Goal: Task Accomplishment & Management: Manage account settings

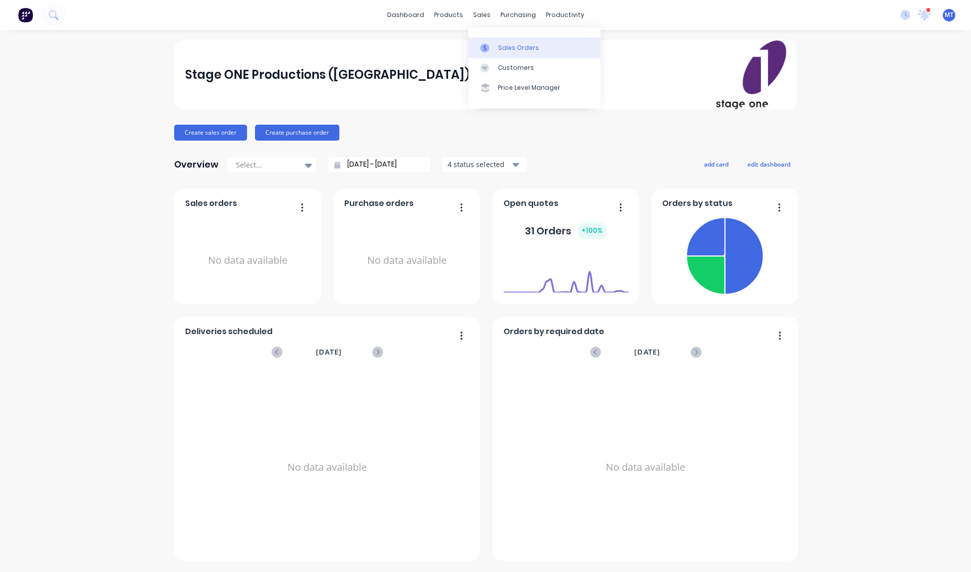
click at [509, 48] on div "Sales Orders" at bounding box center [518, 47] width 41 height 9
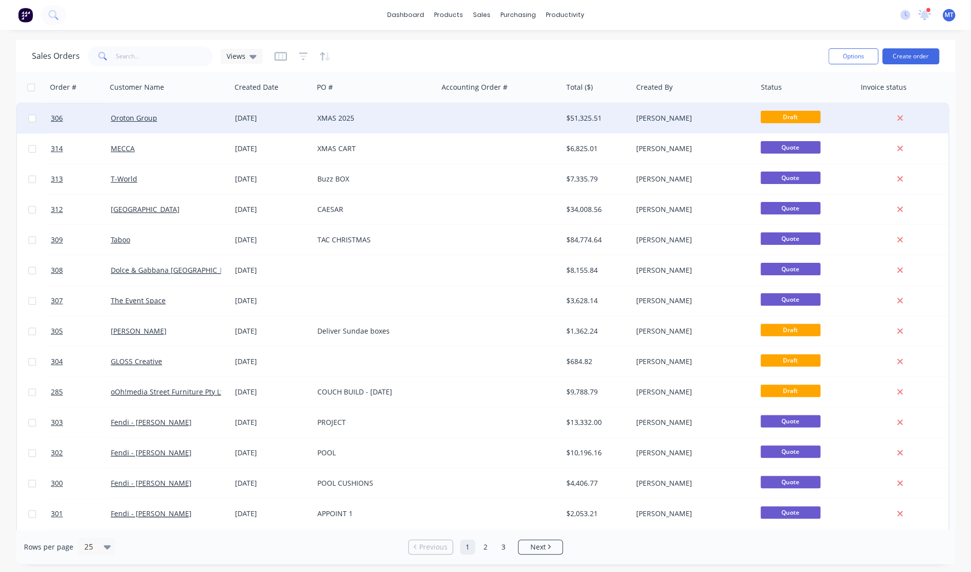
click at [271, 119] on div "[DATE]" at bounding box center [272, 118] width 74 height 10
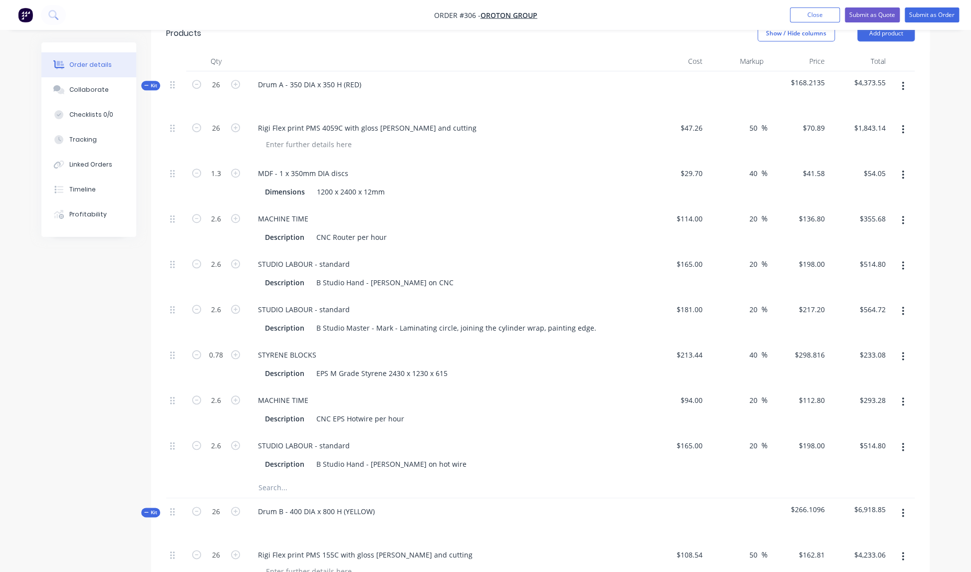
scroll to position [262, 0]
click at [222, 79] on input "26" at bounding box center [216, 86] width 26 height 15
type input "1"
type input "0.05"
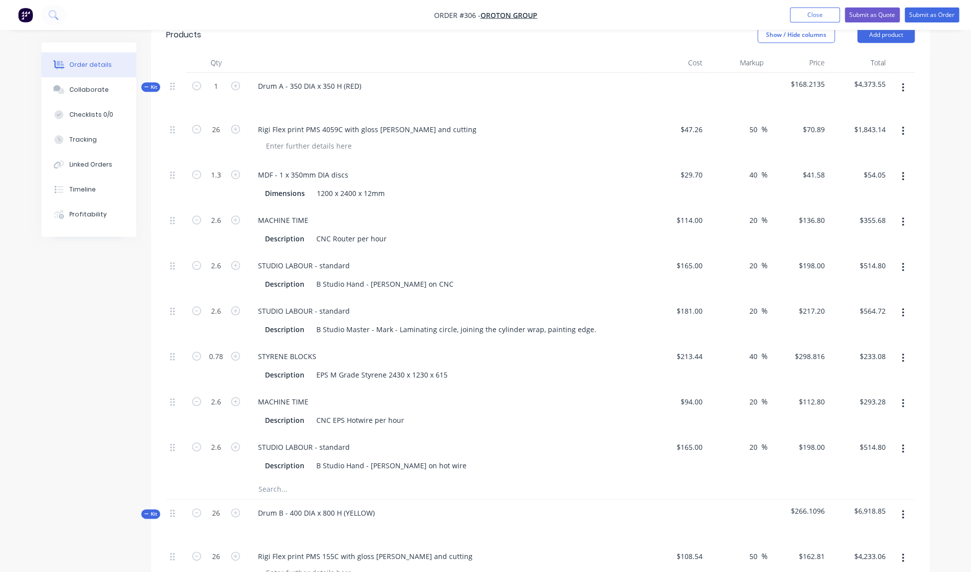
type input "0.1"
type input "0.03"
type input "0.1"
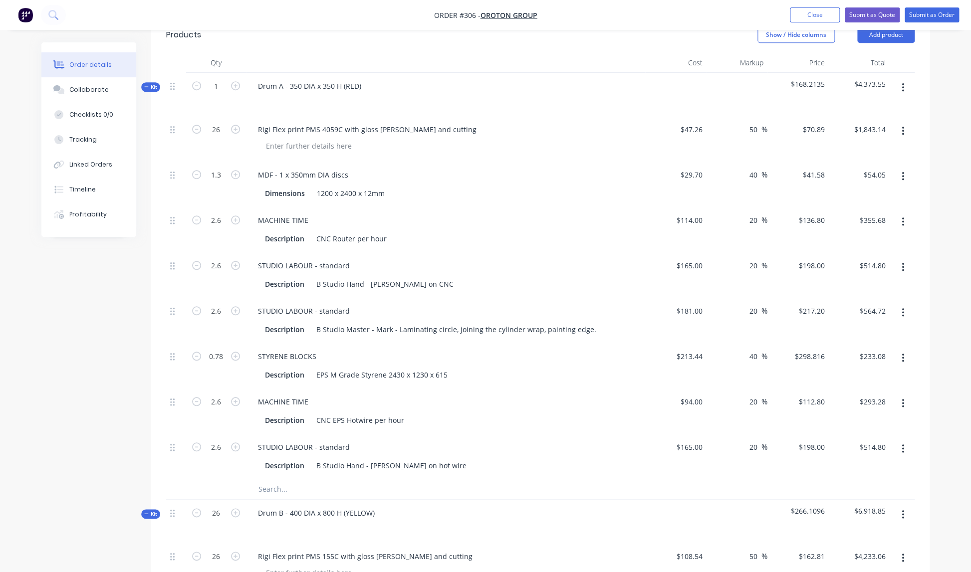
type input "0.1"
type input "$70.89"
type input "$2.08"
type input "$13.68"
type input "$19.80"
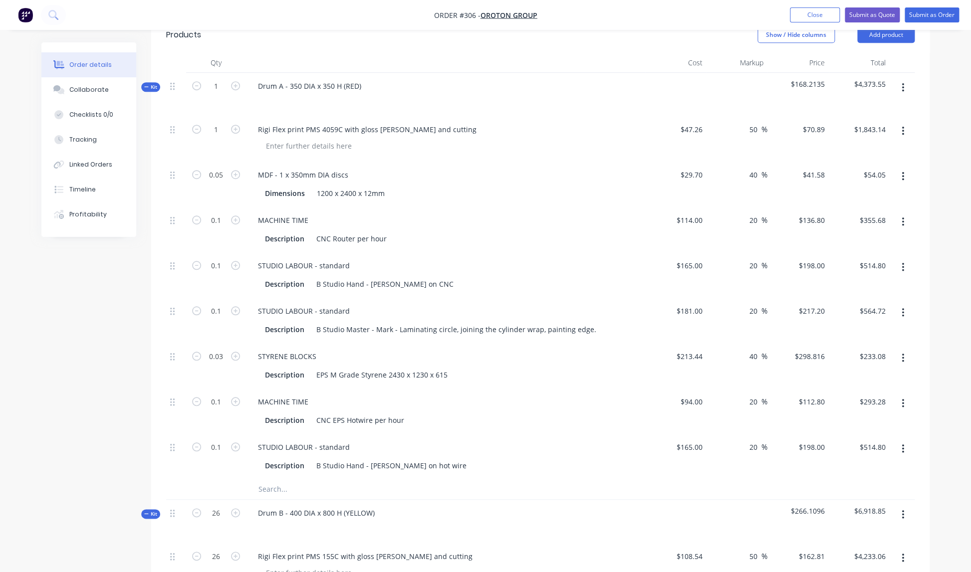
type input "$21.72"
type input "$8.96"
type input "$11.28"
type input "$19.80"
click at [645, 282] on div "$165.00 $165.00" at bounding box center [675, 274] width 61 height 45
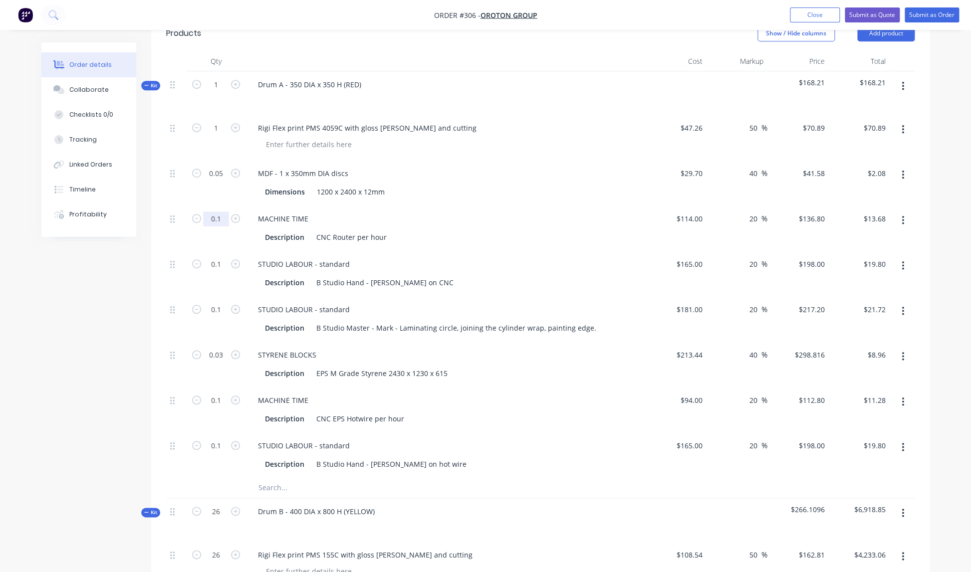
scroll to position [268, 0]
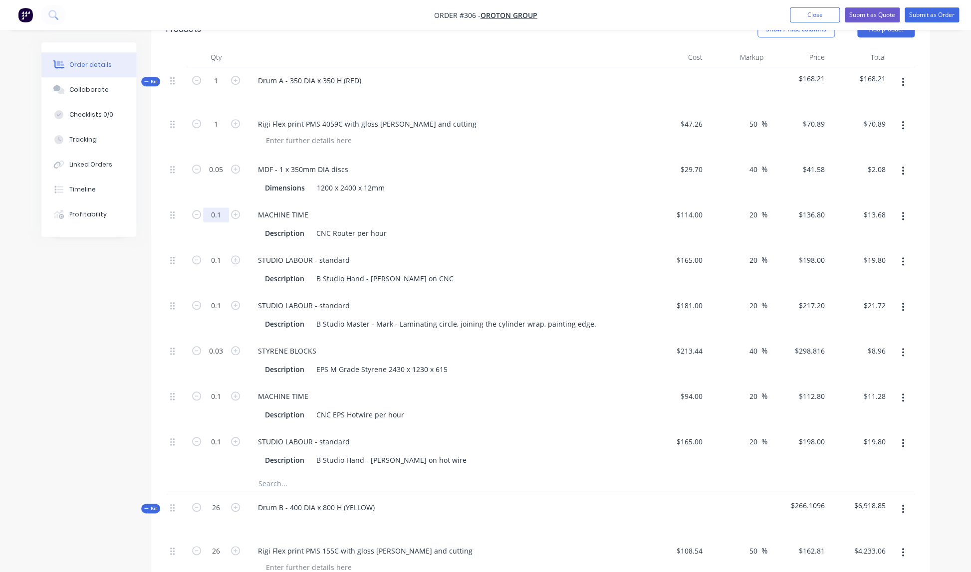
click at [221, 208] on input "0.1" at bounding box center [216, 215] width 26 height 15
type input "0.08"
type input "$10.94"
click at [396, 208] on div "MACHINE TIME" at bounding box center [445, 215] width 391 height 14
drag, startPoint x: 221, startPoint y: 247, endPoint x: 231, endPoint y: 248, distance: 9.5
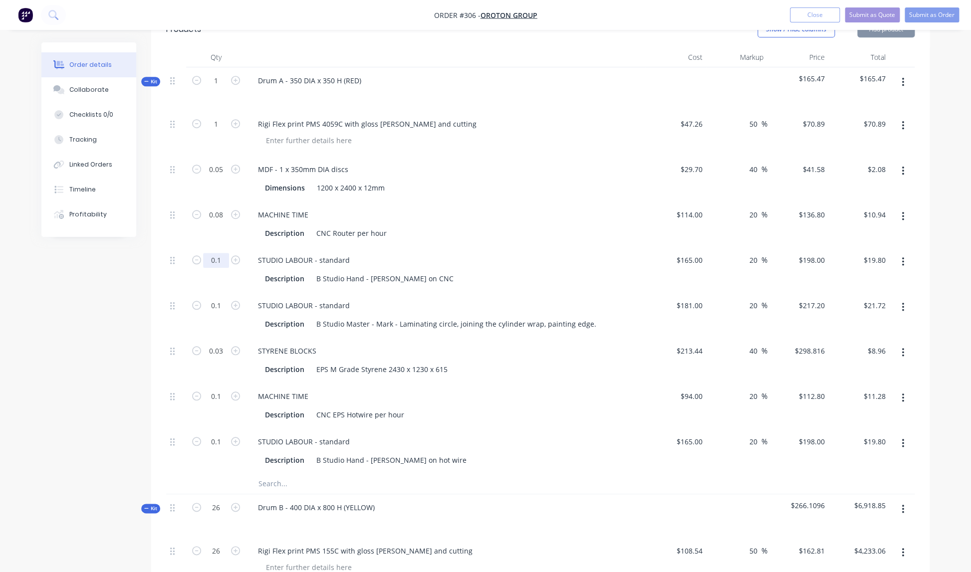
click at [221, 253] on input "0.1" at bounding box center [216, 260] width 26 height 15
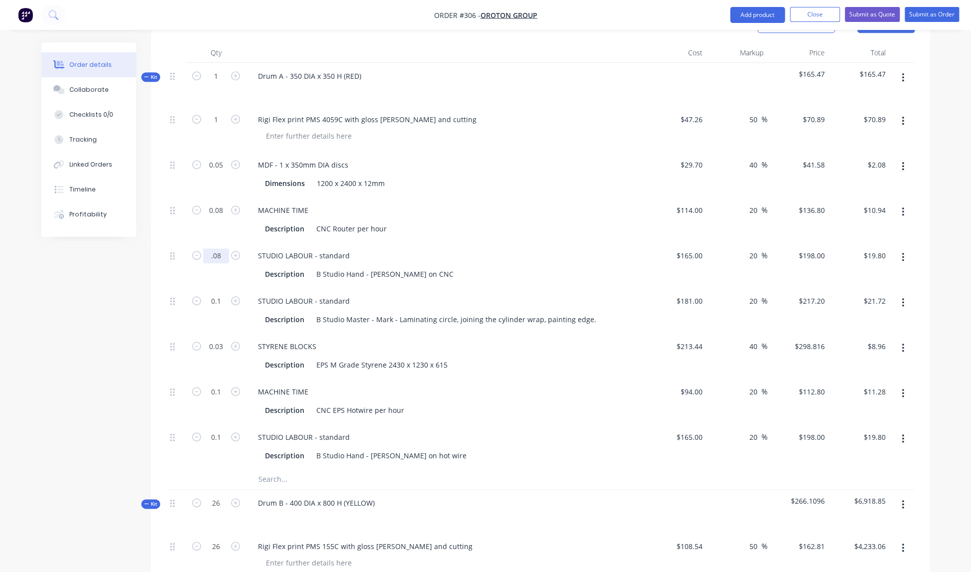
scroll to position [274, 0]
type input "0.08"
type input "$15.84"
click at [221, 383] on input "0.1" at bounding box center [216, 390] width 26 height 15
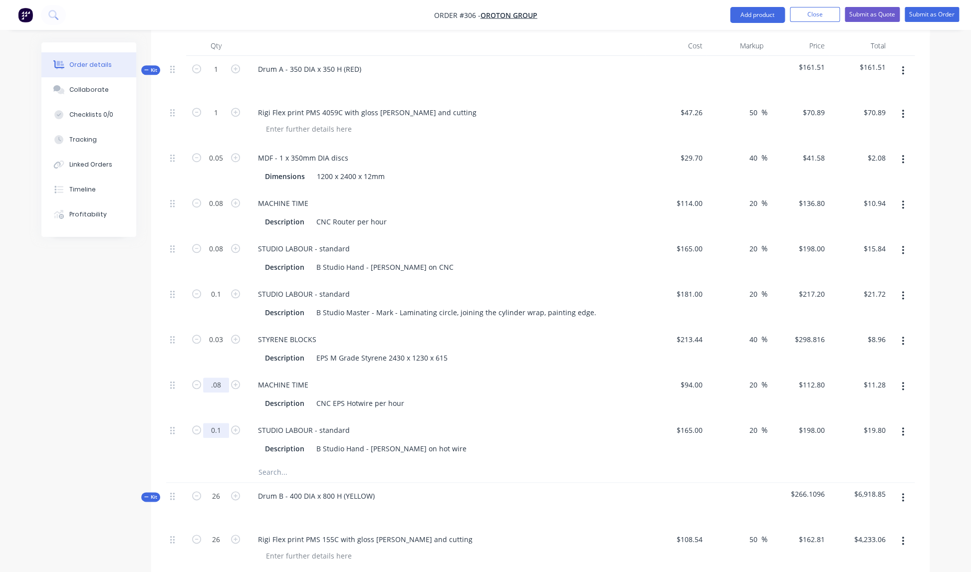
scroll to position [280, 0]
type input "0.08"
type input "$9.02"
click at [224, 422] on input "0.1" at bounding box center [216, 429] width 26 height 15
type input "0.08"
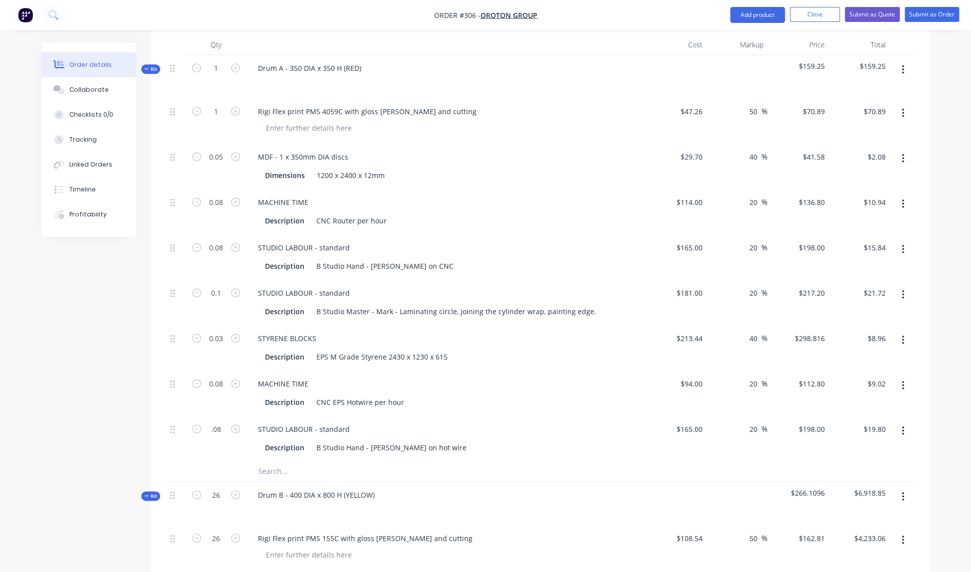
type input "$15.84"
click at [398, 422] on div "STUDIO LABOUR - standard" at bounding box center [445, 429] width 391 height 14
drag, startPoint x: 488, startPoint y: 338, endPoint x: 332, endPoint y: 309, distance: 158.8
click at [486, 348] on div "Description EPS M Grade Styrene 2430 x 1230 x 615" at bounding box center [445, 356] width 391 height 16
click at [221, 285] on input "0.1" at bounding box center [216, 292] width 26 height 15
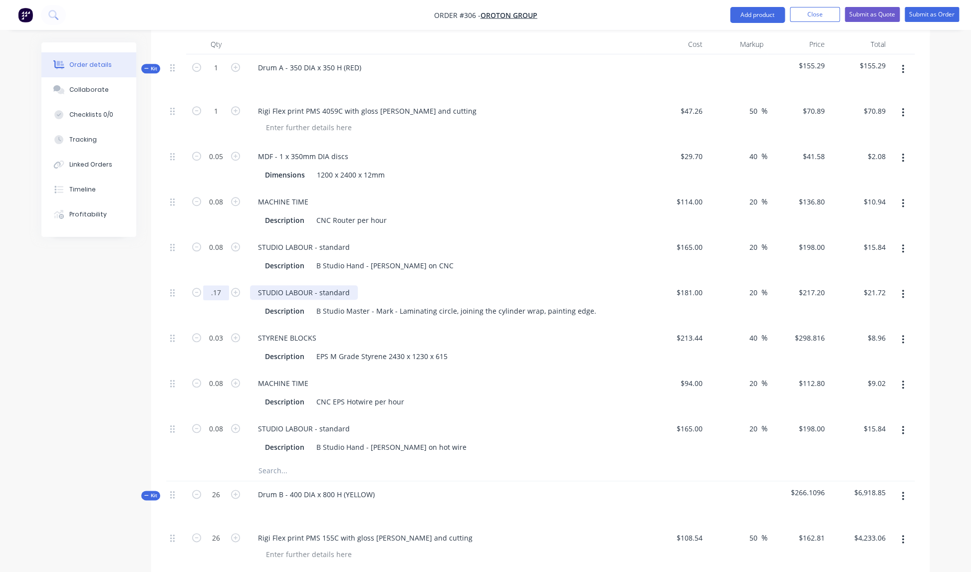
scroll to position [282, 0]
type input "0.17"
type input "$36.92"
click at [504, 239] on div "STUDIO LABOUR - standard" at bounding box center [445, 246] width 391 height 14
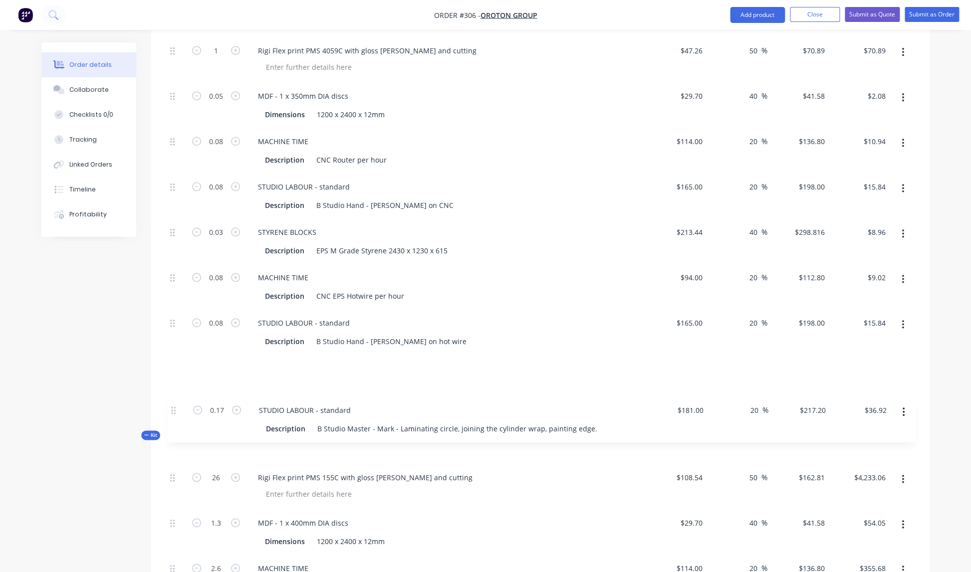
scroll to position [342, 0]
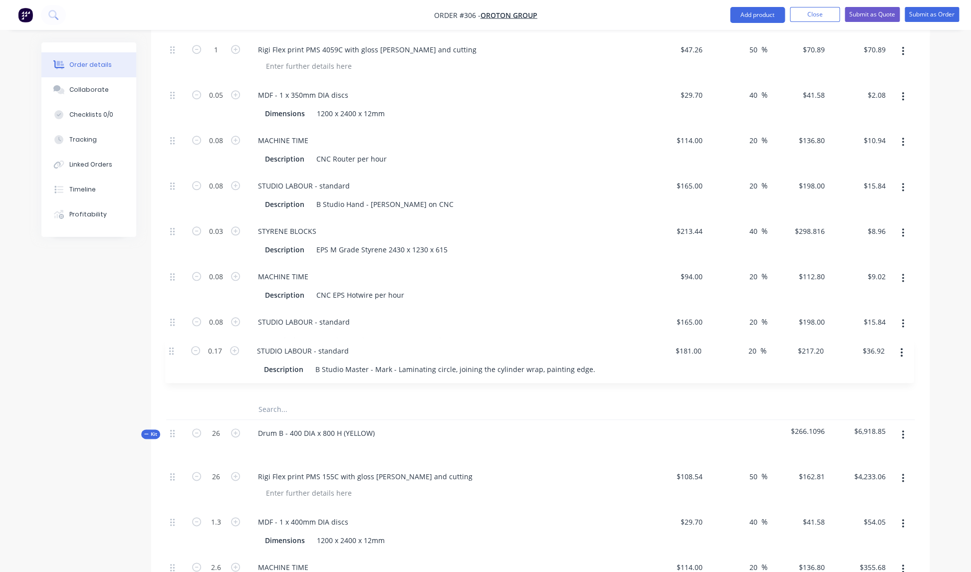
drag, startPoint x: 172, startPoint y: 281, endPoint x: 170, endPoint y: 355, distance: 73.9
click at [171, 355] on div "1 Rigi Flex print PMS 4059C with gloss [PERSON_NAME] and cutting $47.26 $47.26 …" at bounding box center [540, 217] width 748 height 363
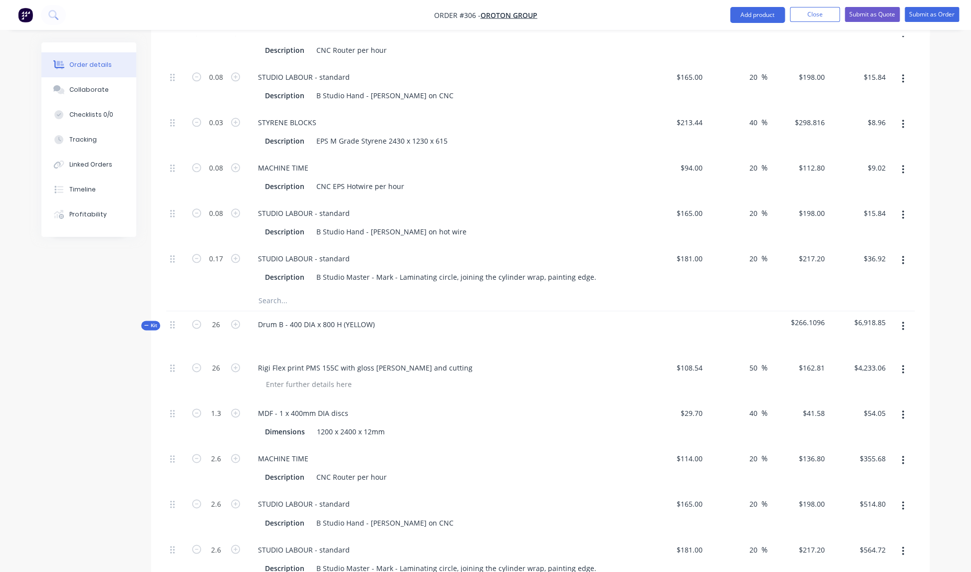
scroll to position [449, 0]
click at [197, 322] on icon "button" at bounding box center [196, 326] width 9 height 9
type input "25"
type input "1.25"
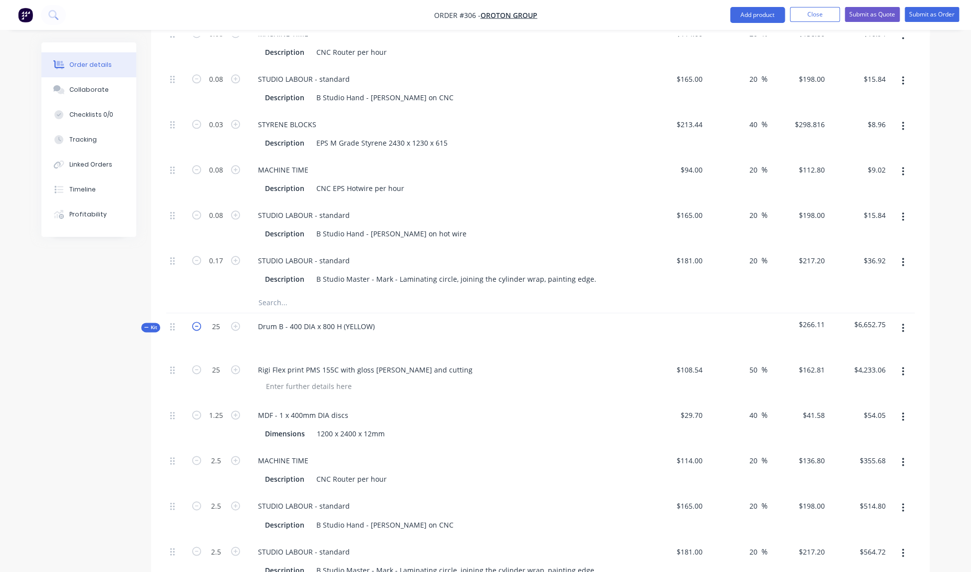
type input "2.5"
type input "1.25"
type input "2.5"
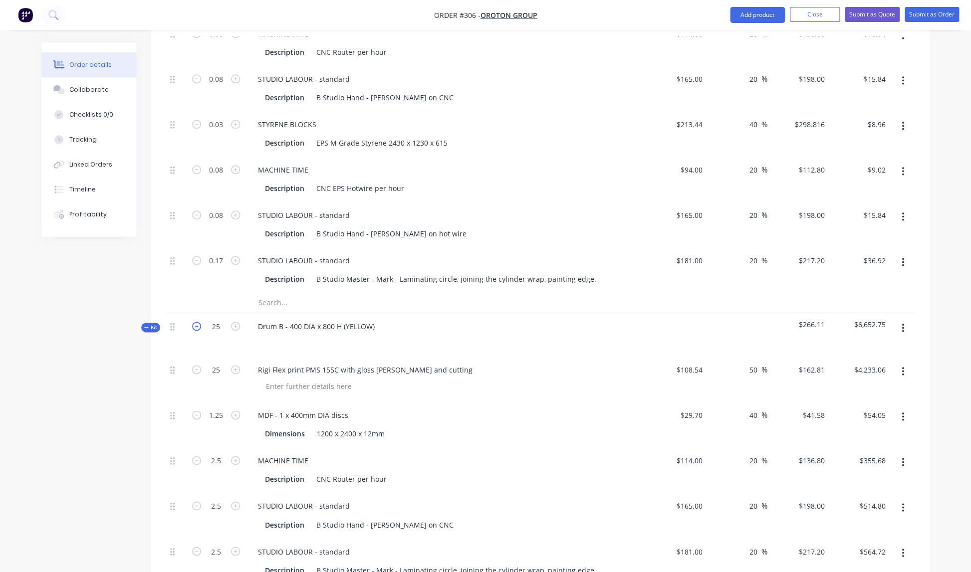
type input "2.5"
type input "$4,070.25"
type input "$51.98"
type input "$342.00"
type input "$495.00"
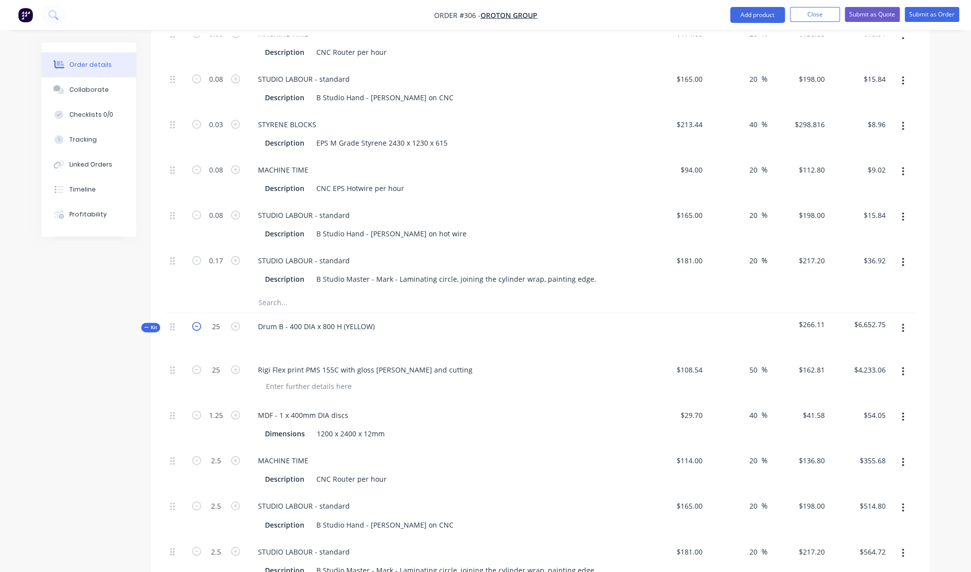
type input "$543.00"
type input "$373.52"
type input "$282.00"
type input "$495.00"
click at [197, 322] on icon "button" at bounding box center [196, 326] width 9 height 9
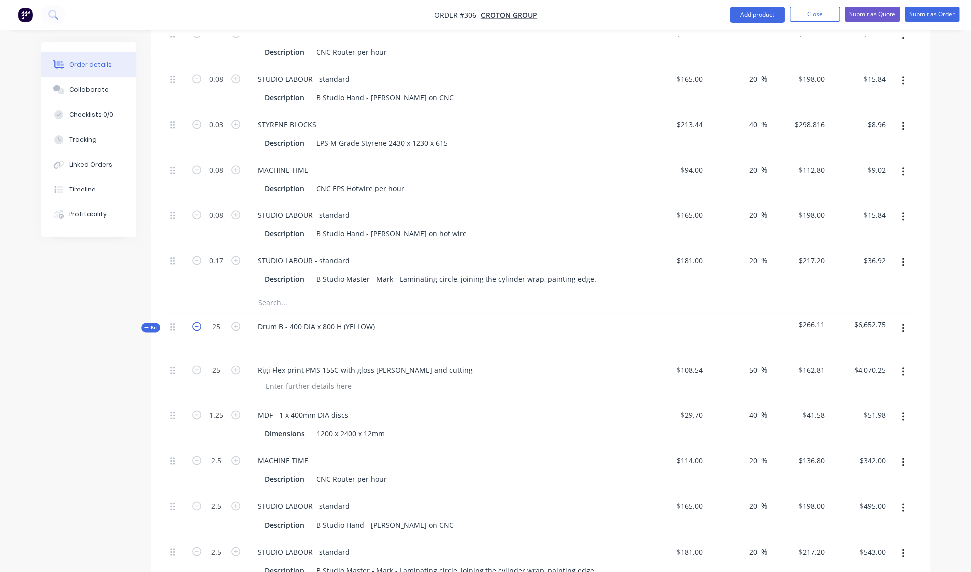
type input "24"
type input "1.2"
type input "2.4"
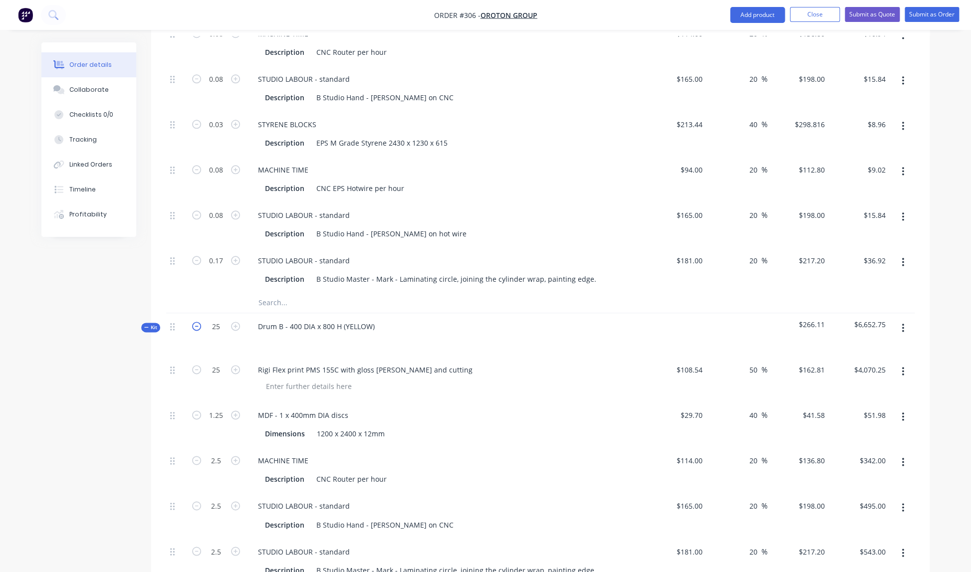
type input "2.4"
type input "1.2"
type input "2.4"
type input "$3,907.44"
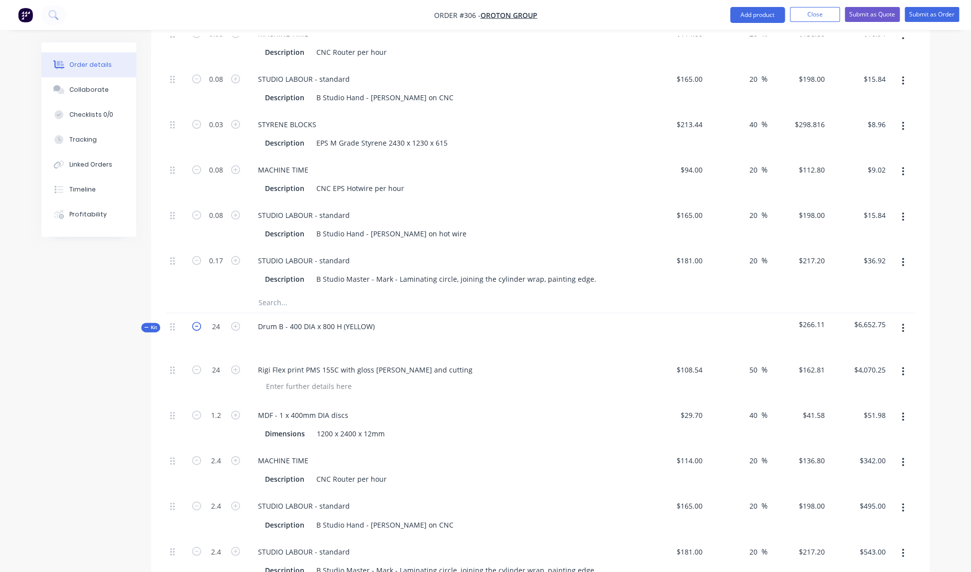
type input "$49.90"
type input "$328.32"
type input "$475.20"
type input "$521.28"
type input "$358.58"
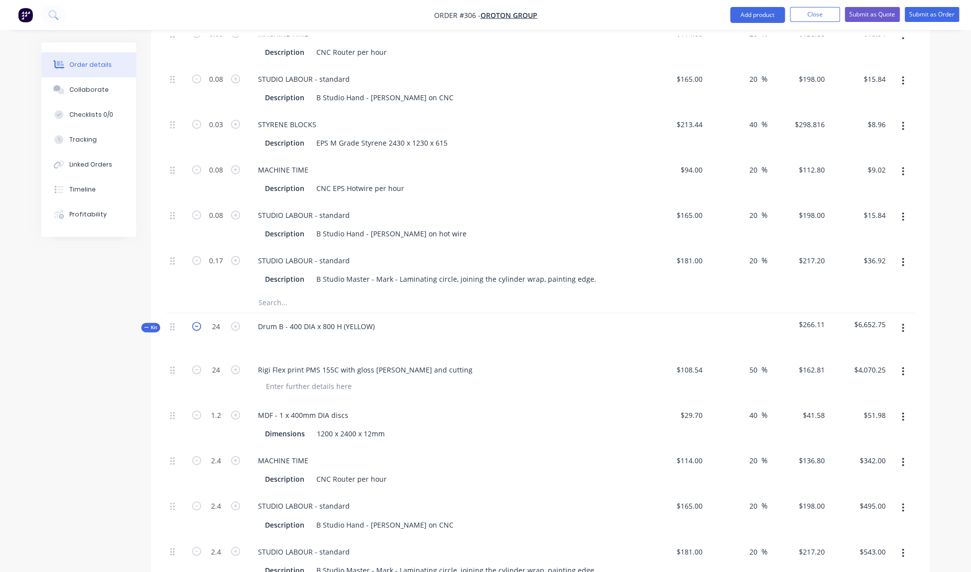
type input "$270.72"
type input "$475.20"
click at [197, 322] on icon "button" at bounding box center [196, 326] width 9 height 9
type input "23"
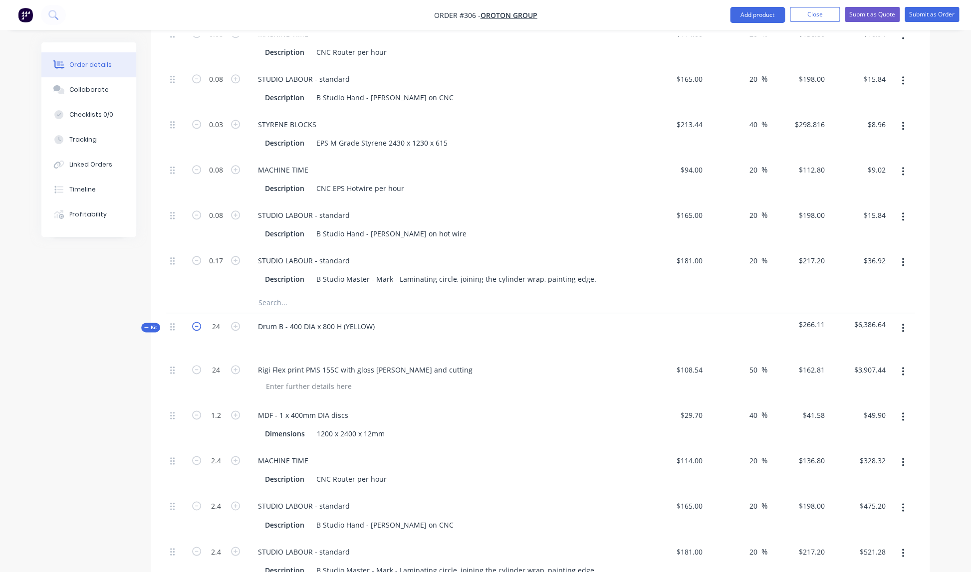
type input "1.15"
type input "2.3"
type input "1.15"
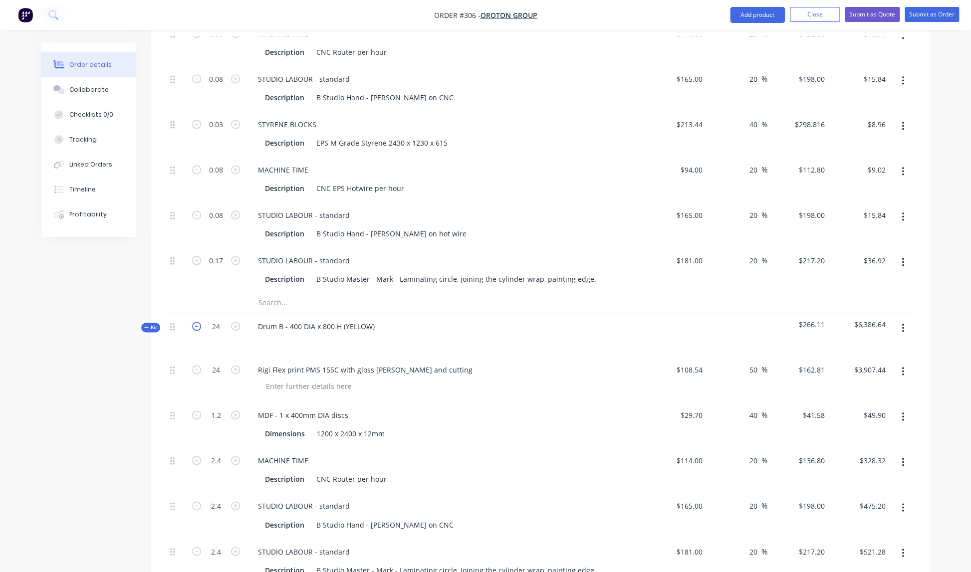
type input "2.3"
type input "$3,744.63"
type input "$47.82"
type input "$314.64"
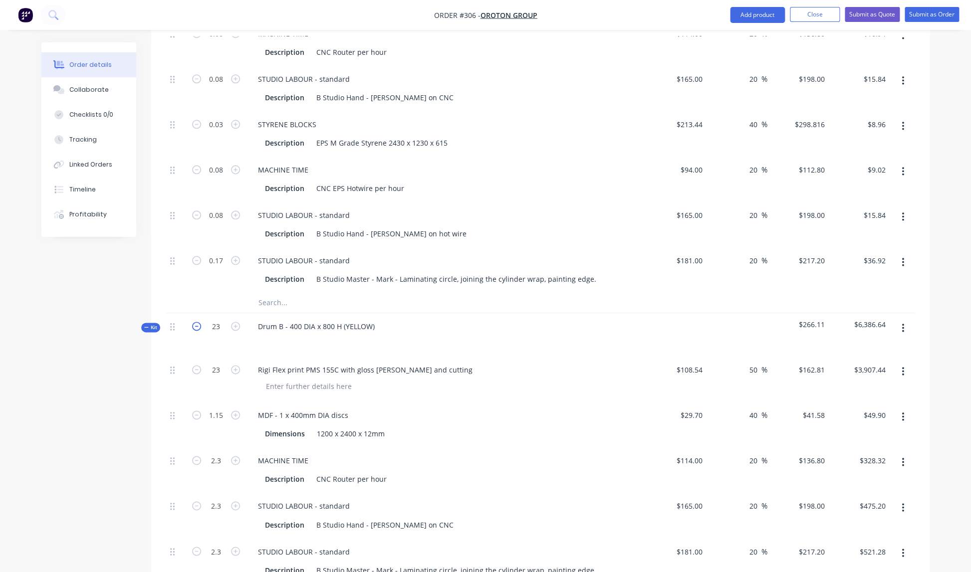
type input "$455.40"
type input "$499.56"
type input "$343.64"
type input "$259.44"
type input "$455.40"
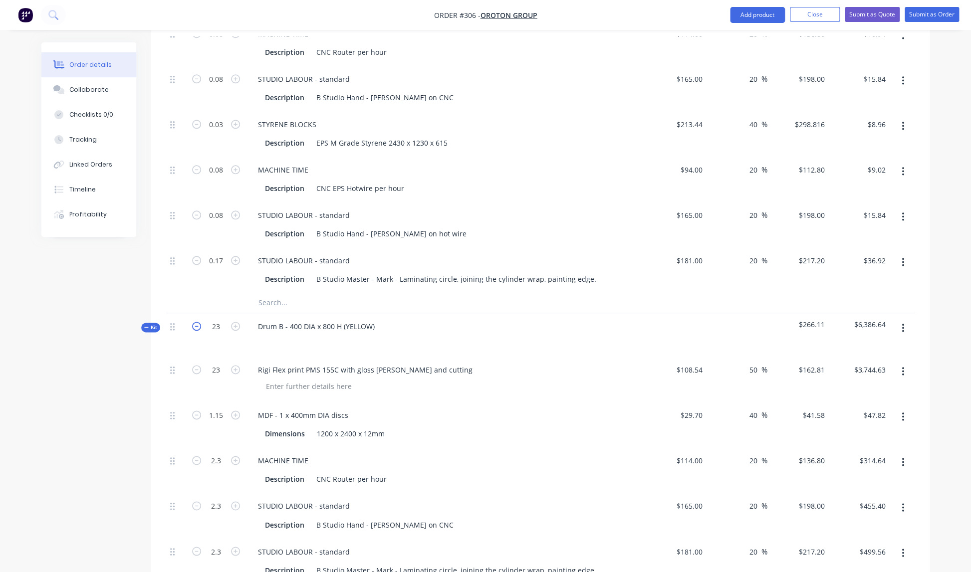
click at [197, 322] on icon "button" at bounding box center [196, 326] width 9 height 9
type input "22"
type input "1.1"
type input "2.2"
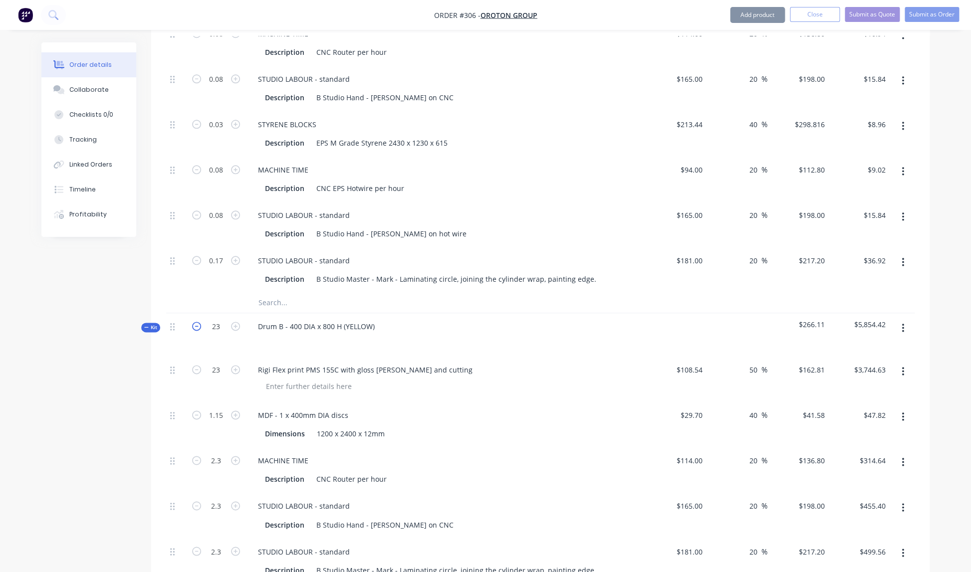
type input "2.2"
type input "1.1"
type input "2.2"
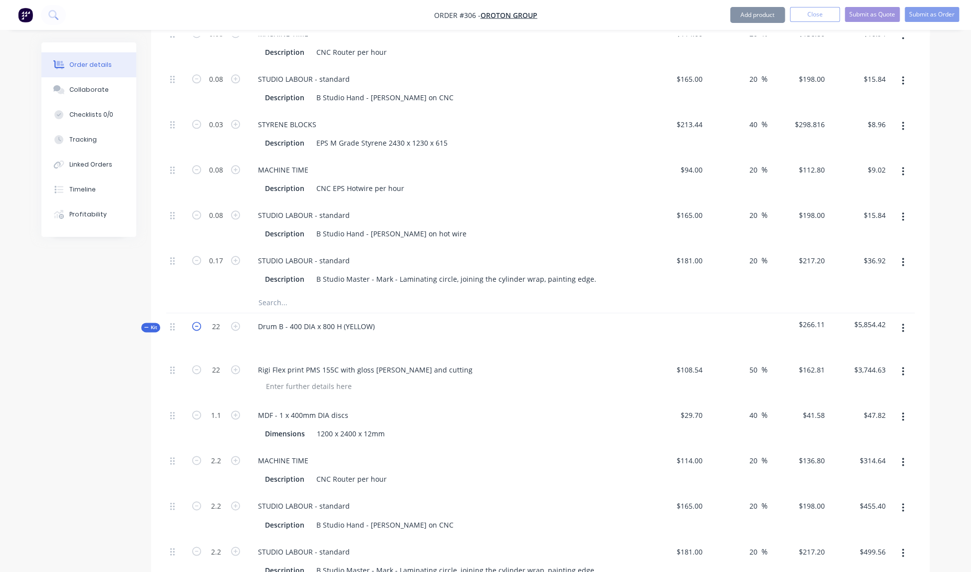
type input "$3,581.82"
type input "$45.74"
type input "$300.96"
type input "$435.60"
type input "$477.84"
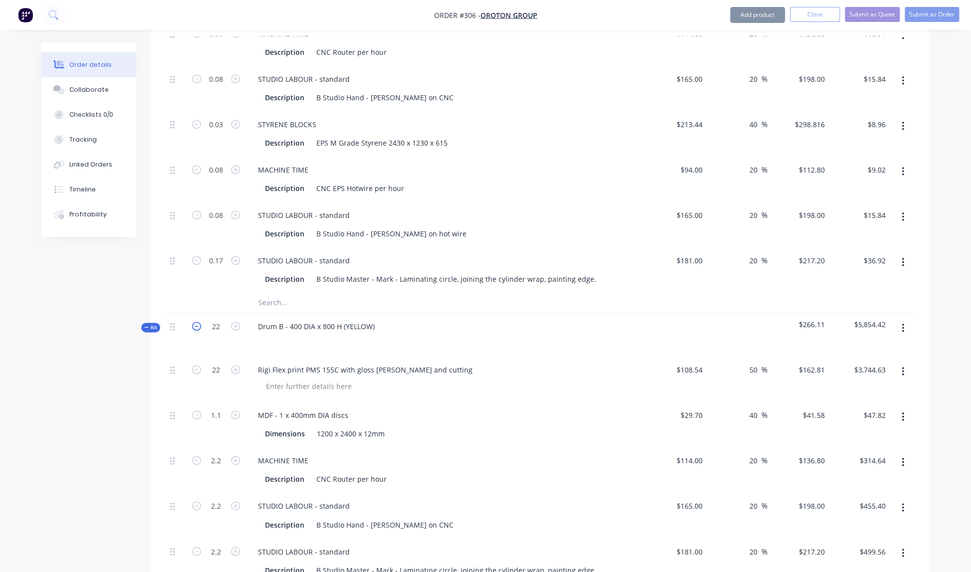
type input "$328.70"
type input "$248.16"
type input "$435.60"
click at [197, 322] on icon "button" at bounding box center [196, 326] width 9 height 9
type input "21"
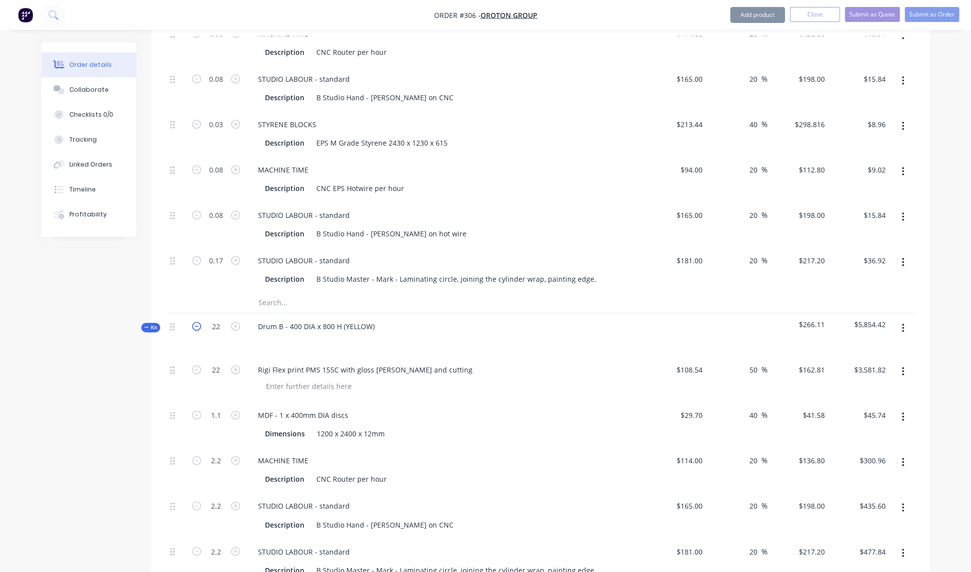
type input "21"
type input "1.05"
type input "2.1"
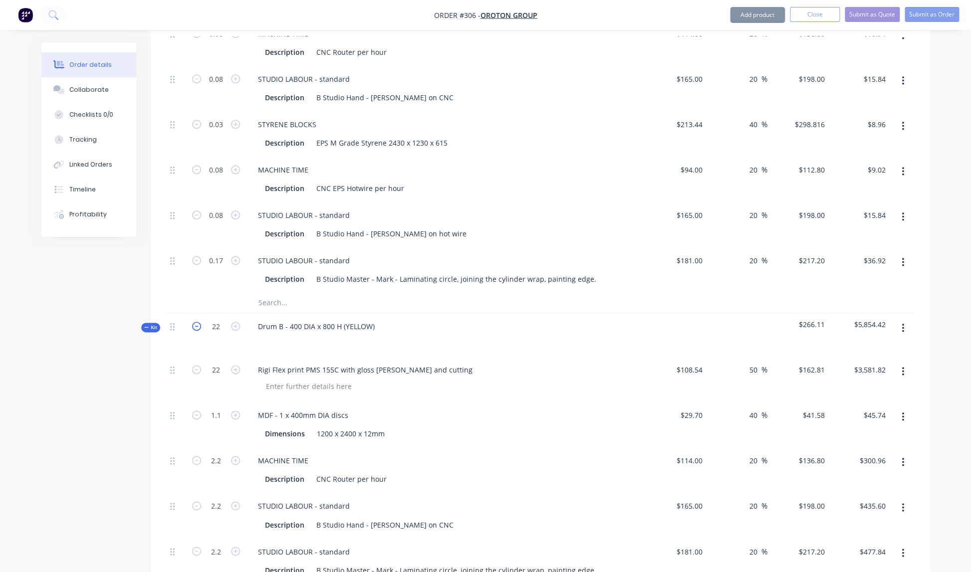
type input "1.05"
type input "2.1"
type input "$3,419.01"
type input "$43.66"
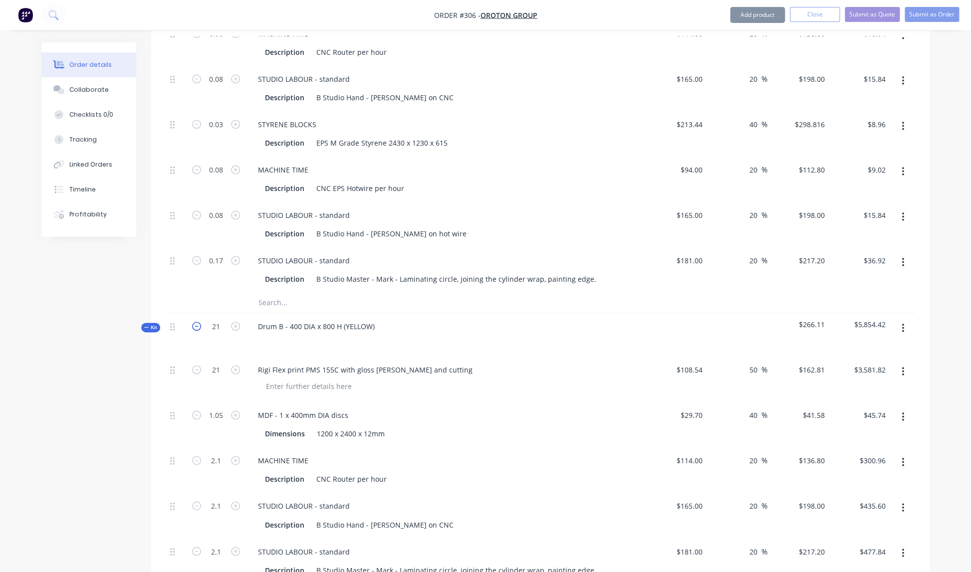
type input "$287.28"
type input "$415.80"
type input "$456.12"
type input "$313.76"
type input "$236.88"
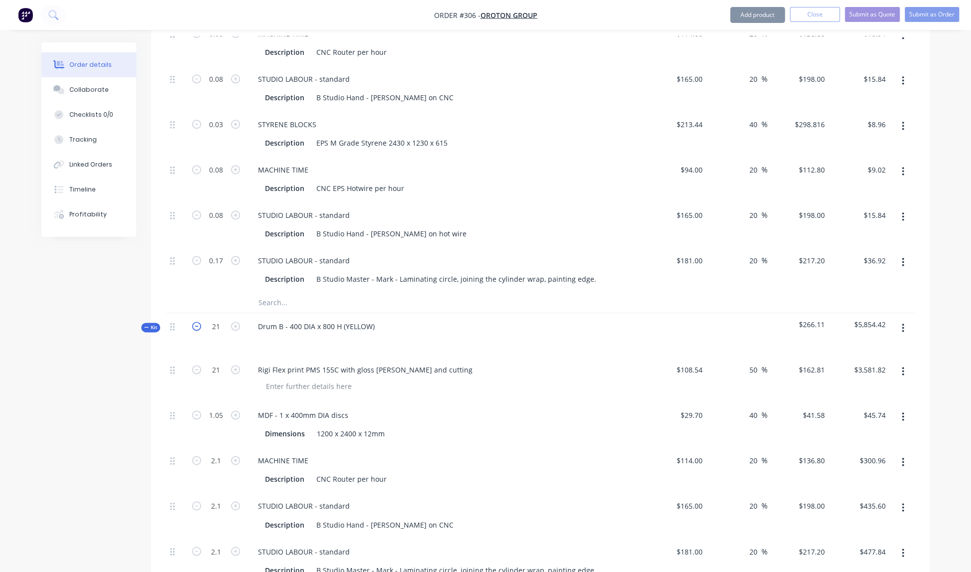
type input "$415.80"
click at [197, 322] on icon "button" at bounding box center [196, 326] width 9 height 9
type input "20"
type input "1"
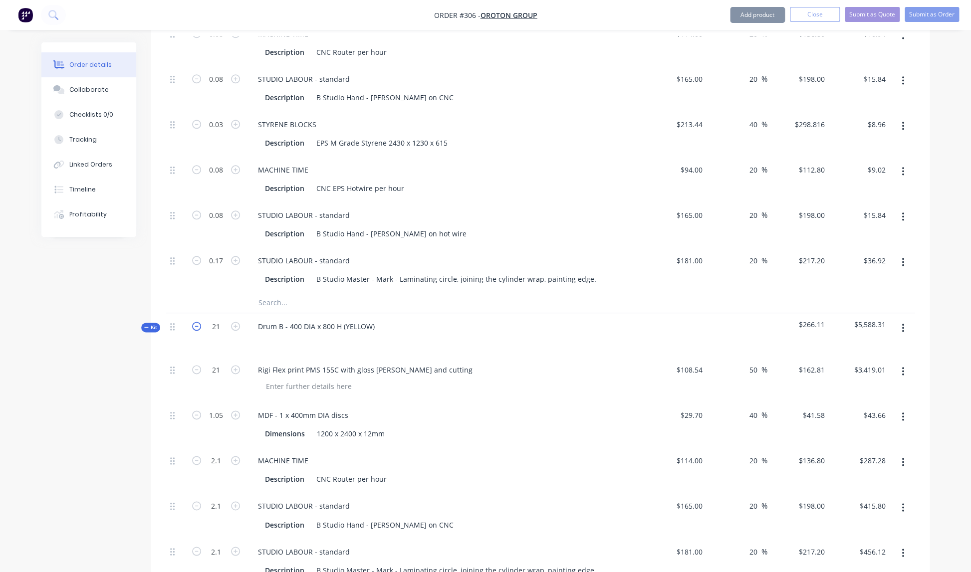
type input "2"
type input "1"
type input "2"
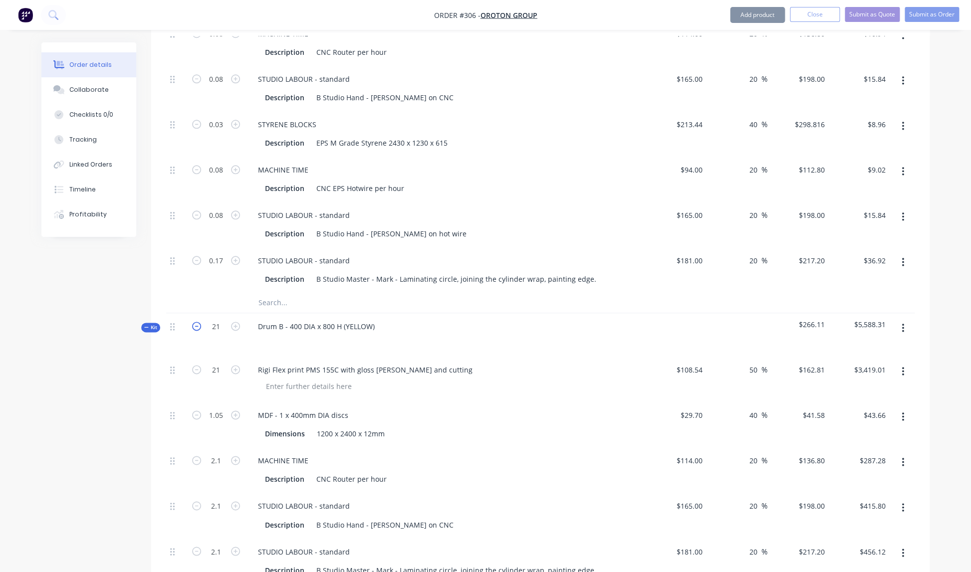
type input "2"
type input "$3,256.20"
type input "$41.58"
type input "$273.60"
type input "$396.00"
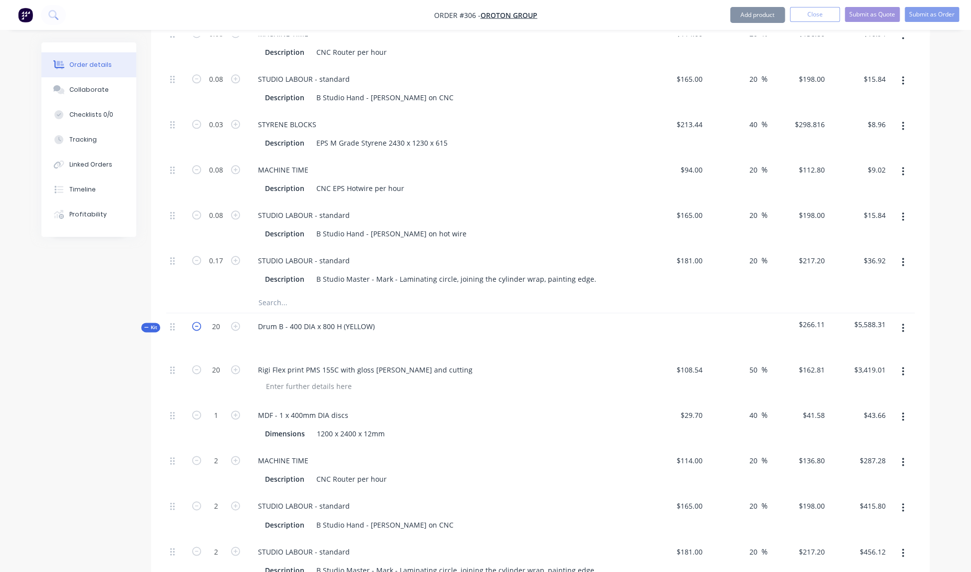
type input "$434.40"
type input "$298.82"
type input "$225.60"
type input "$396.00"
click at [197, 322] on icon "button" at bounding box center [196, 326] width 9 height 9
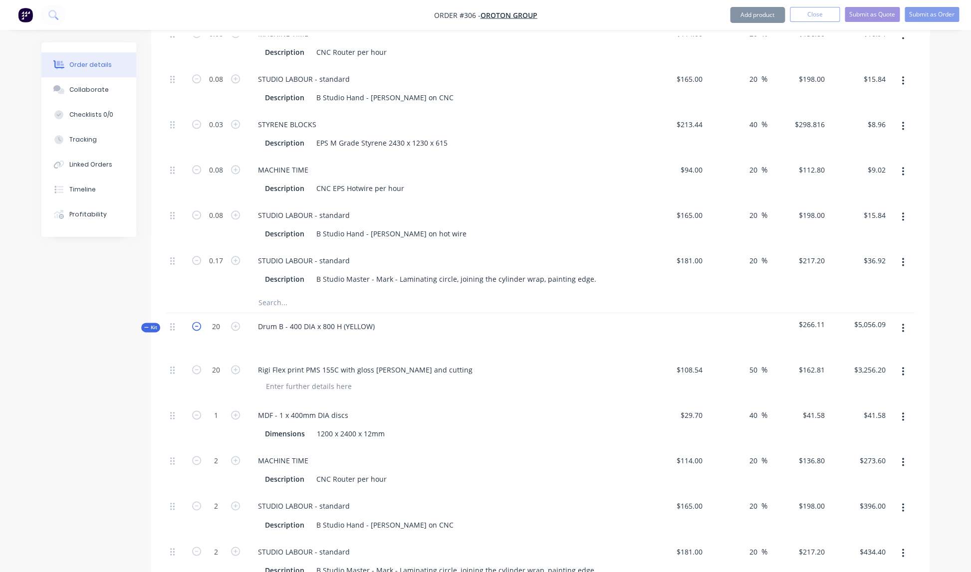
type input "19"
type input "0.95"
type input "1.9"
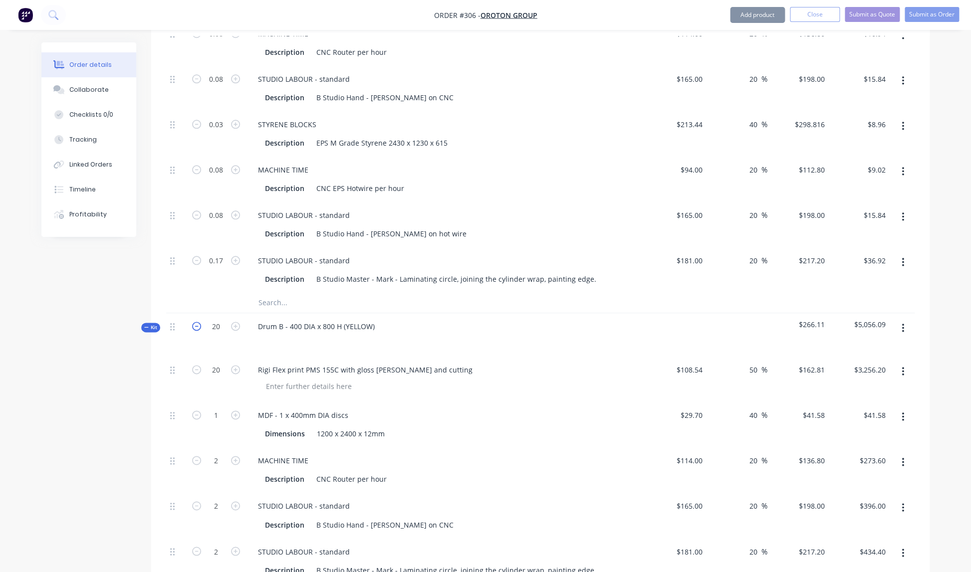
type input "1.9"
type input "0.95"
type input "1.9"
type input "$3,093.39"
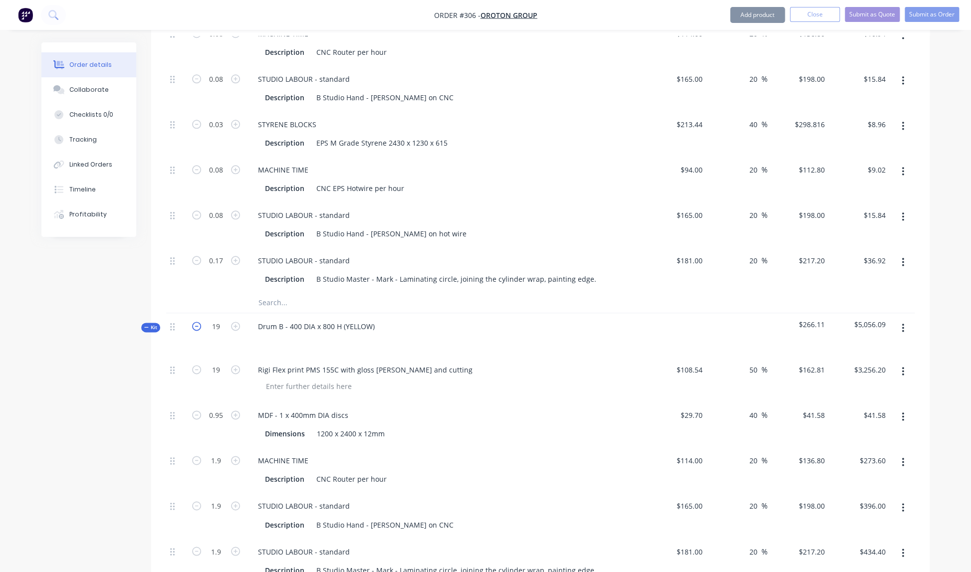
type input "$39.50"
type input "$259.92"
type input "$376.20"
type input "$412.68"
type input "$283.88"
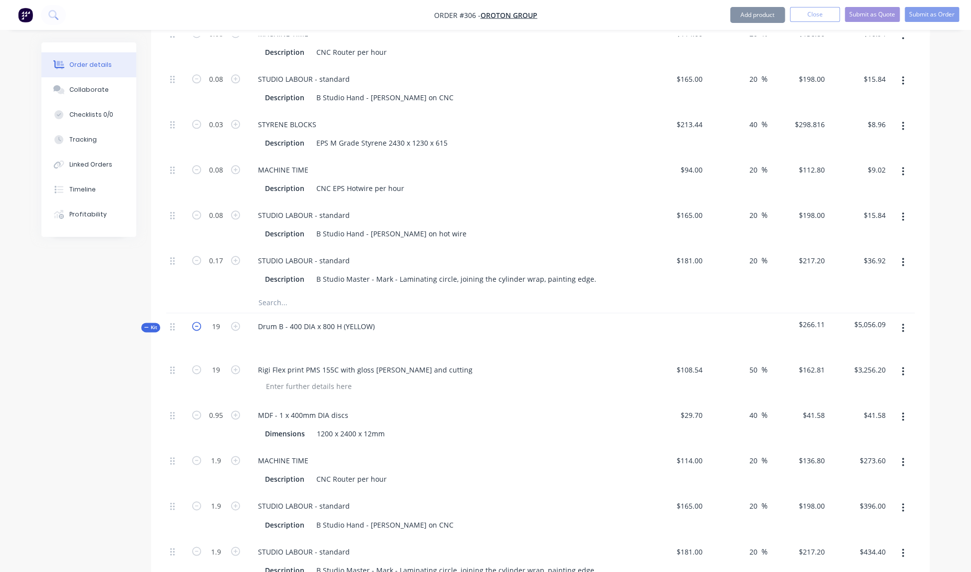
type input "$214.32"
type input "$376.20"
click at [197, 322] on icon "button" at bounding box center [196, 326] width 9 height 9
type input "18"
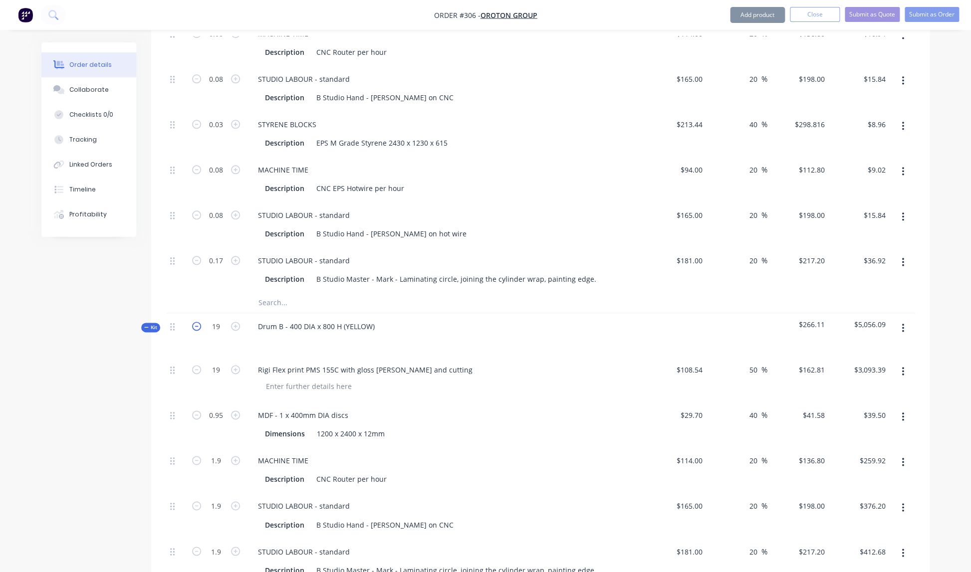
type input "0.9"
type input "1.8"
type input "0.9"
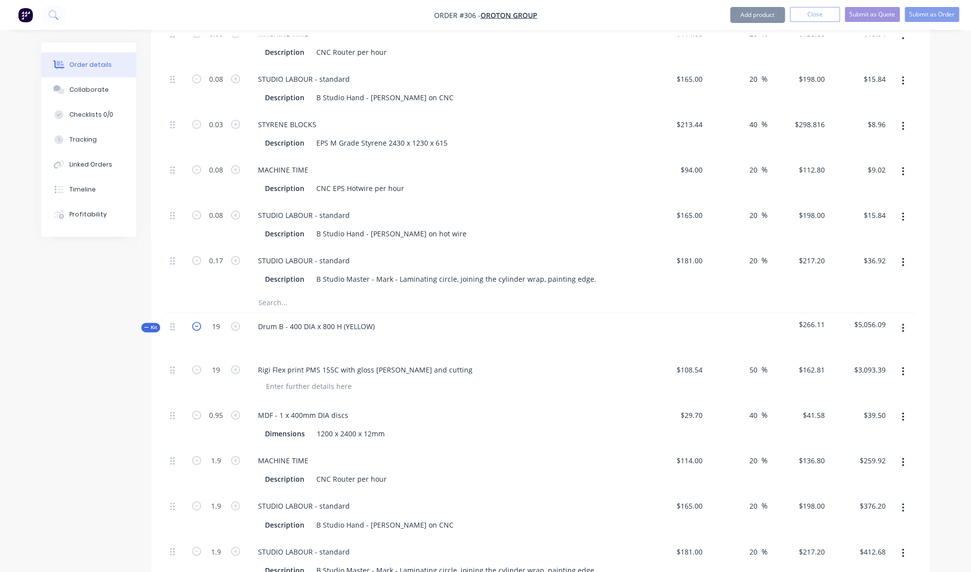
type input "1.8"
type input "$2,930.58"
type input "$37.42"
type input "$246.24"
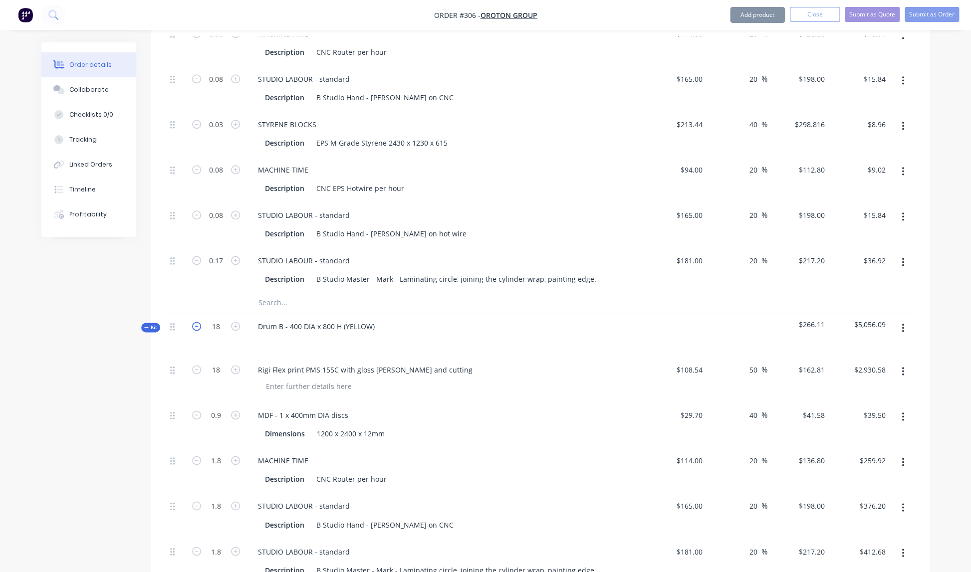
type input "$356.40"
type input "$390.96"
type input "$268.93"
type input "$203.04"
type input "$356.40"
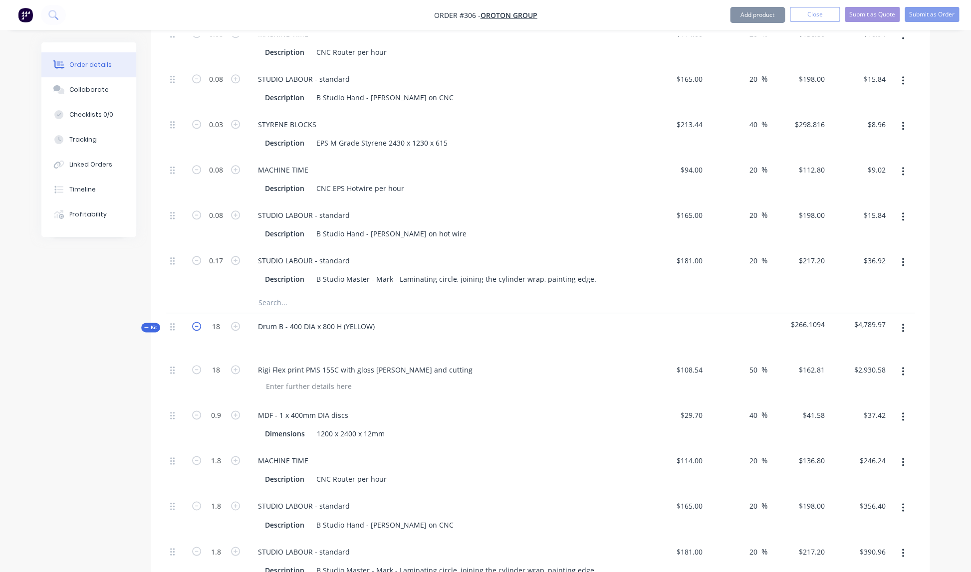
click at [197, 322] on icon "button" at bounding box center [196, 326] width 9 height 9
type input "17"
type input "0.85"
type input "1.7"
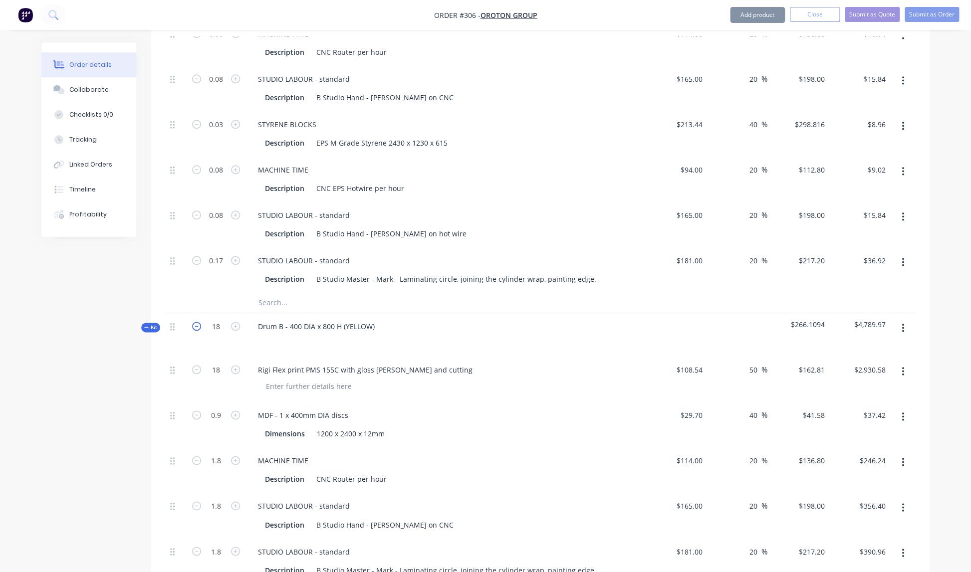
type input "1.7"
type input "0.85"
type input "1.7"
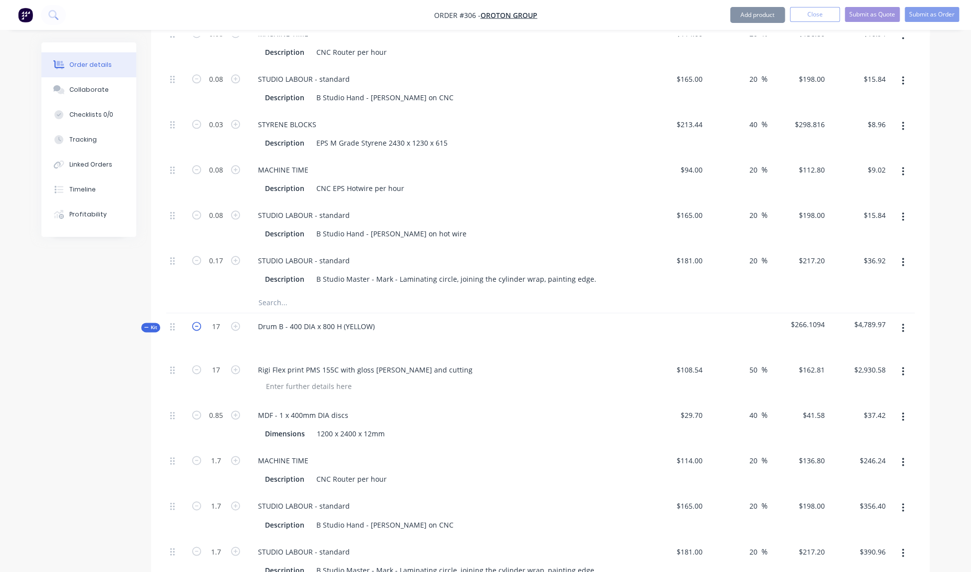
type input "$2,767.77"
type input "$35.34"
type input "$232.56"
type input "$336.60"
type input "$369.24"
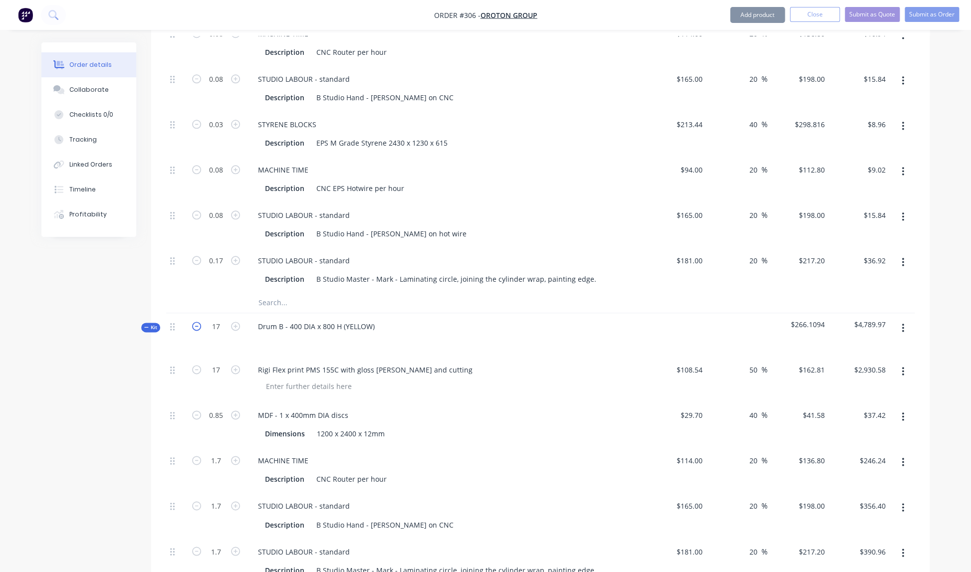
type input "$253.99"
type input "$191.76"
type input "$336.60"
click at [197, 322] on icon "button" at bounding box center [196, 326] width 9 height 9
type input "16"
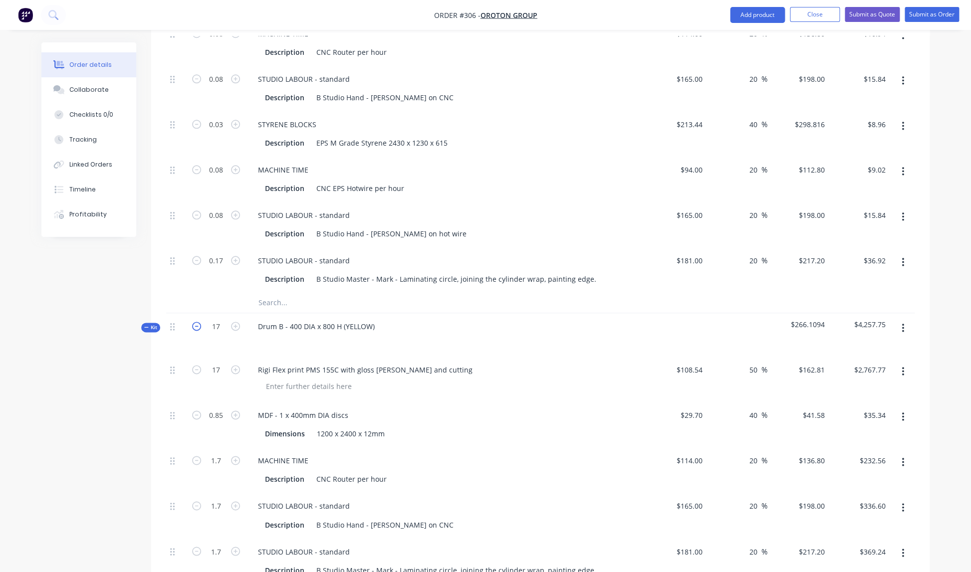
type input "16"
type input "0.8"
type input "1.6"
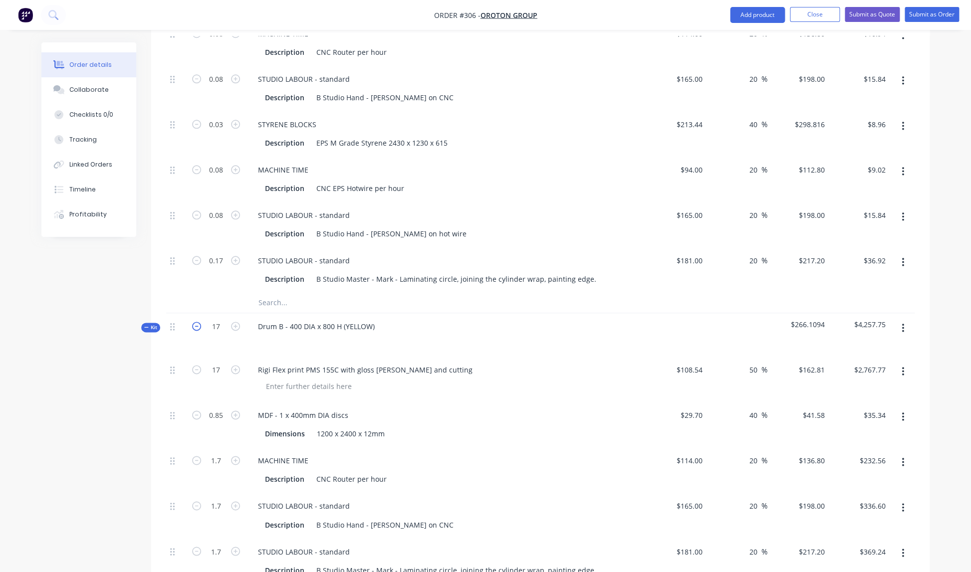
type input "0.8"
type input "1.6"
type input "$2,604.96"
type input "$33.26"
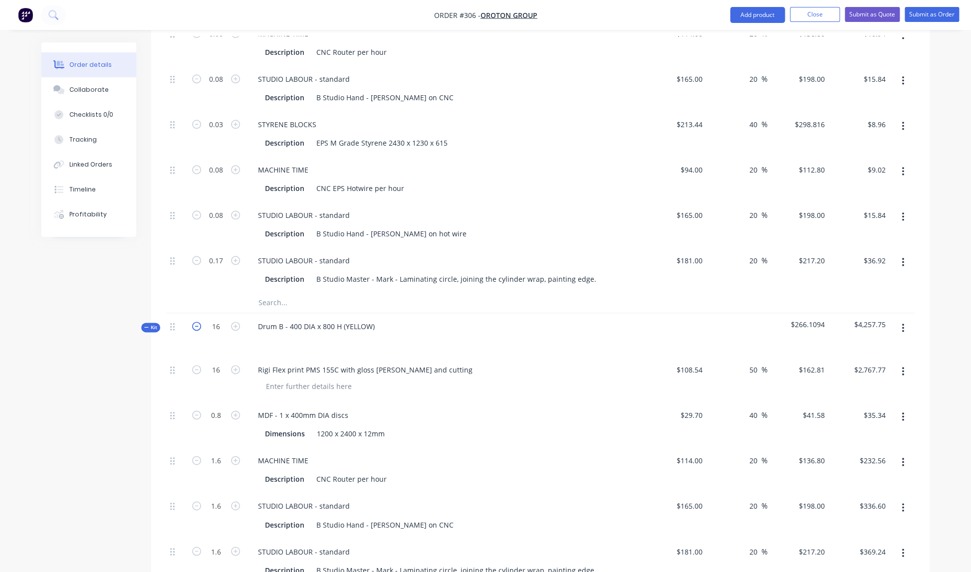
type input "$218.88"
type input "$316.80"
type input "$347.52"
type input "$239.05"
type input "$180.48"
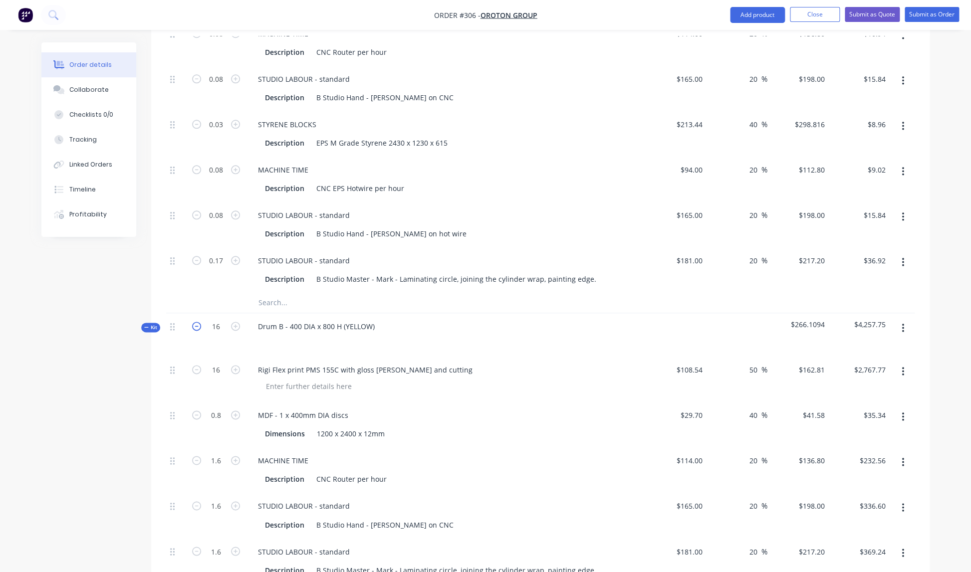
type input "$316.80"
click at [197, 322] on icon "button" at bounding box center [196, 326] width 9 height 9
type input "15"
type input "0.75"
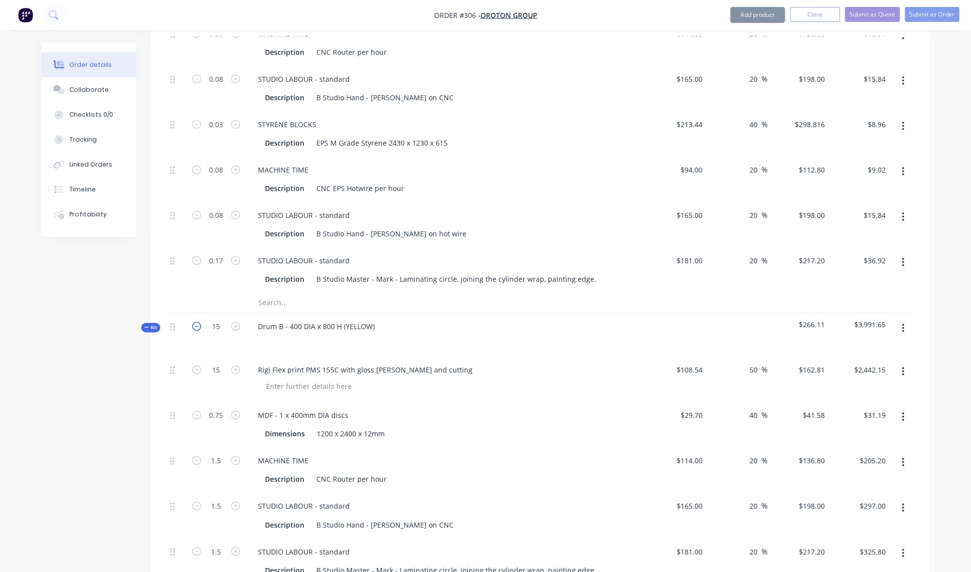
click at [197, 322] on icon "button" at bounding box center [196, 326] width 9 height 9
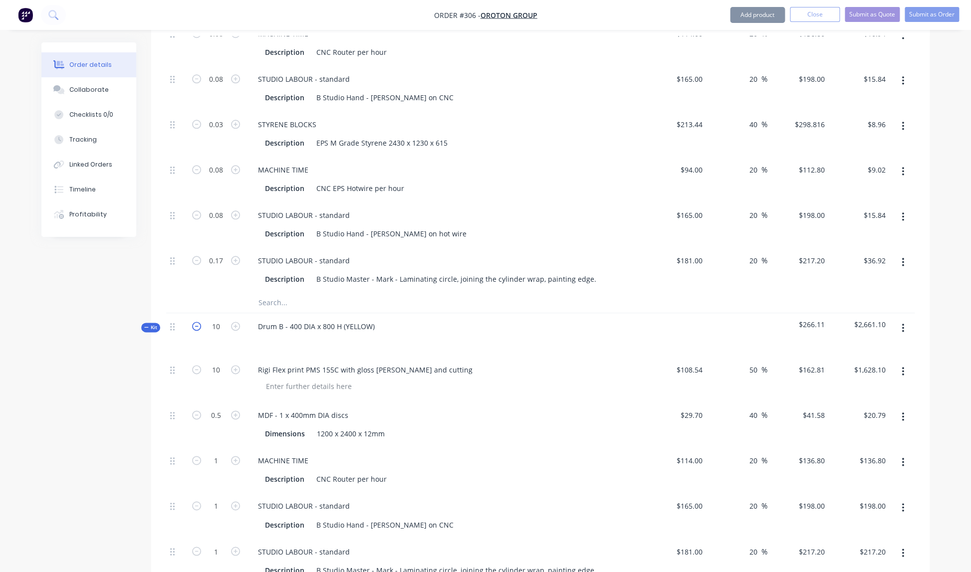
click at [197, 322] on icon "button" at bounding box center [196, 326] width 9 height 9
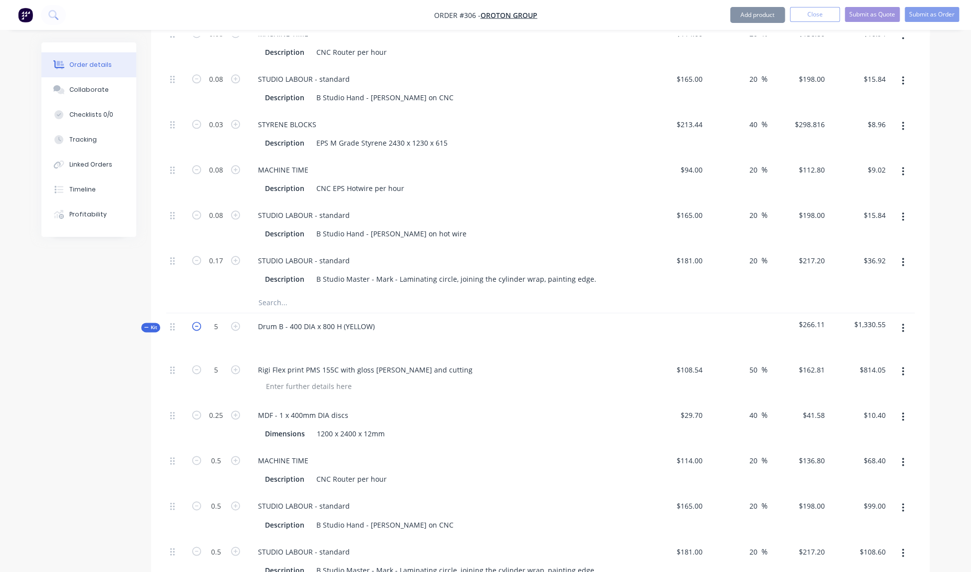
click at [197, 322] on icon "button" at bounding box center [196, 326] width 9 height 9
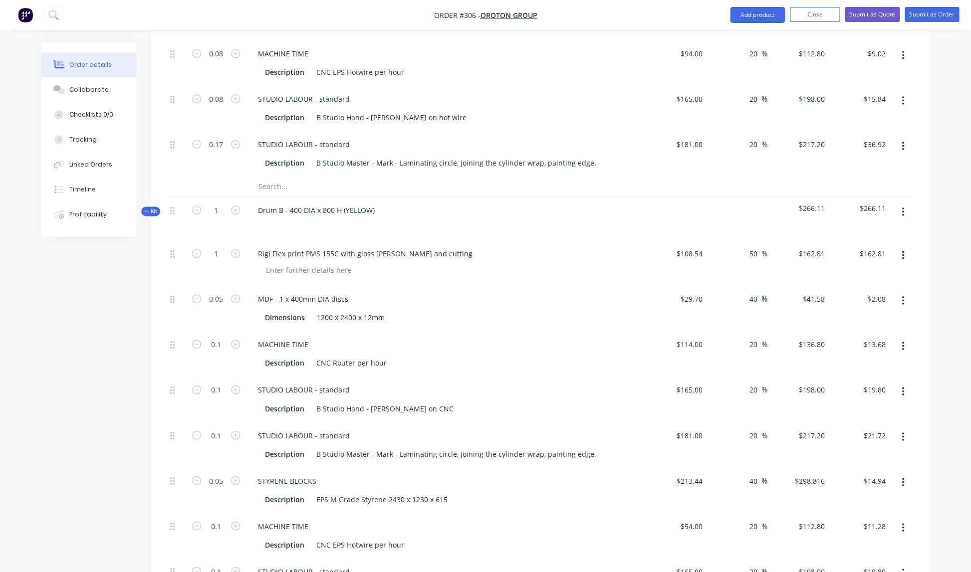
scroll to position [571, 0]
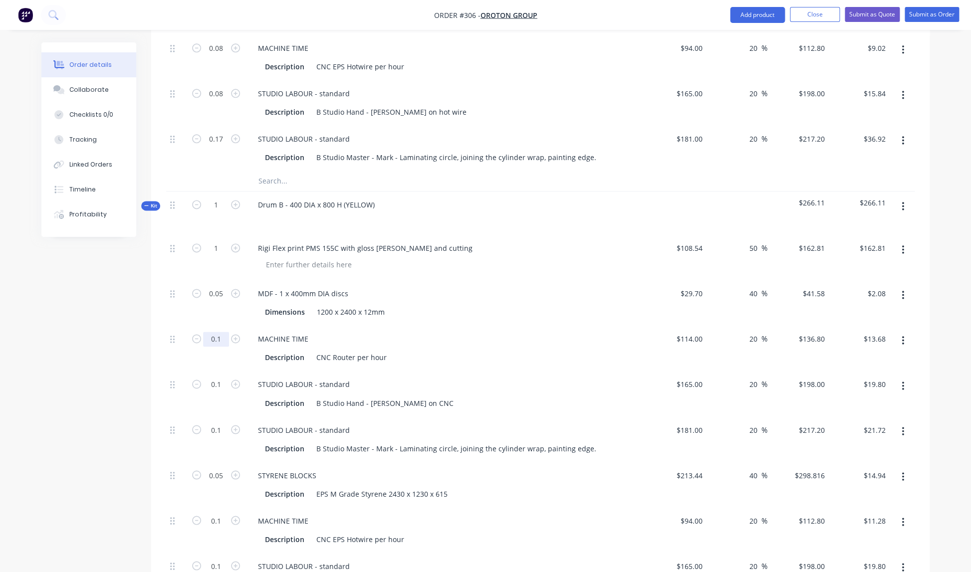
click at [222, 332] on input "0.1" at bounding box center [216, 339] width 26 height 15
click at [433, 348] on div "Description CNC Router per hour" at bounding box center [445, 356] width 391 height 16
click at [223, 375] on input "0.1" at bounding box center [216, 382] width 26 height 15
click at [371, 375] on div "STUDIO LABOUR - standard" at bounding box center [445, 382] width 391 height 14
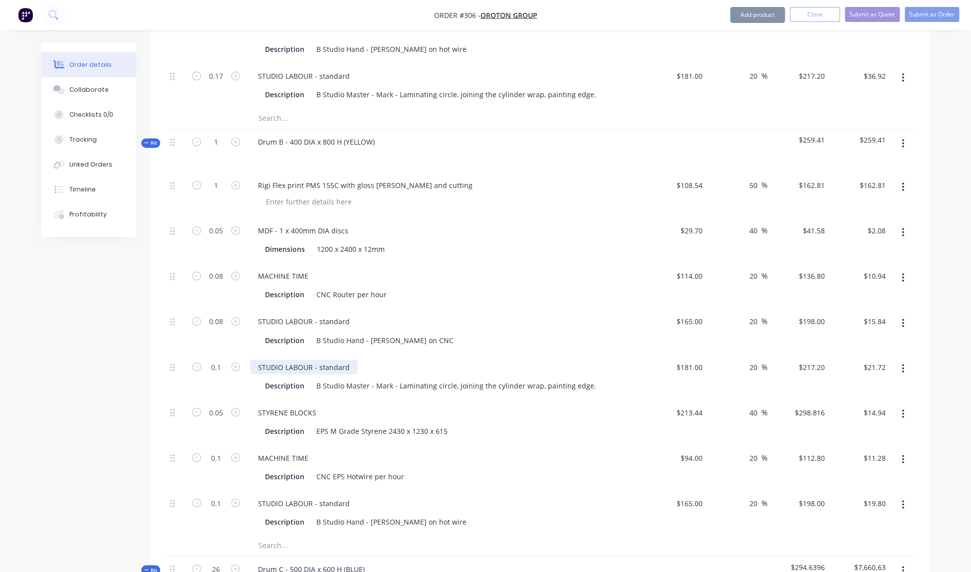
scroll to position [635, 0]
click at [225, 359] on input "0.1" at bounding box center [216, 366] width 26 height 15
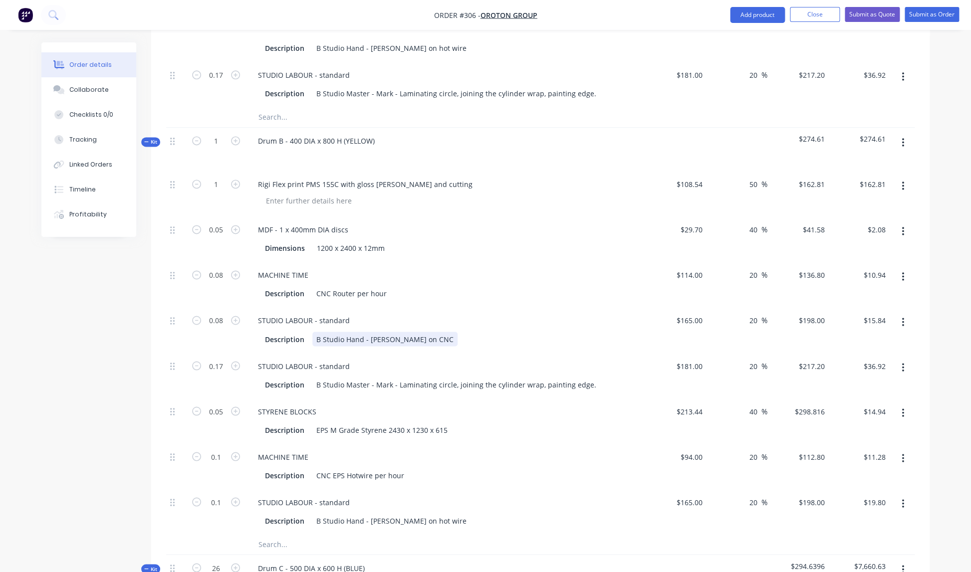
click at [395, 332] on div "B Studio Hand - [PERSON_NAME] on CNC" at bounding box center [384, 339] width 145 height 14
click at [221, 448] on input "0.1" at bounding box center [216, 455] width 26 height 15
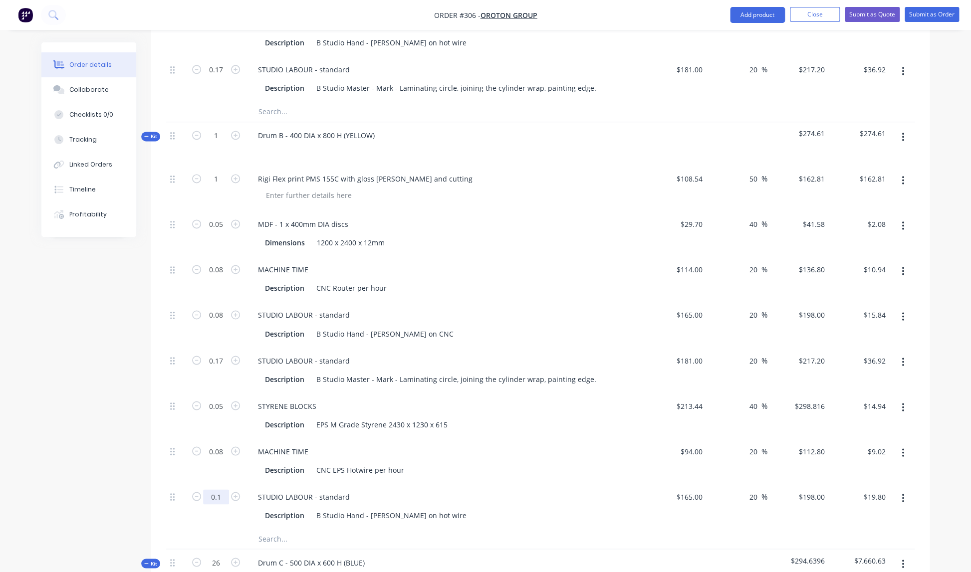
drag, startPoint x: 218, startPoint y: 514, endPoint x: 226, endPoint y: 481, distance: 34.4
click at [218, 514] on div "0.1" at bounding box center [216, 506] width 60 height 45
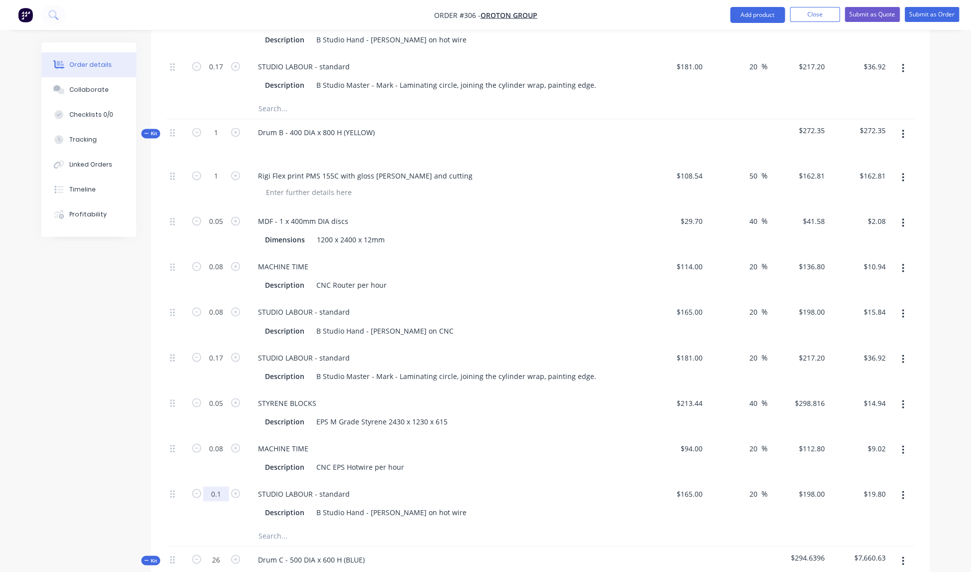
click at [227, 487] on input "0.1" at bounding box center [216, 494] width 26 height 15
click at [328, 481] on div "STUDIO LABOUR - standard Description B Studio Hand - [PERSON_NAME] on hot wire" at bounding box center [445, 503] width 399 height 45
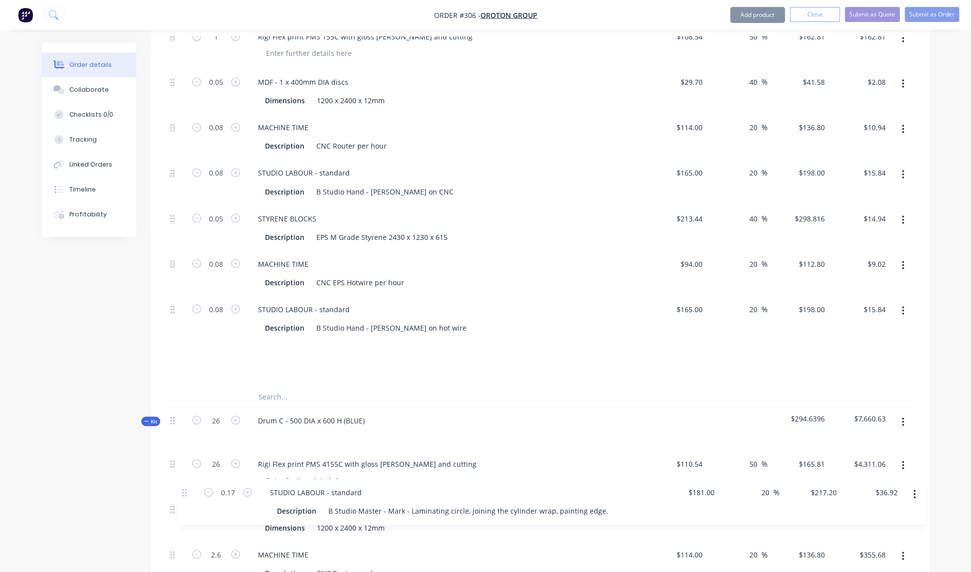
scroll to position [809, 0]
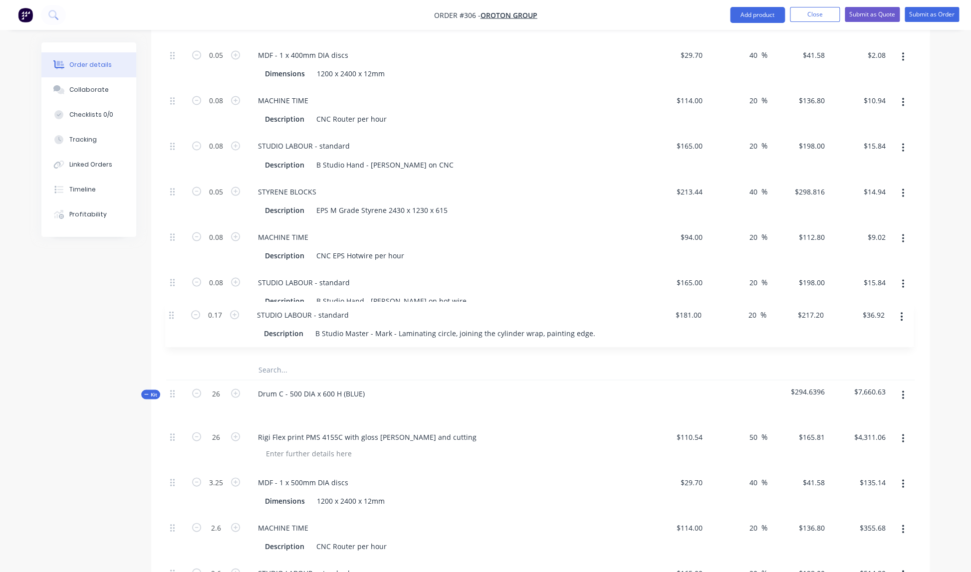
drag, startPoint x: 172, startPoint y: 350, endPoint x: 172, endPoint y: 321, distance: 29.4
click at [172, 321] on div "1 Rigi Flex print PMS 155C with gloss [PERSON_NAME] and cutting $108.54 $108.54…" at bounding box center [540, 178] width 748 height 363
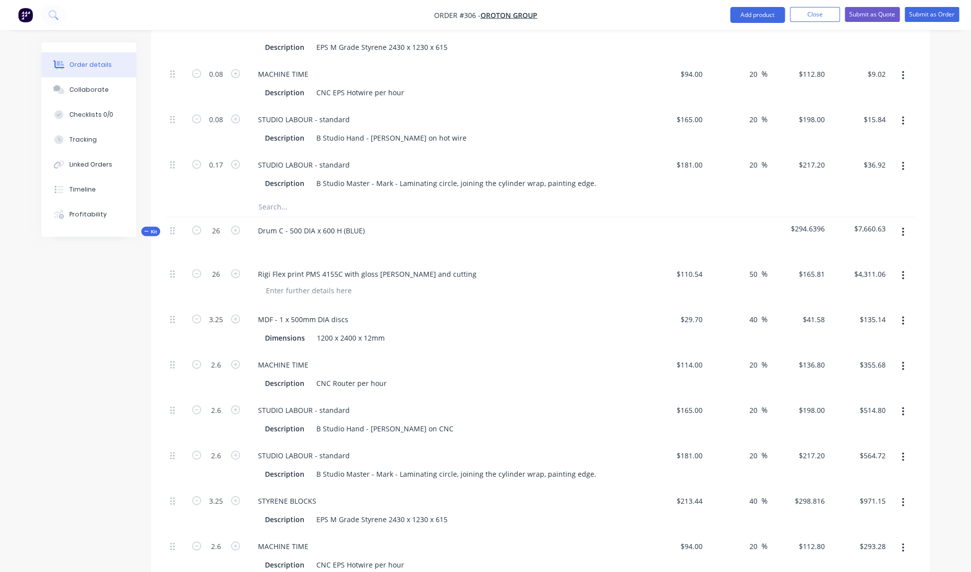
scroll to position [975, 0]
click at [217, 221] on input "26" at bounding box center [216, 228] width 26 height 15
click at [226, 221] on input "26" at bounding box center [216, 228] width 26 height 15
click at [350, 225] on div "Drum C - 500 DIA x 600 H (BLUE)" at bounding box center [311, 228] width 123 height 14
click at [222, 355] on input "0.1" at bounding box center [216, 362] width 26 height 15
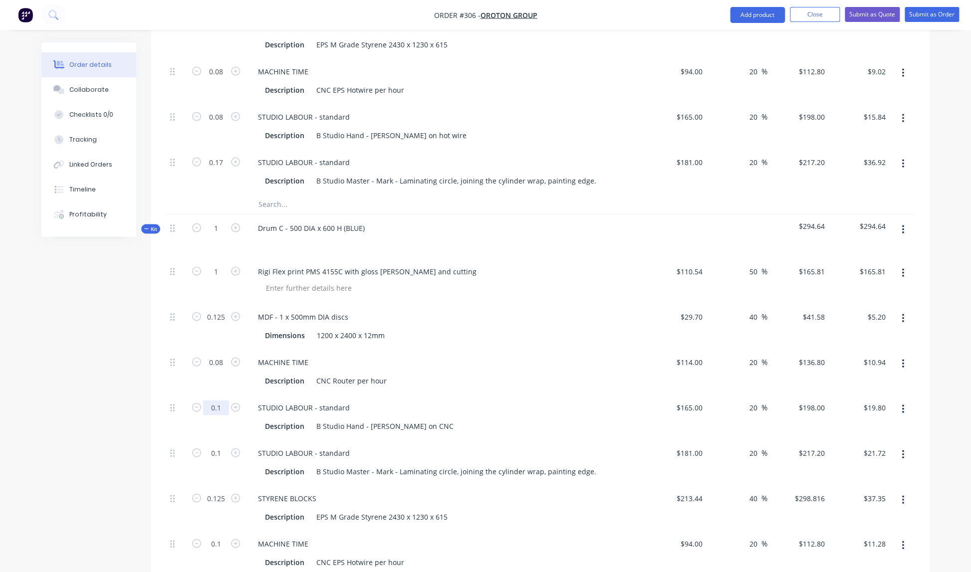
click at [223, 401] on input "0.1" at bounding box center [216, 408] width 26 height 15
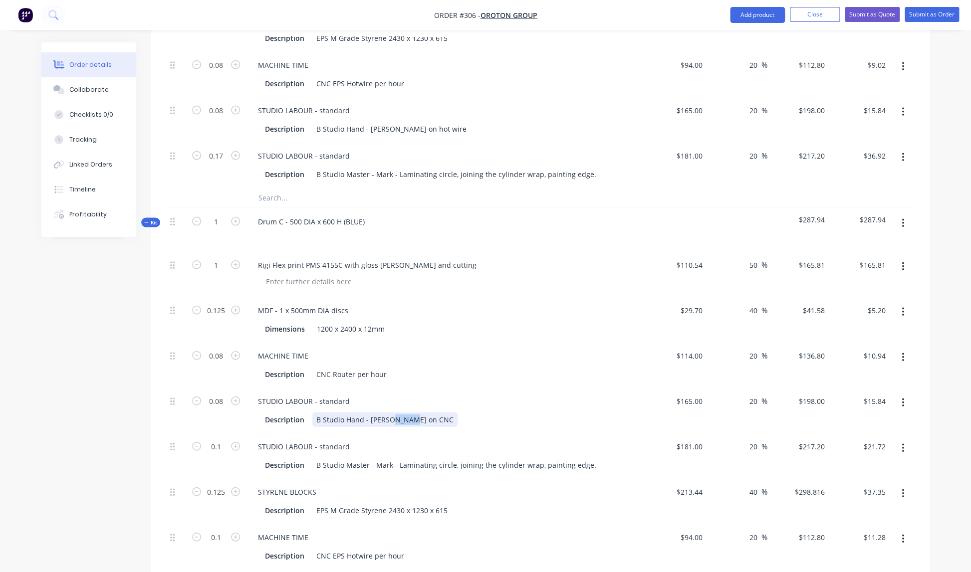
click at [387, 416] on div "B Studio Hand - [PERSON_NAME] on CNC" at bounding box center [384, 420] width 145 height 14
click at [227, 441] on input "0.1" at bounding box center [216, 448] width 26 height 15
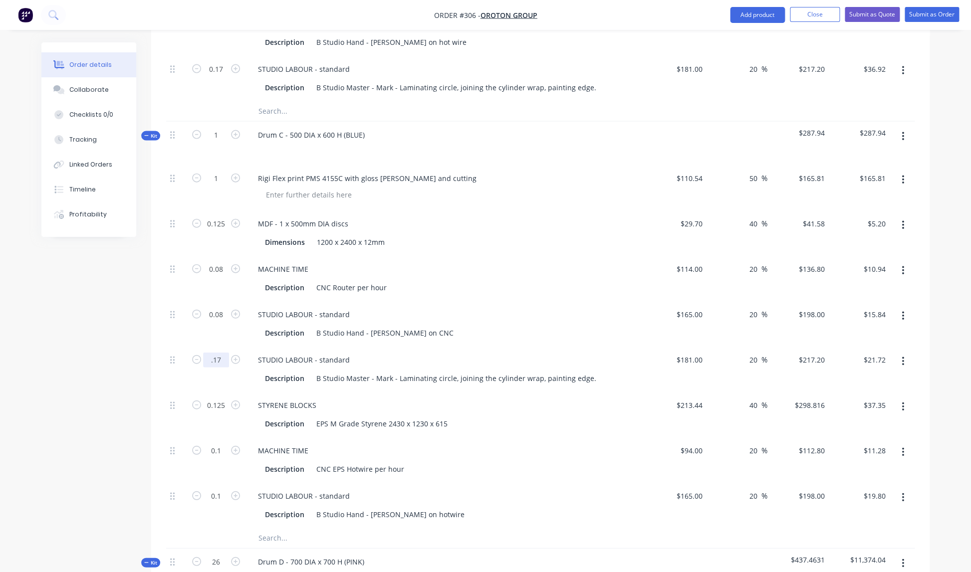
scroll to position [1069, 0]
click at [223, 442] on input "0.1" at bounding box center [216, 449] width 26 height 15
click at [224, 488] on input "0.1" at bounding box center [216, 495] width 26 height 15
drag, startPoint x: 417, startPoint y: 484, endPoint x: 412, endPoint y: 483, distance: 5.5
click at [417, 488] on div "STUDIO LABOUR - standard" at bounding box center [445, 495] width 391 height 14
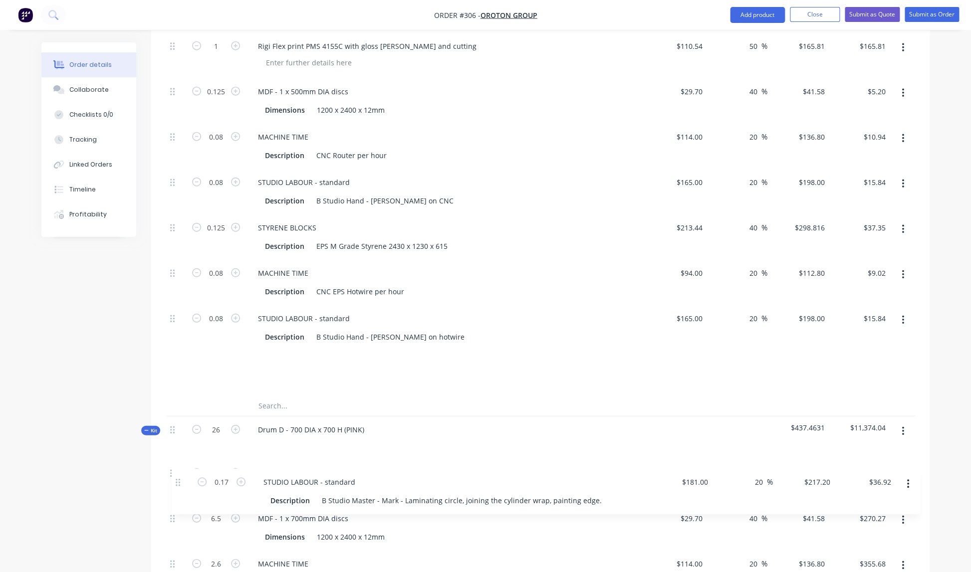
scroll to position [1203, 0]
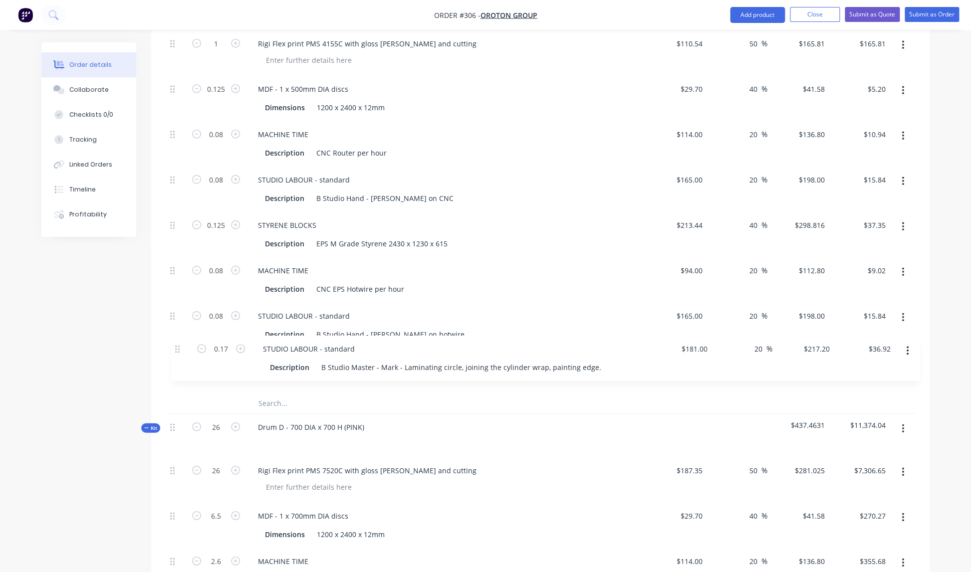
drag, startPoint x: 172, startPoint y: 350, endPoint x: 176, endPoint y: 355, distance: 6.4
click at [177, 355] on div "1 Rigi Flex print PMS 4155C with gloss [PERSON_NAME] and cutting $110.54 $110.5…" at bounding box center [540, 211] width 748 height 363
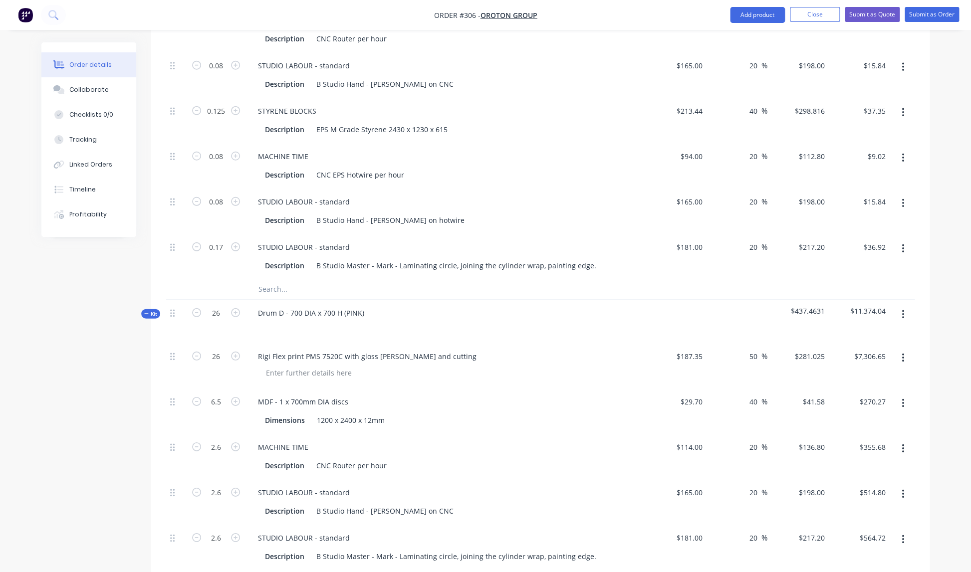
scroll to position [1323, 0]
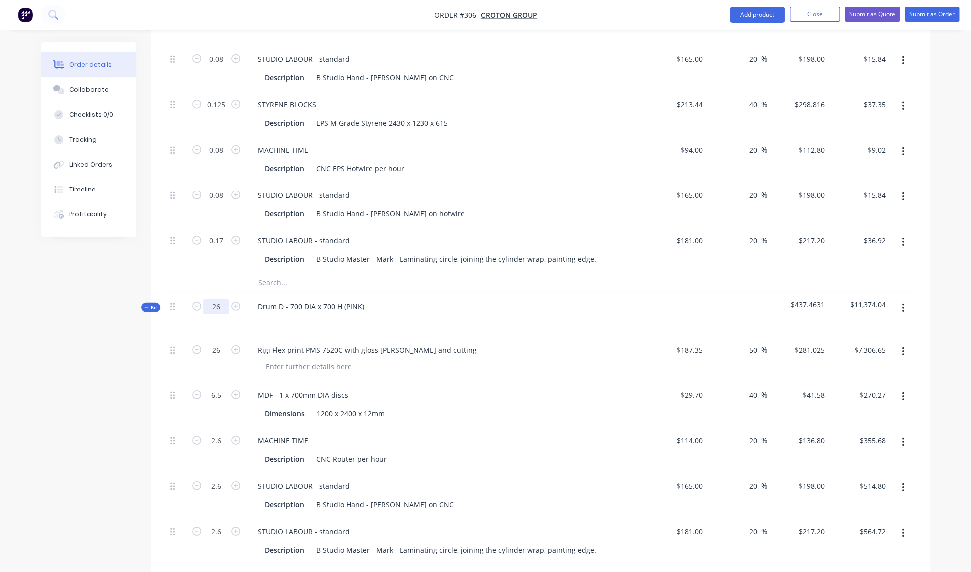
click at [218, 299] on input "26" at bounding box center [216, 306] width 26 height 15
click at [464, 337] on div "Rigi Flex print PMS 7520C with gloss [PERSON_NAME] and cutting" at bounding box center [445, 359] width 399 height 45
click at [223, 434] on input "0.1" at bounding box center [216, 441] width 26 height 15
click at [463, 434] on div "MACHINE TIME" at bounding box center [445, 441] width 391 height 14
click at [224, 479] on input "0.1" at bounding box center [216, 486] width 26 height 15
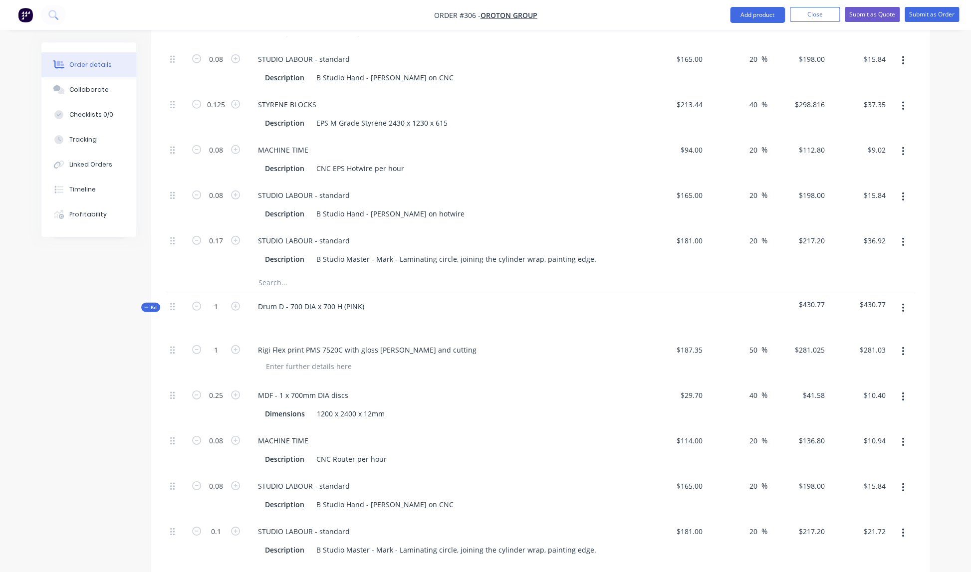
click at [406, 479] on div "STUDIO LABOUR - standard" at bounding box center [445, 486] width 391 height 14
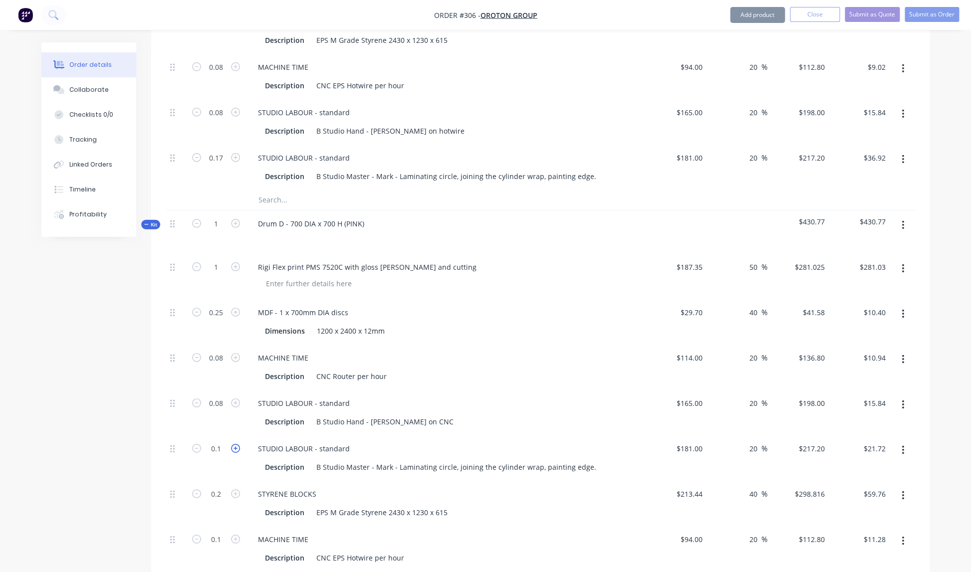
scroll to position [1416, 0]
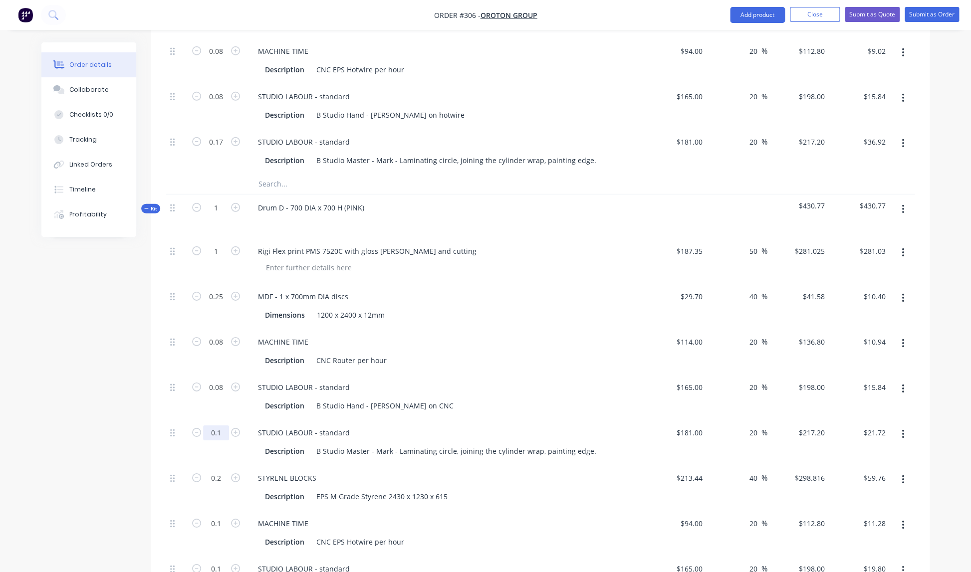
click at [223, 426] on input "0.1" at bounding box center [216, 433] width 26 height 15
click at [429, 407] on div "STUDIO LABOUR - standard Description B Studio Hand - [PERSON_NAME] on CNC" at bounding box center [445, 395] width 399 height 45
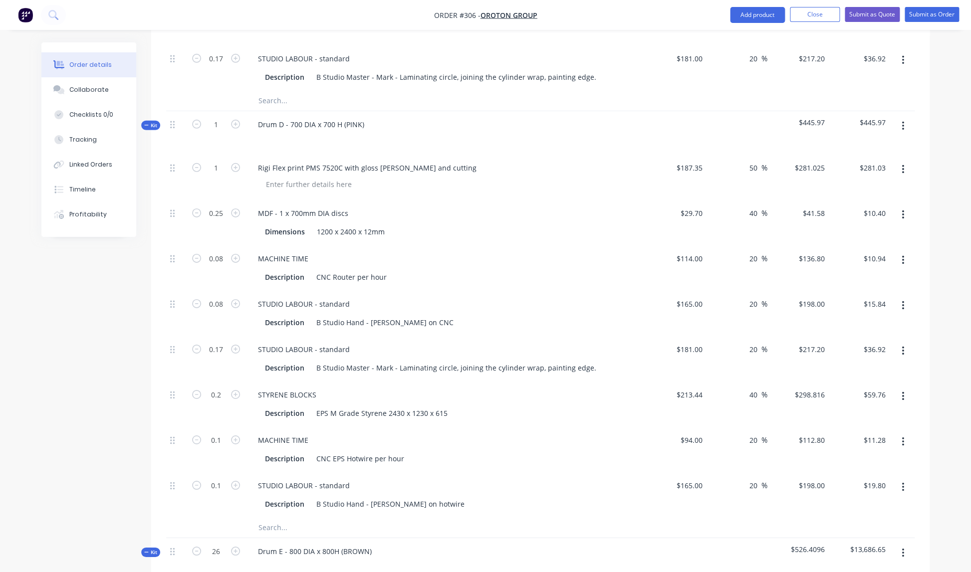
scroll to position [1507, 0]
click at [223, 432] on input "0.1" at bounding box center [216, 439] width 26 height 15
click at [224, 477] on input "0.1" at bounding box center [216, 484] width 26 height 15
click at [382, 477] on div "STUDIO LABOUR - standard" at bounding box center [445, 484] width 391 height 14
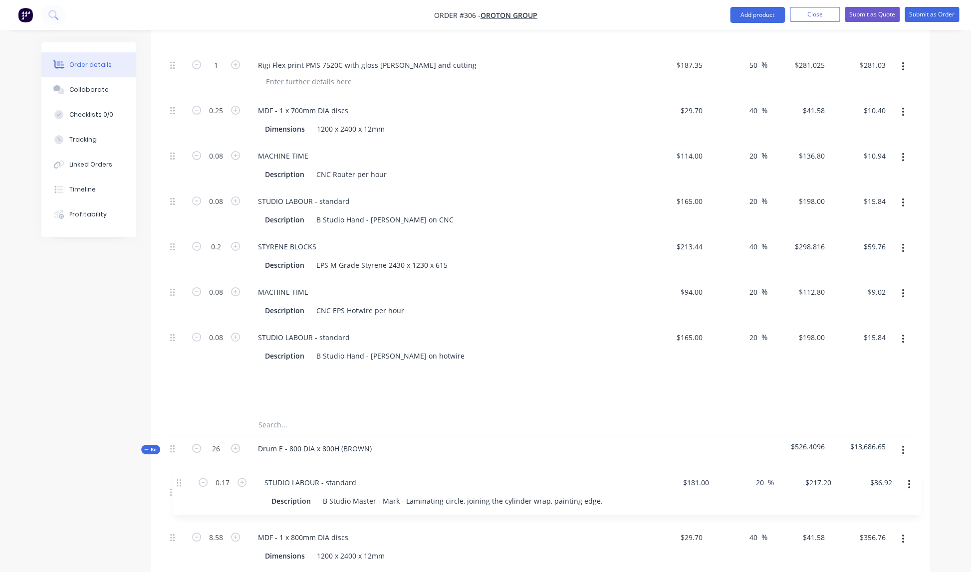
scroll to position [1611, 0]
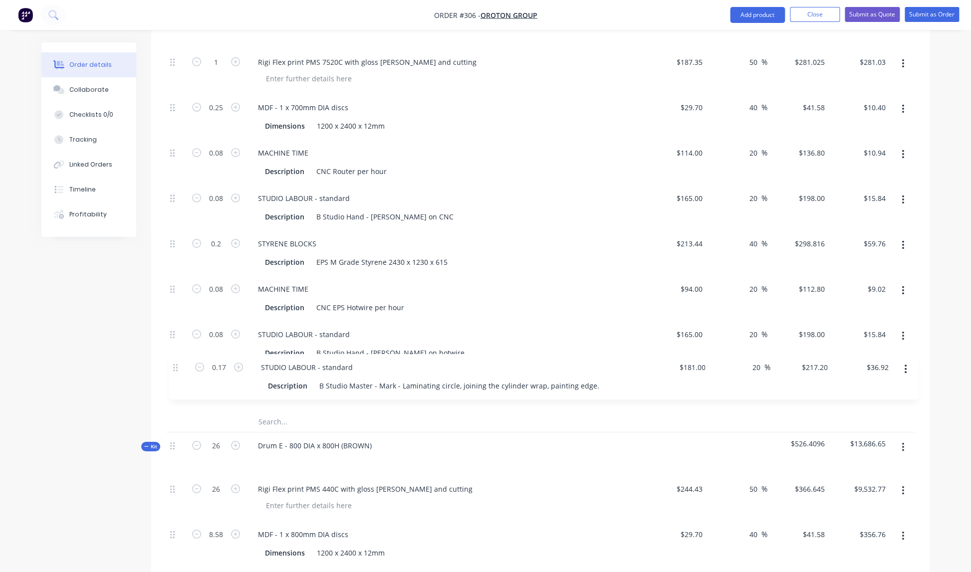
drag, startPoint x: 174, startPoint y: 338, endPoint x: 176, endPoint y: 372, distance: 34.5
click at [177, 372] on div "1 Rigi Flex print PMS 7520C with gloss [PERSON_NAME] and cutting $187.35 $187.3…" at bounding box center [540, 230] width 748 height 363
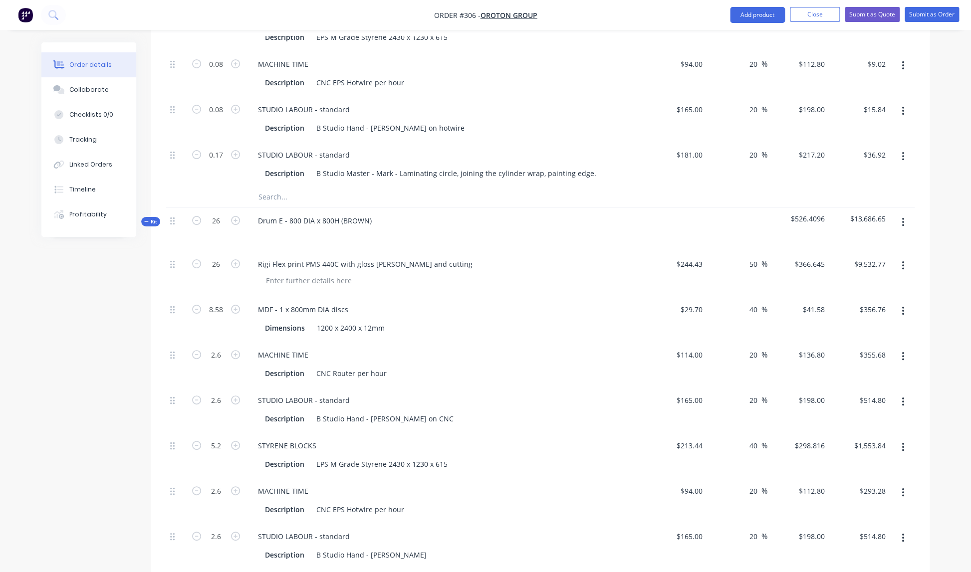
scroll to position [1837, 0]
click at [222, 213] on input "26" at bounding box center [216, 220] width 26 height 15
click at [426, 283] on div "Rigi Flex print PMS 440C with gloss [PERSON_NAME] and cutting" at bounding box center [445, 272] width 399 height 45
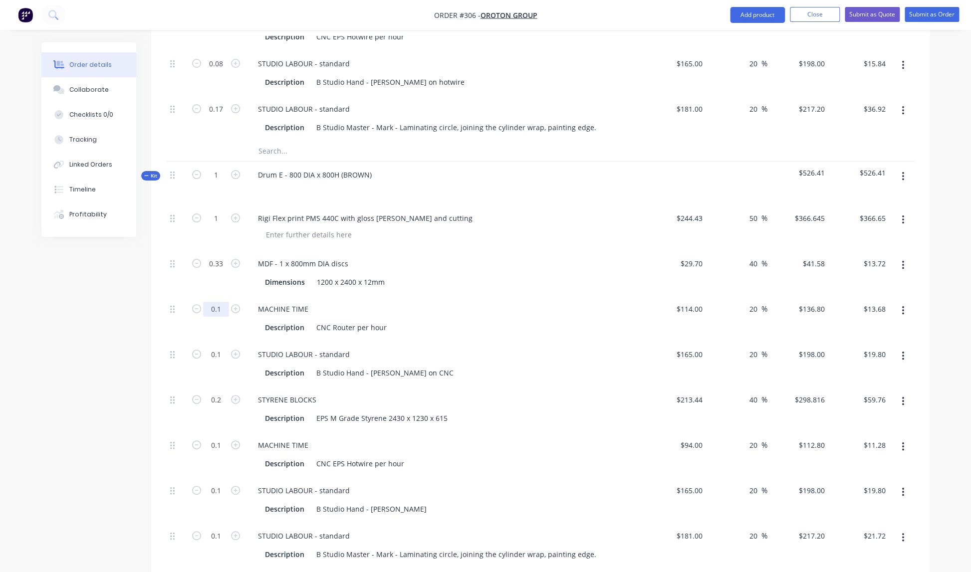
scroll to position [1883, 0]
click at [221, 301] on input "0.1" at bounding box center [216, 308] width 26 height 15
click at [229, 366] on div "0.1" at bounding box center [216, 362] width 60 height 45
click at [222, 346] on input "0.1" at bounding box center [216, 353] width 26 height 15
click at [409, 392] on div "STYRENE BLOCKS" at bounding box center [445, 399] width 391 height 14
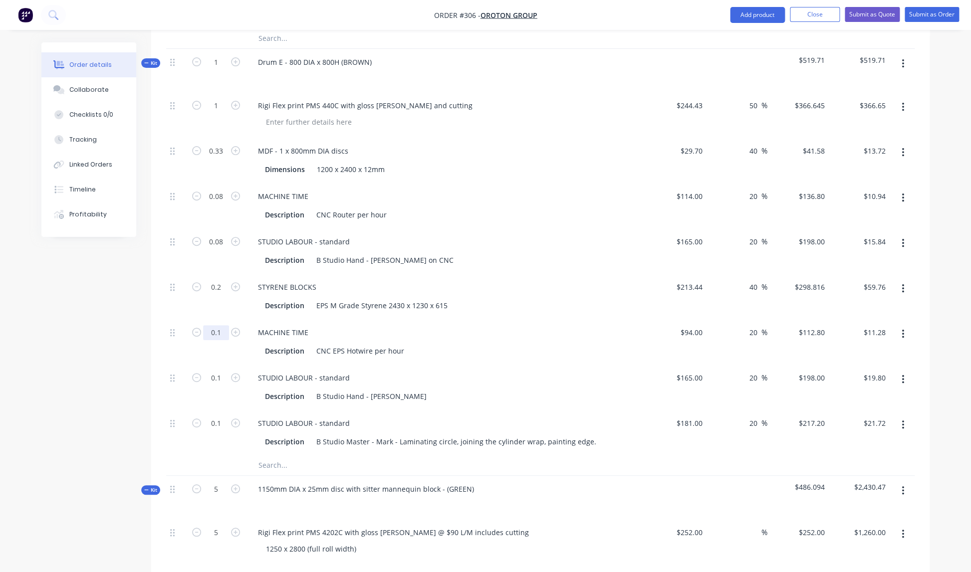
scroll to position [1995, 0]
click at [223, 325] on input "0.1" at bounding box center [216, 332] width 26 height 15
click at [409, 350] on div "MACHINE TIME Description CNC EPS Hotwire per hour" at bounding box center [445, 341] width 399 height 45
click at [222, 370] on input "0.1" at bounding box center [216, 377] width 26 height 15
click at [377, 389] on div "B Studio Hand - [PERSON_NAME]" at bounding box center [371, 396] width 118 height 14
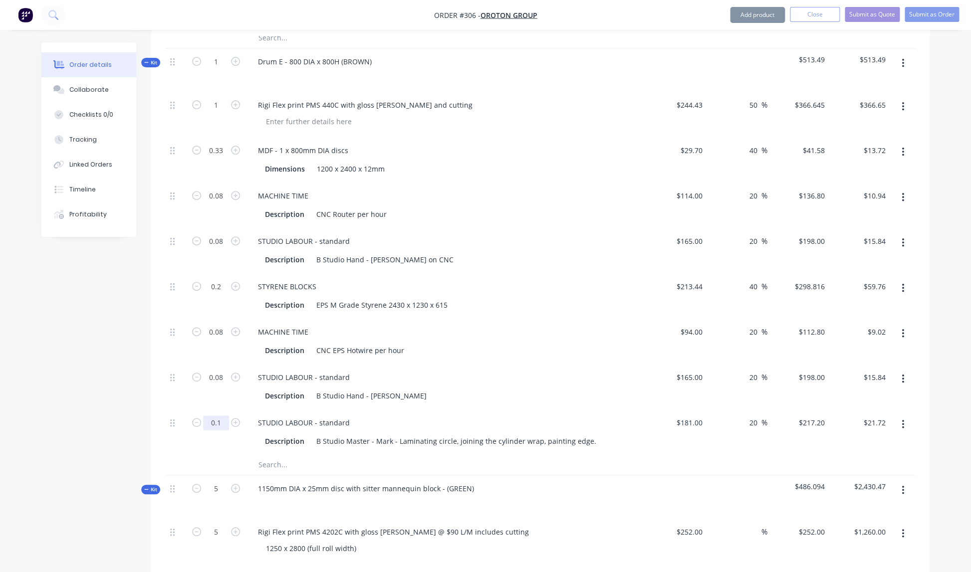
click at [224, 416] on input "0.1" at bounding box center [216, 423] width 26 height 15
click at [348, 396] on div "STUDIO LABOUR - standard Description B Studio Hand - [PERSON_NAME]" at bounding box center [445, 386] width 399 height 45
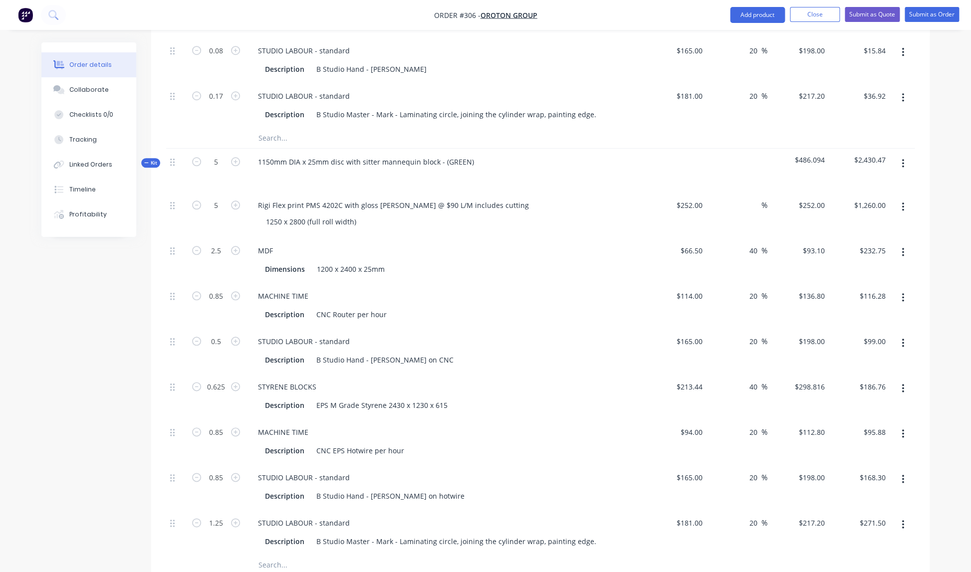
scroll to position [2323, 0]
click at [197, 157] on icon "button" at bounding box center [196, 161] width 9 height 9
click at [198, 157] on icon "button" at bounding box center [196, 161] width 9 height 9
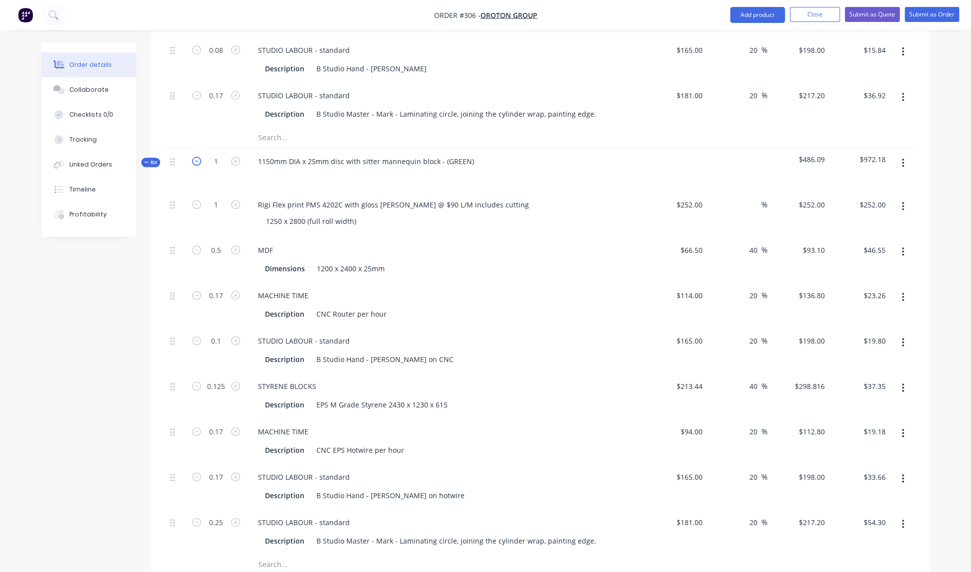
click at [198, 157] on icon "button" at bounding box center [196, 161] width 9 height 9
click at [226, 288] on input "0.17" at bounding box center [216, 295] width 26 height 15
click at [417, 315] on div "MACHINE TIME Description CNC Router per hour" at bounding box center [445, 304] width 399 height 45
click at [222, 334] on input "0.1" at bounding box center [216, 341] width 26 height 15
click at [455, 352] on div "Description B Studio Hand - [PERSON_NAME] on CNC" at bounding box center [443, 359] width 365 height 14
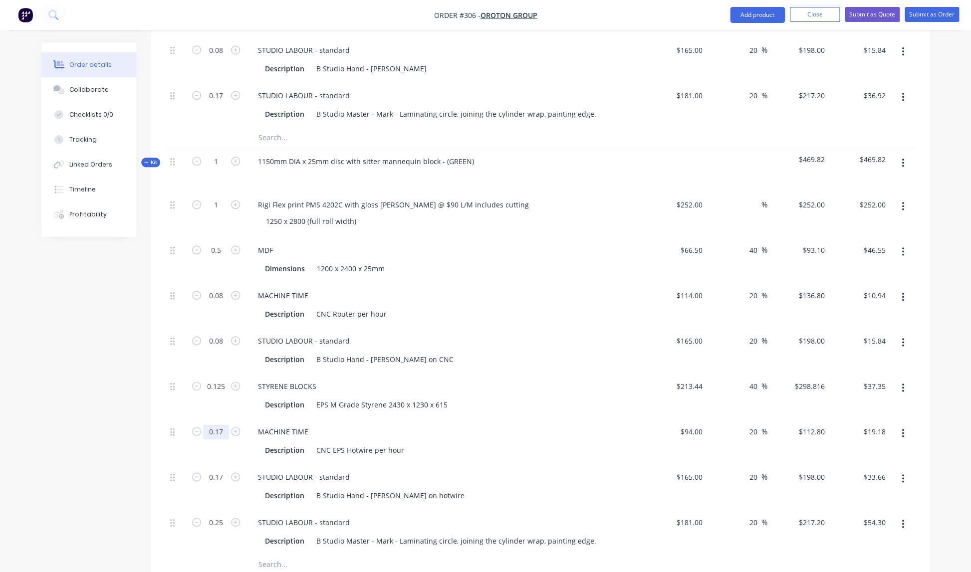
click at [225, 425] on input "0.17" at bounding box center [216, 432] width 26 height 15
drag, startPoint x: 370, startPoint y: 443, endPoint x: 285, endPoint y: 488, distance: 96.2
click at [370, 443] on div "CNC EPS Hotwire per hour" at bounding box center [360, 450] width 96 height 14
click at [226, 470] on input "0.17" at bounding box center [216, 477] width 26 height 15
click at [425, 470] on div "STUDIO LABOUR - standard" at bounding box center [445, 477] width 391 height 14
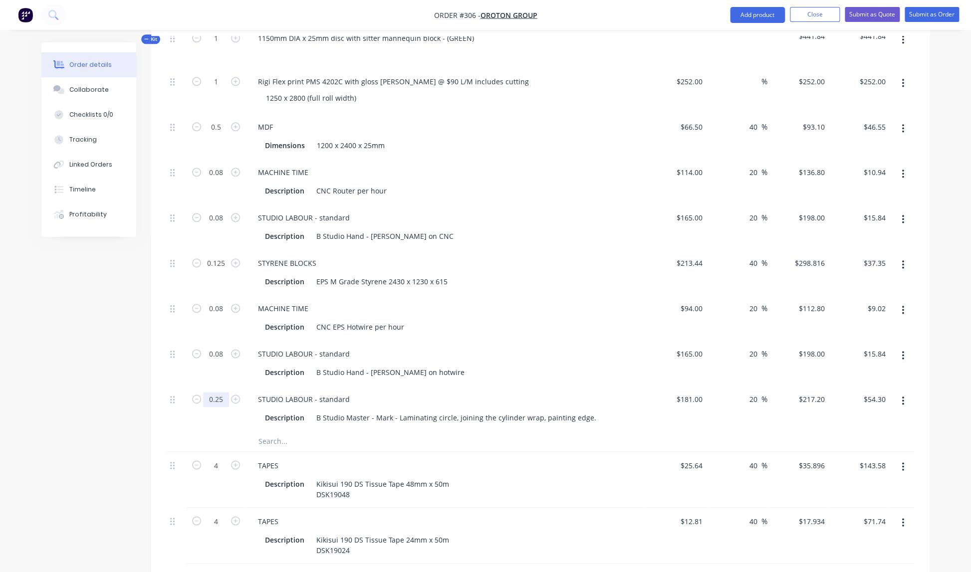
scroll to position [2447, 0]
click at [224, 391] on input "0.25" at bounding box center [216, 398] width 26 height 15
click at [466, 364] on div "Description B Studio Hand - [PERSON_NAME] on hotwire" at bounding box center [443, 371] width 365 height 14
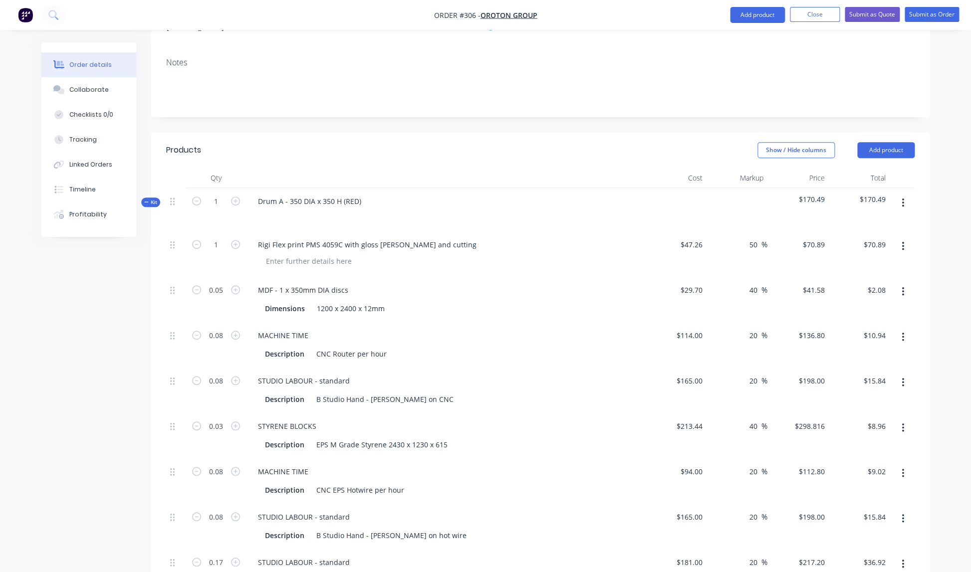
scroll to position [0, 0]
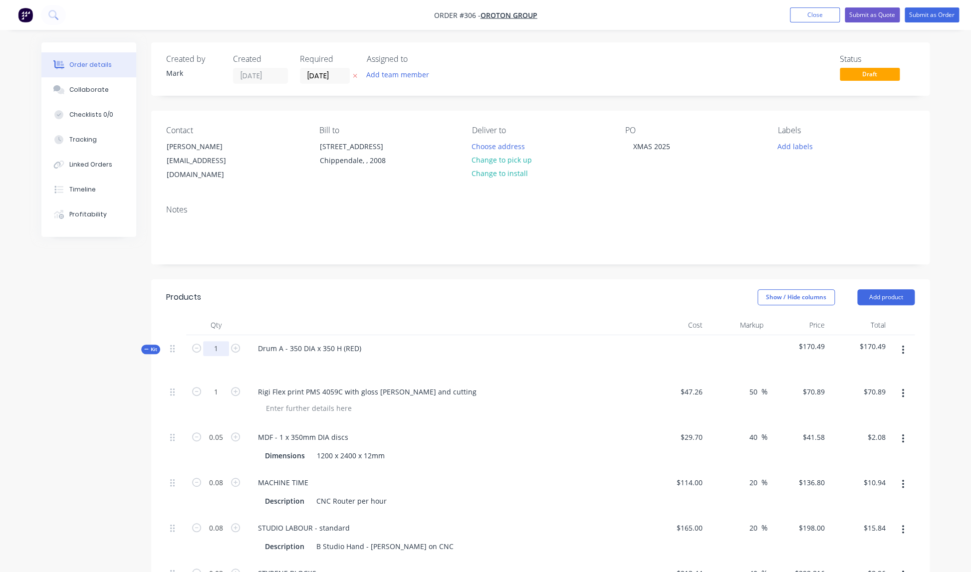
click at [219, 341] on input "1" at bounding box center [216, 348] width 26 height 15
click at [449, 424] on div "MDF - 1 x 350mm DIA discs Dimensions 1200 x 2400 x 12mm" at bounding box center [445, 446] width 399 height 45
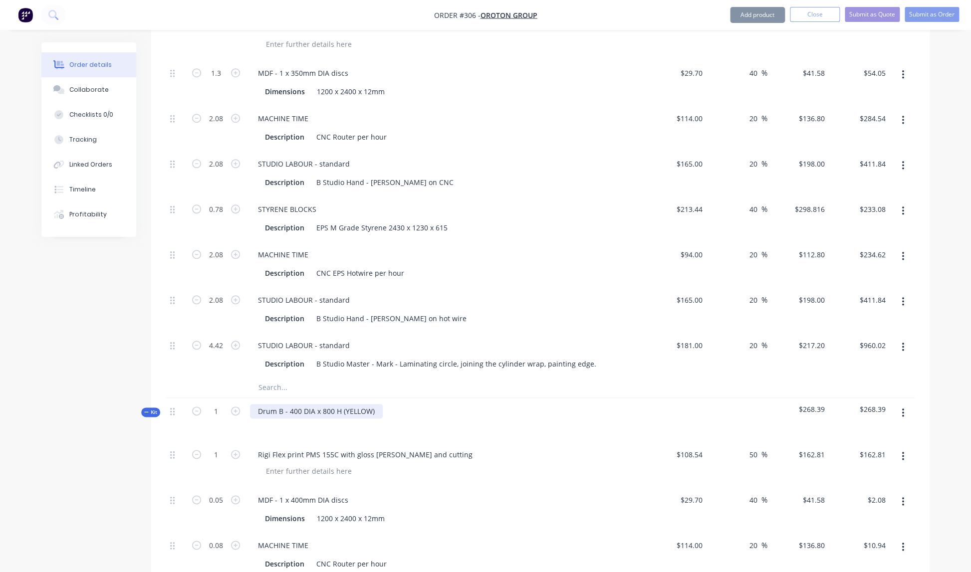
scroll to position [368, 0]
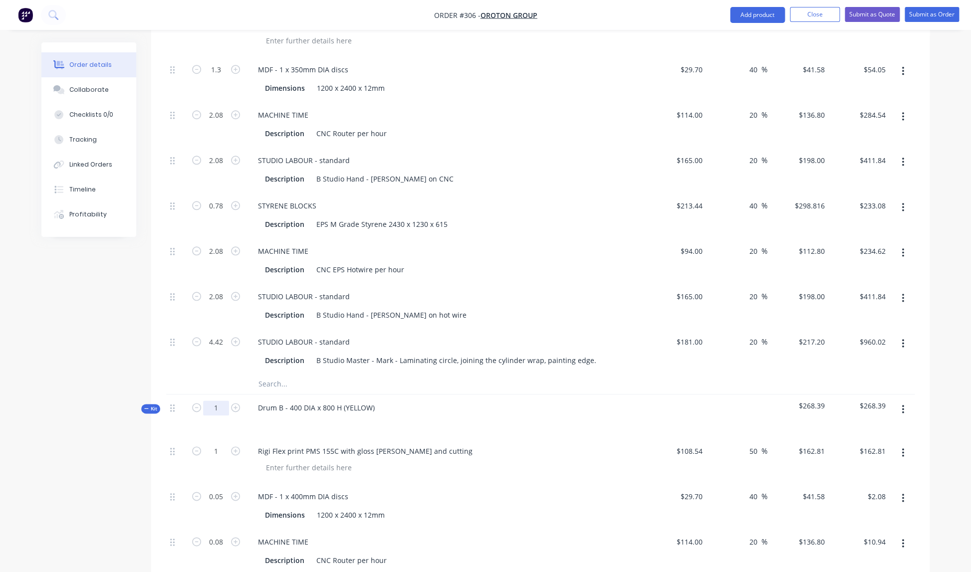
click at [223, 401] on input "1" at bounding box center [216, 408] width 26 height 15
click at [375, 425] on div "Drum B - 400 DIA x 800 H (YELLOW)" at bounding box center [445, 416] width 399 height 43
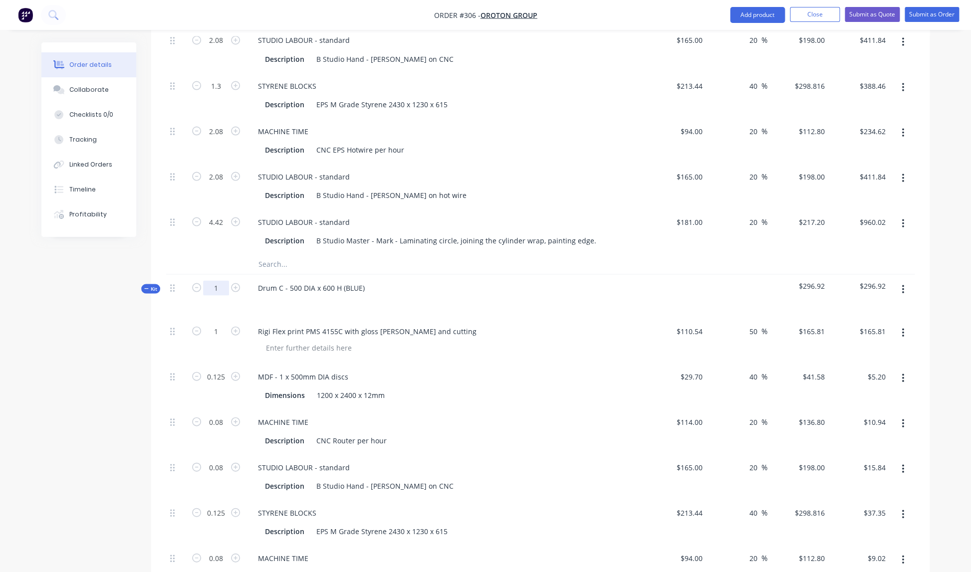
scroll to position [913, 0]
click at [219, 282] on input "1" at bounding box center [216, 289] width 26 height 15
click at [508, 394] on div "MDF - 1 x 500mm DIA discs Dimensions 1200 x 2400 x 12mm" at bounding box center [445, 387] width 399 height 45
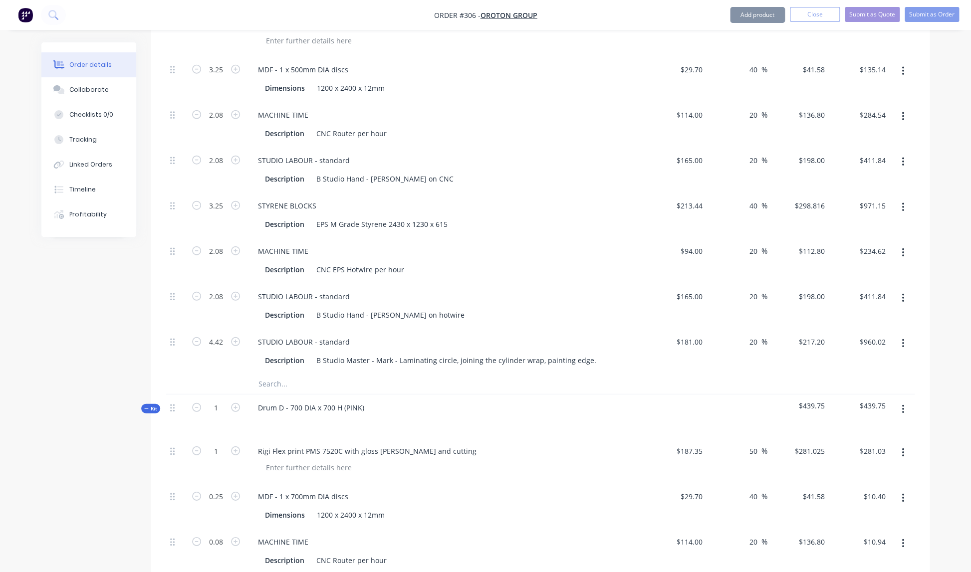
scroll to position [1225, 0]
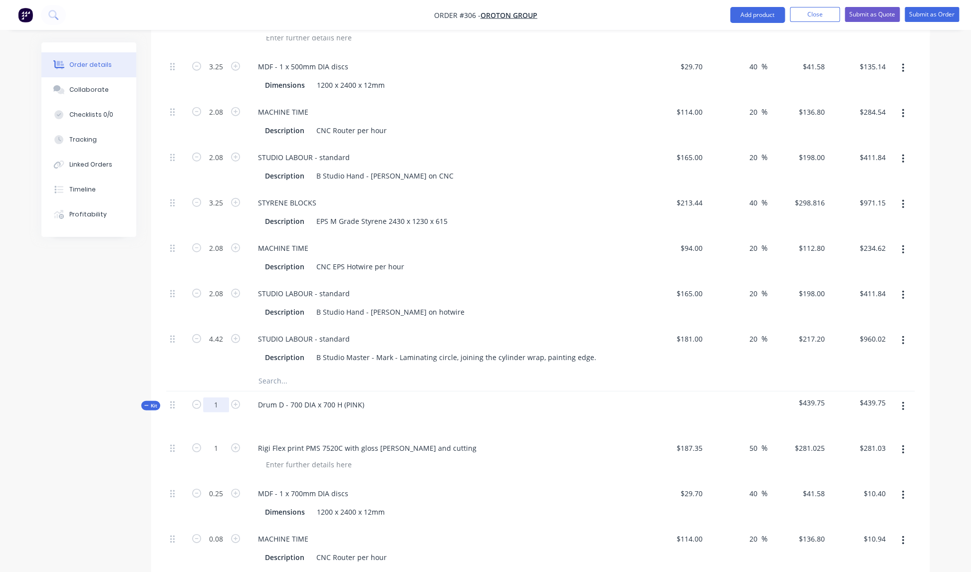
drag, startPoint x: 216, startPoint y: 392, endPoint x: 231, endPoint y: 394, distance: 15.1
click at [215, 398] on input "1" at bounding box center [216, 405] width 26 height 15
click at [438, 418] on div "Drum D - 700 DIA x 700 H (PINK)" at bounding box center [445, 413] width 399 height 43
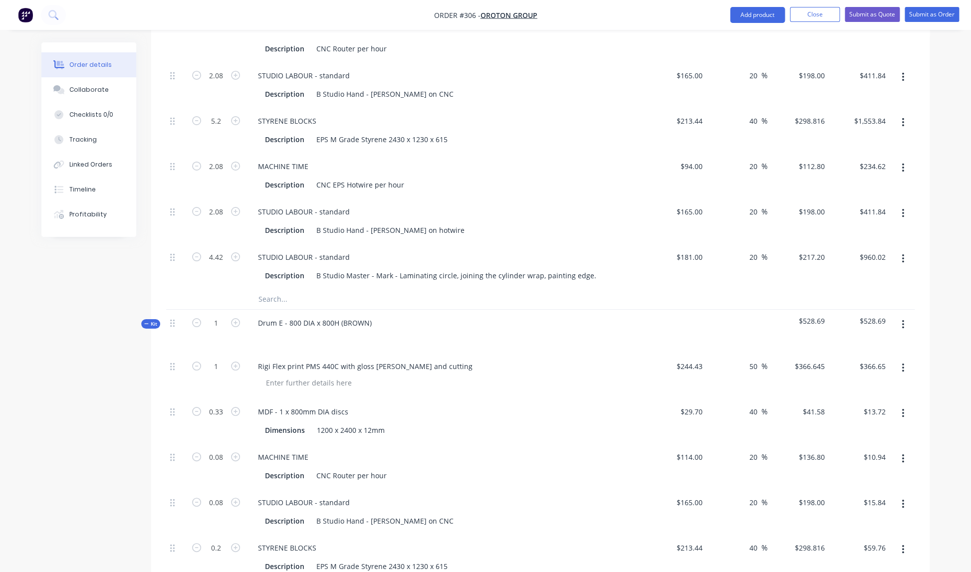
scroll to position [1745, 0]
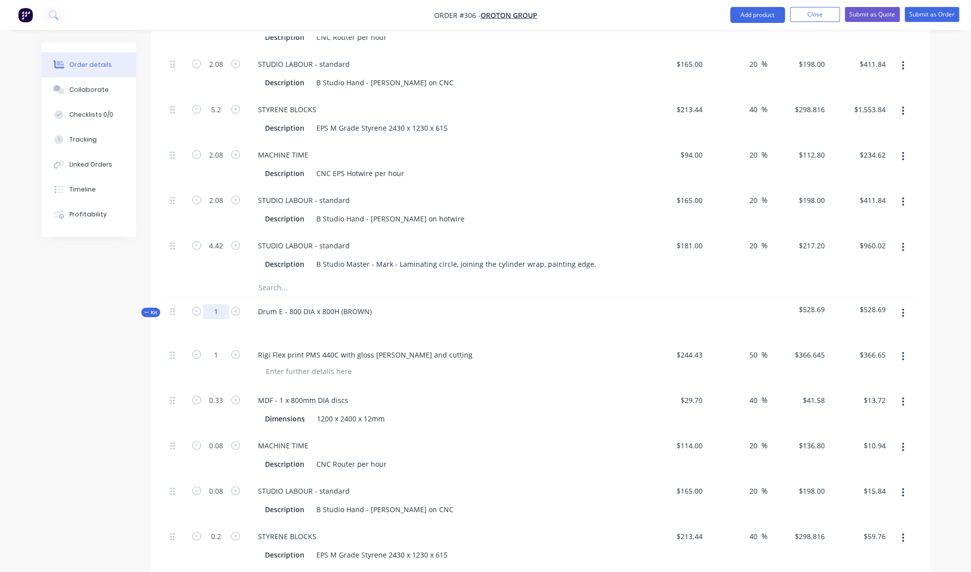
click at [221, 304] on input "1" at bounding box center [216, 311] width 26 height 15
click at [465, 348] on div "Rigi Flex print PMS 440C with gloss [PERSON_NAME] and cutting" at bounding box center [445, 355] width 391 height 14
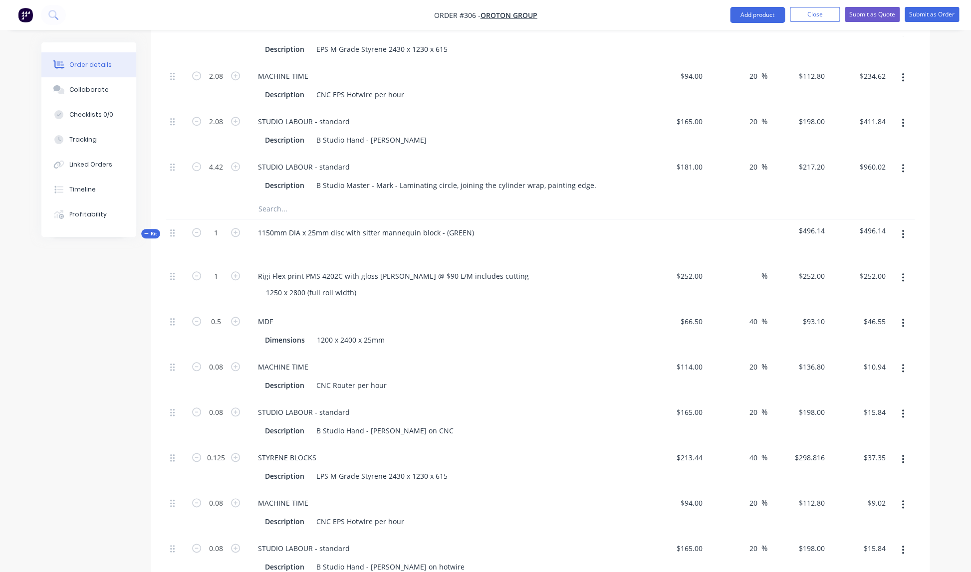
scroll to position [2252, 0]
click at [236, 228] on icon "button" at bounding box center [235, 232] width 9 height 9
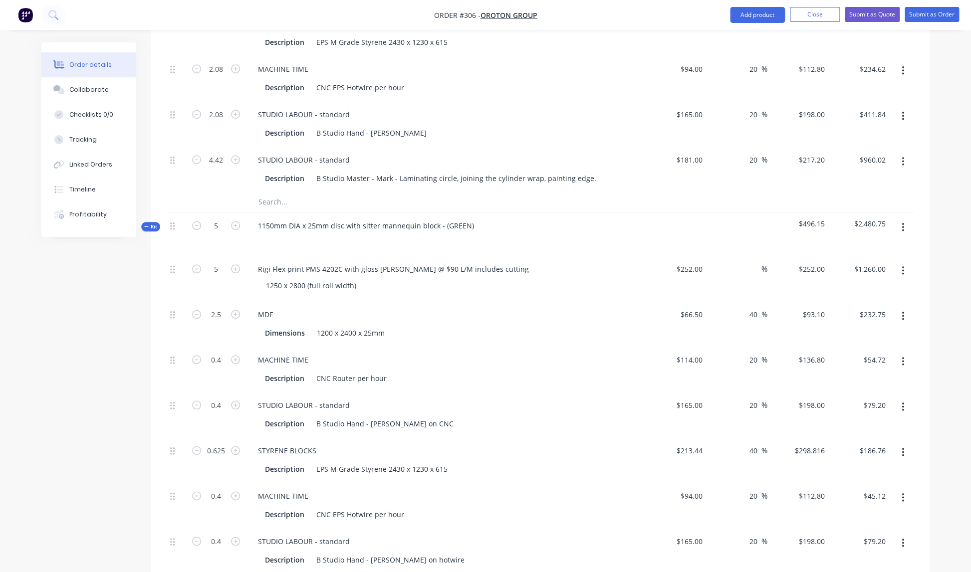
scroll to position [2262, 0]
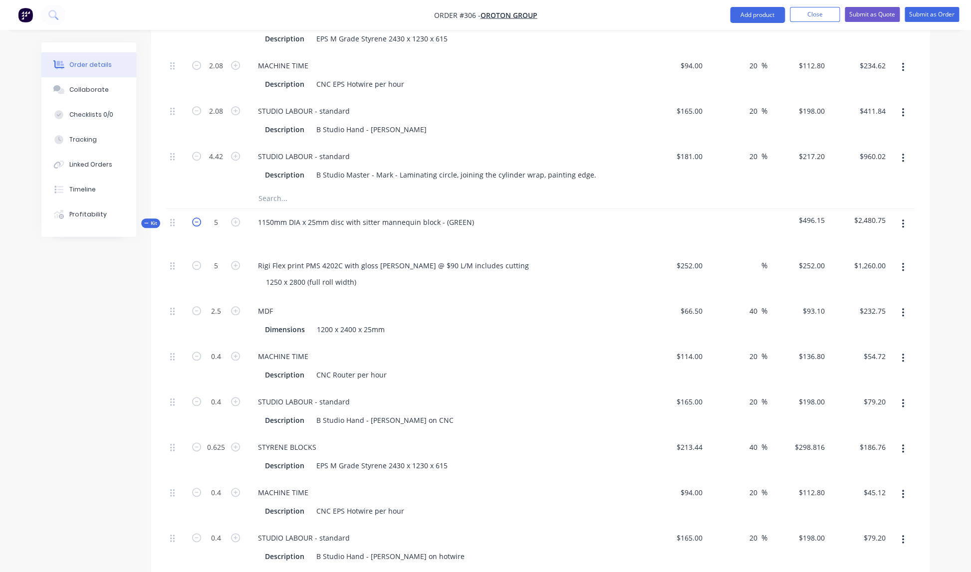
click at [199, 218] on icon "button" at bounding box center [196, 222] width 9 height 9
click at [198, 218] on icon "button" at bounding box center [196, 222] width 9 height 9
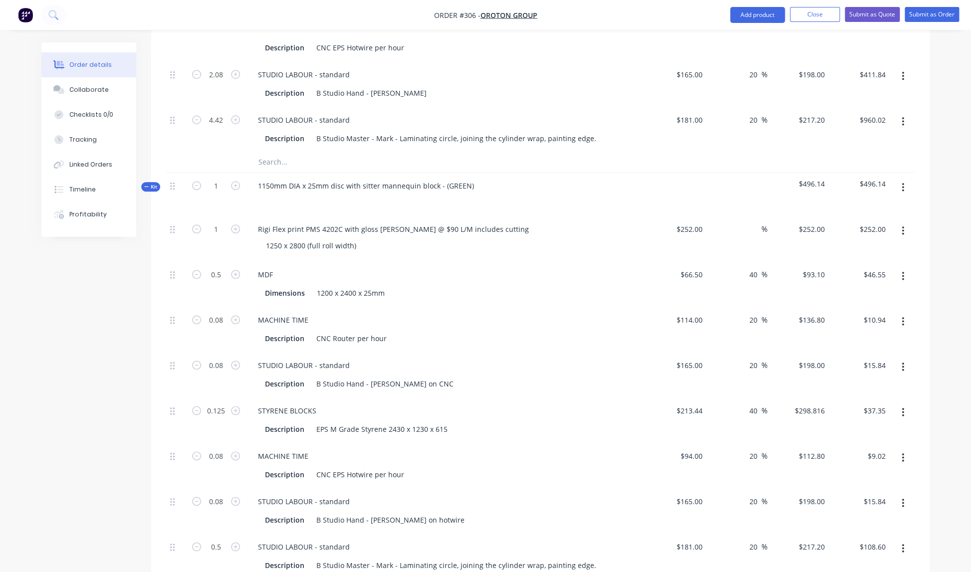
scroll to position [2298, 0]
click at [359, 239] on div "1250 x 2800 (full roll width)" at bounding box center [311, 246] width 106 height 14
click at [551, 286] on div "Dimensions 1200 x 2400 x 25mm" at bounding box center [443, 293] width 365 height 14
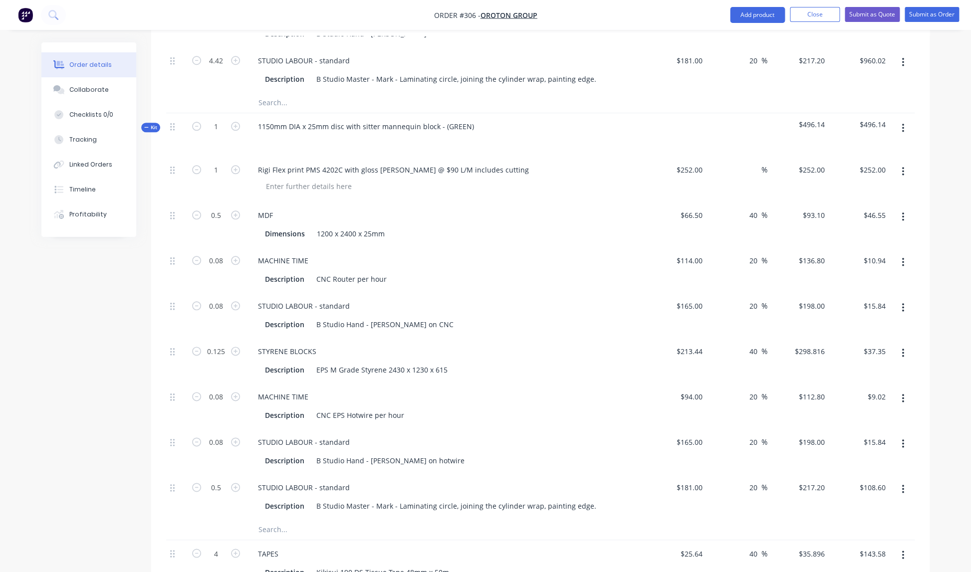
scroll to position [2360, 0]
click at [456, 161] on div "Rigi Flex print PMS 4202C with gloss [PERSON_NAME] @ $90 L/M includes cutting" at bounding box center [393, 168] width 287 height 14
click at [526, 225] on div "Dimensions 1200 x 2400 x 25mm" at bounding box center [443, 232] width 365 height 14
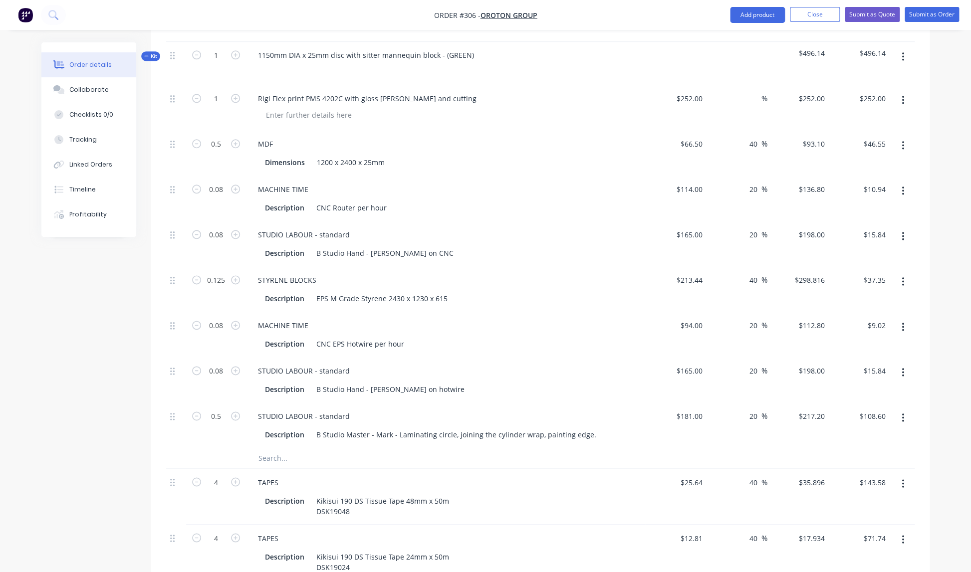
scroll to position [2430, 0]
click at [765, 92] on span "%" at bounding box center [764, 97] width 6 height 11
click at [648, 102] on div "$252.00 $252.00" at bounding box center [675, 106] width 61 height 45
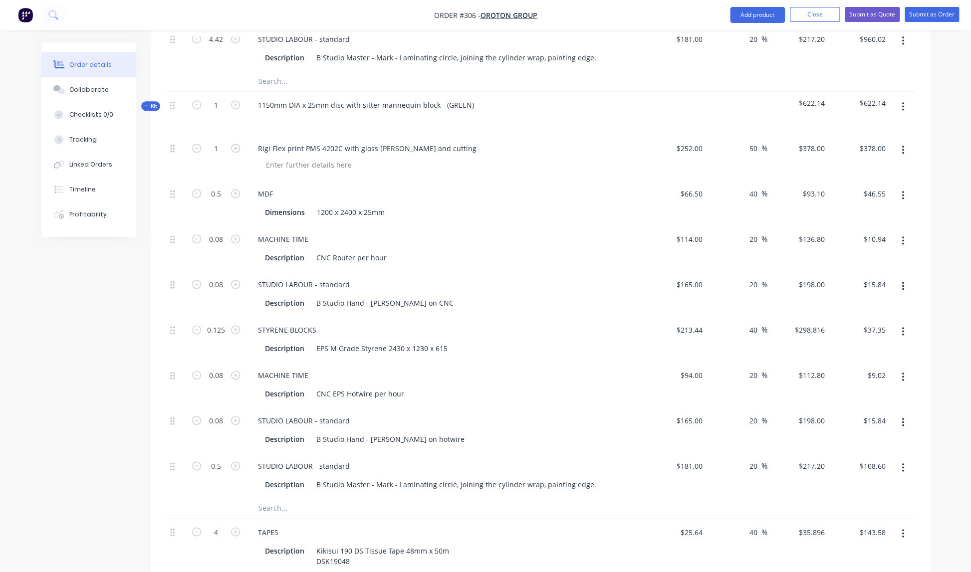
scroll to position [2379, 0]
click at [695, 142] on input "252" at bounding box center [691, 149] width 31 height 14
click at [640, 158] on div at bounding box center [449, 165] width 383 height 14
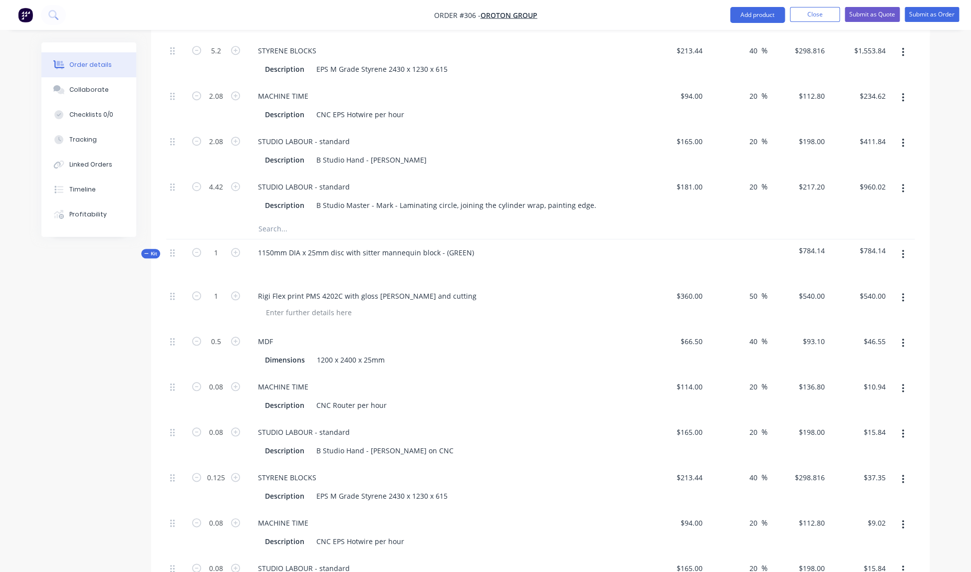
scroll to position [2239, 0]
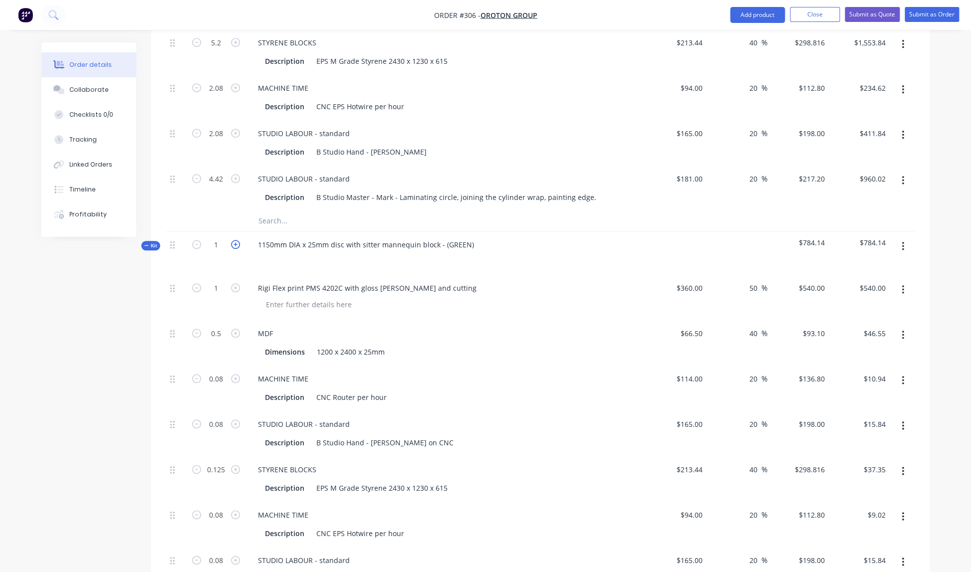
click at [238, 240] on icon "button" at bounding box center [235, 244] width 9 height 9
click at [237, 240] on icon "button" at bounding box center [235, 244] width 9 height 9
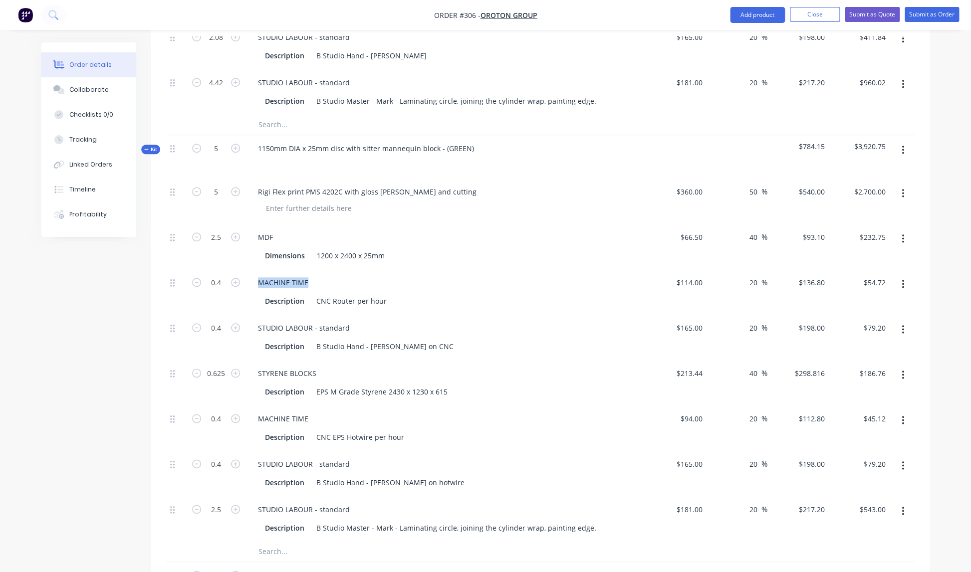
click at [530, 275] on div "MACHINE TIME" at bounding box center [445, 282] width 391 height 14
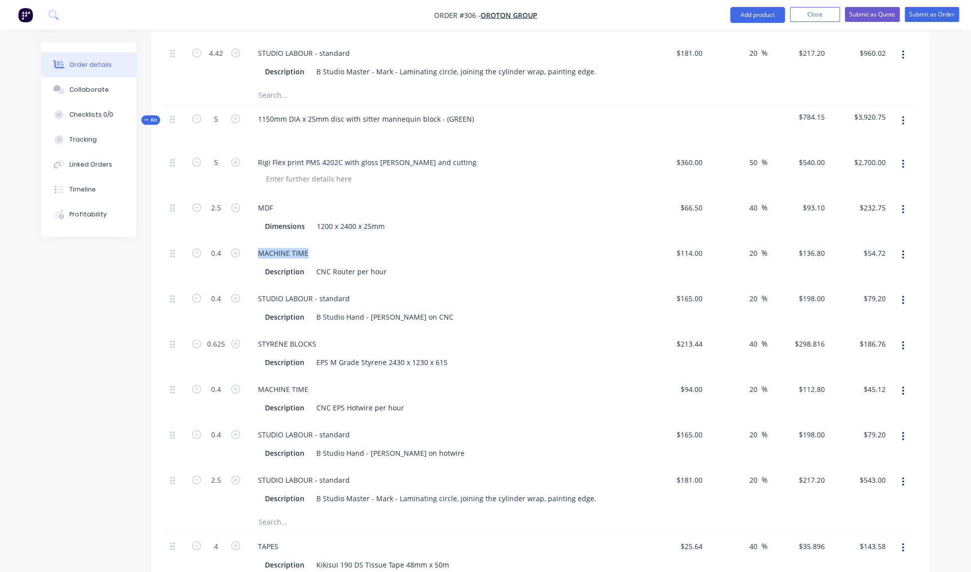
scroll to position [2363, 0]
click at [198, 116] on icon "button" at bounding box center [196, 120] width 9 height 9
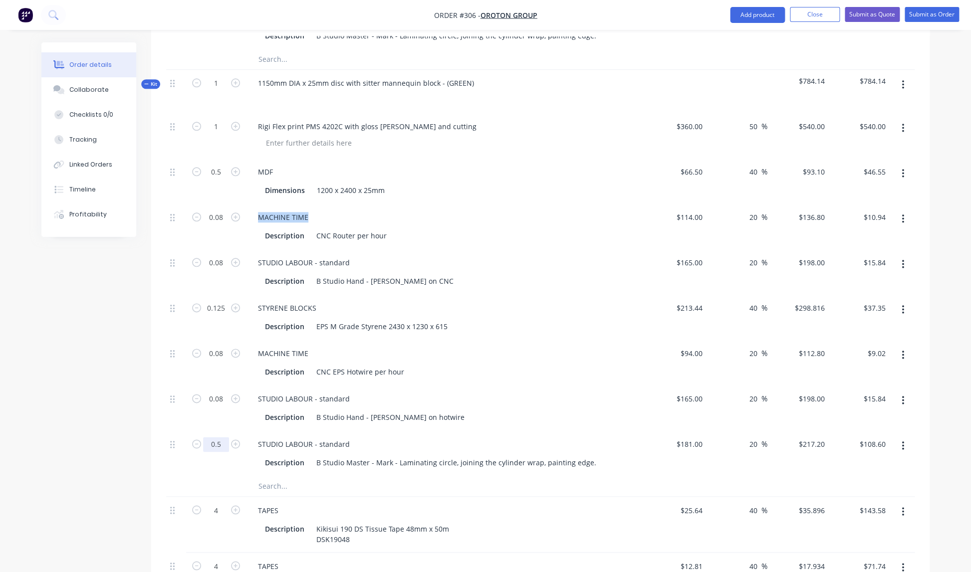
scroll to position [2404, 0]
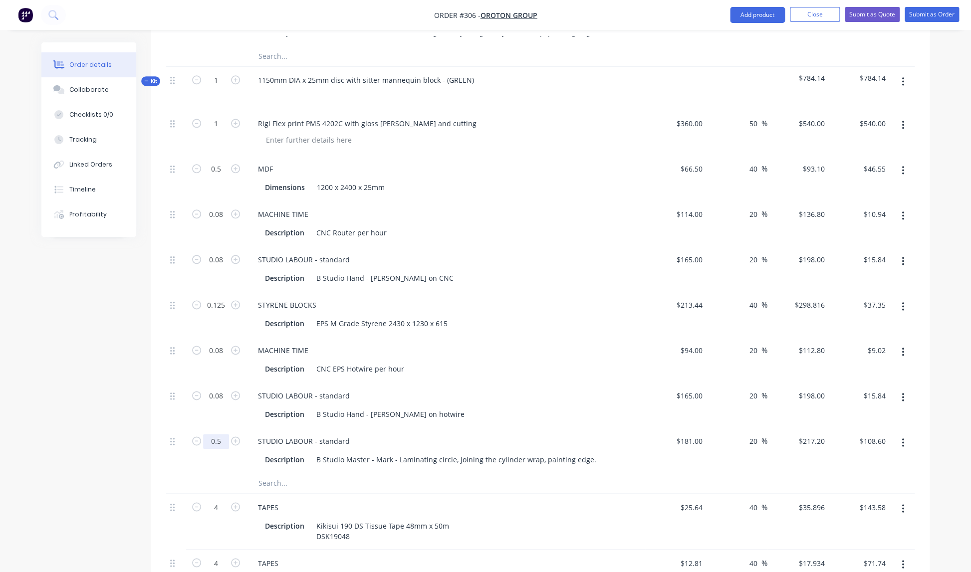
click at [224, 434] on input "0.5" at bounding box center [216, 441] width 26 height 15
click at [458, 407] on div "Description B Studio Hand - [PERSON_NAME] on hotwire" at bounding box center [443, 414] width 365 height 14
click at [217, 434] on input "./33" at bounding box center [216, 441] width 26 height 15
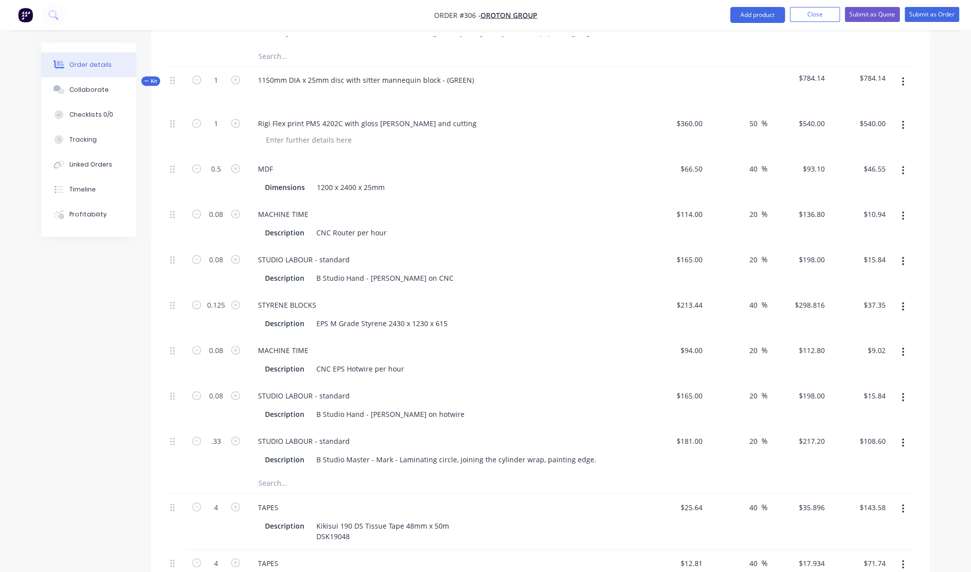
click at [490, 389] on div "STUDIO LABOUR - standard" at bounding box center [445, 396] width 391 height 14
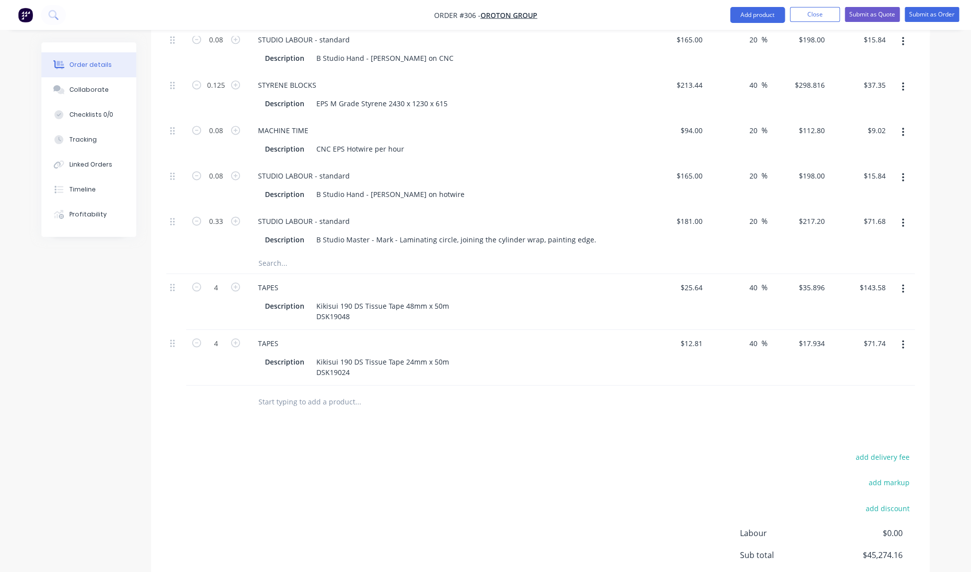
scroll to position [2725, 0]
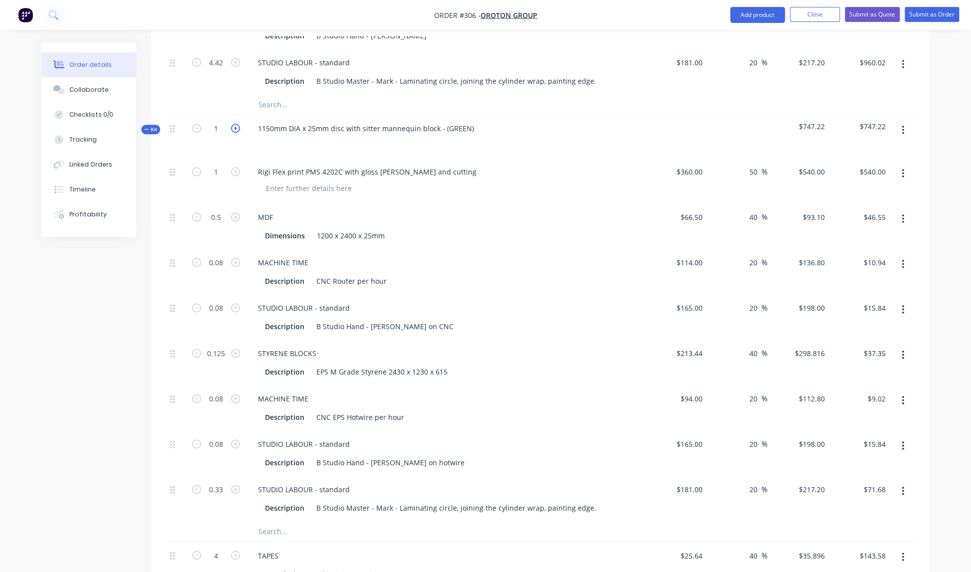
click at [237, 124] on icon "button" at bounding box center [235, 128] width 9 height 9
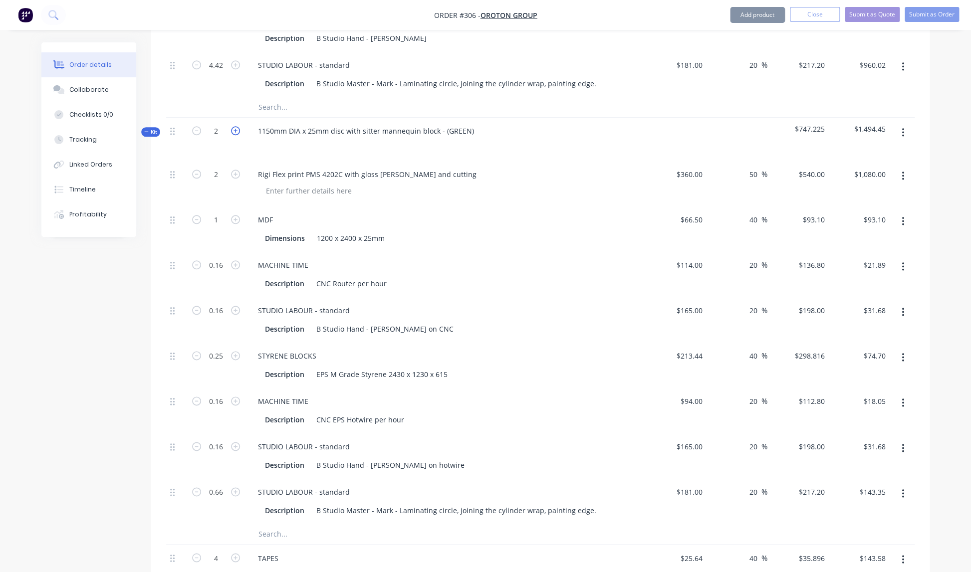
click at [238, 126] on icon "button" at bounding box center [235, 130] width 9 height 9
click at [237, 127] on icon "button" at bounding box center [235, 131] width 9 height 9
click at [236, 127] on icon "button" at bounding box center [235, 131] width 9 height 9
click at [445, 232] on div "Dimensions 1200 x 2400 x 25mm" at bounding box center [443, 239] width 365 height 14
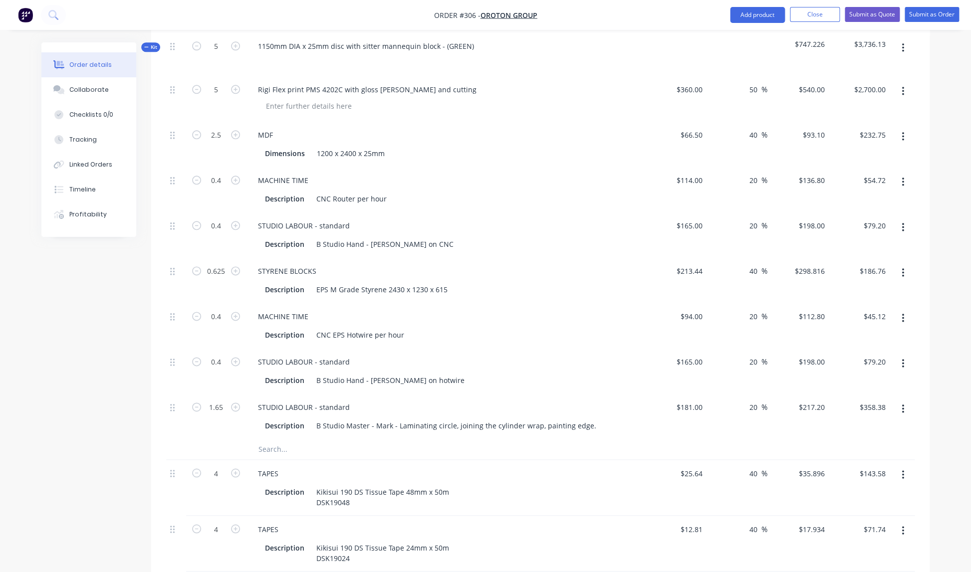
scroll to position [2441, 0]
click at [195, 82] on icon "button" at bounding box center [196, 86] width 9 height 9
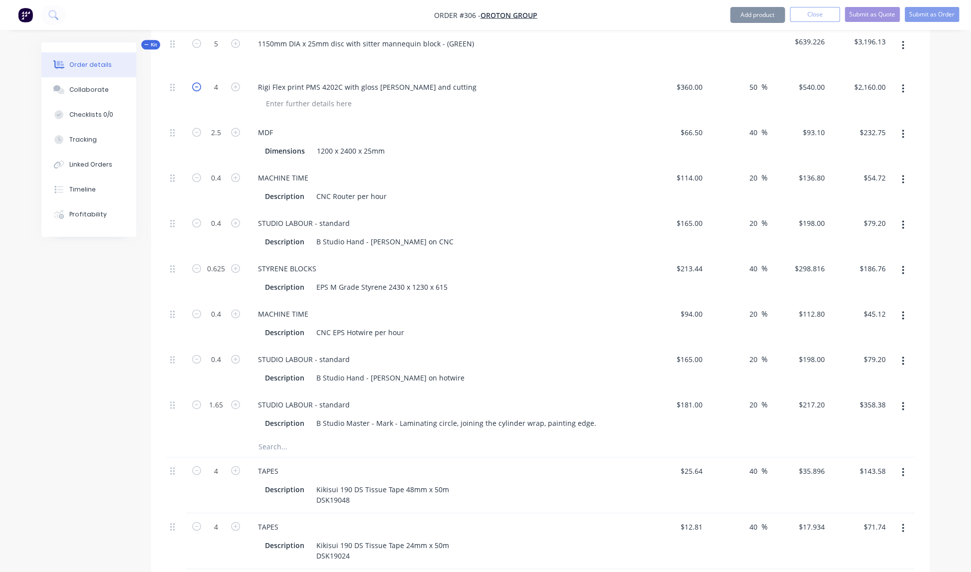
click at [195, 82] on icon "button" at bounding box center [196, 86] width 9 height 9
click at [195, 84] on icon "button" at bounding box center [196, 88] width 9 height 9
click at [194, 85] on icon "button" at bounding box center [196, 89] width 9 height 9
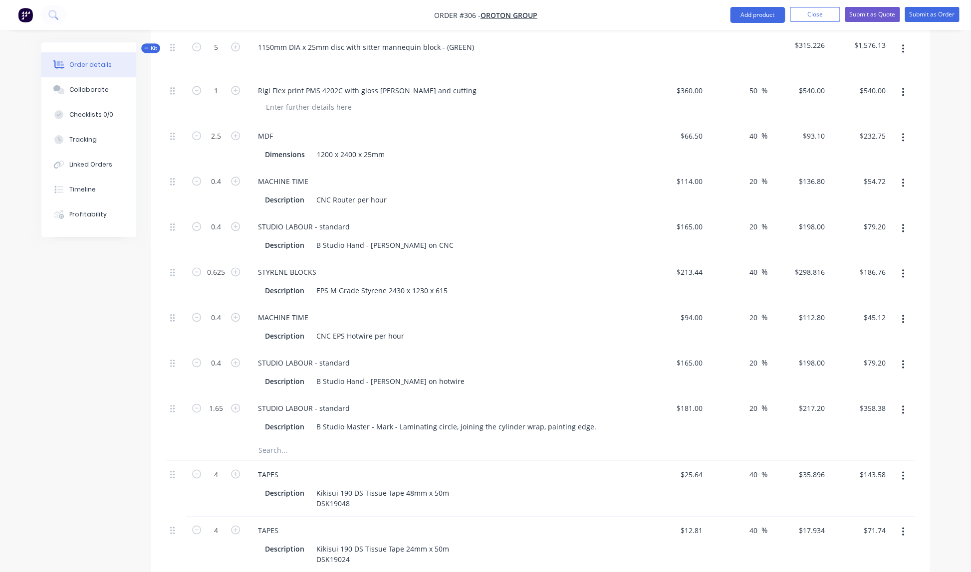
click at [540, 269] on div "STYRENE BLOCKS Description EPS M Grade Styrene 2430 x 1230 x 615" at bounding box center [445, 281] width 399 height 45
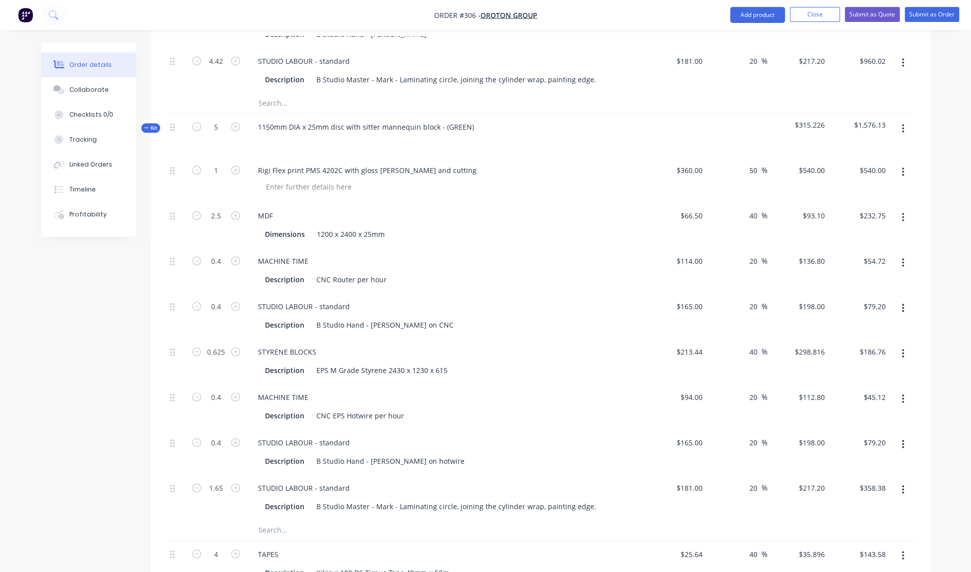
scroll to position [2352, 0]
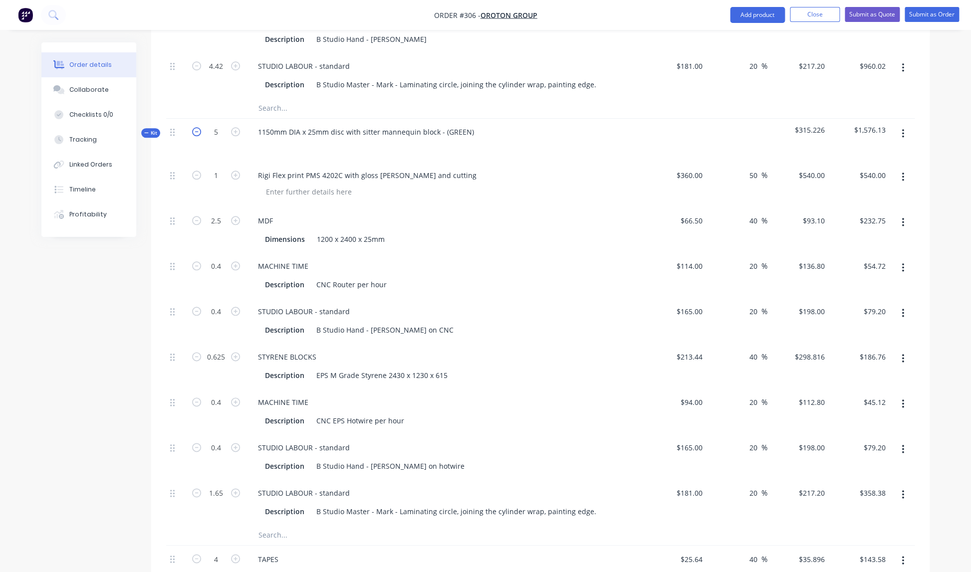
click at [197, 127] on icon "button" at bounding box center [196, 131] width 9 height 9
click at [234, 171] on icon "button" at bounding box center [235, 175] width 9 height 9
click at [234, 127] on icon "button" at bounding box center [235, 131] width 9 height 9
click at [236, 171] on icon "button" at bounding box center [235, 175] width 9 height 9
click at [235, 171] on icon "button" at bounding box center [235, 175] width 9 height 9
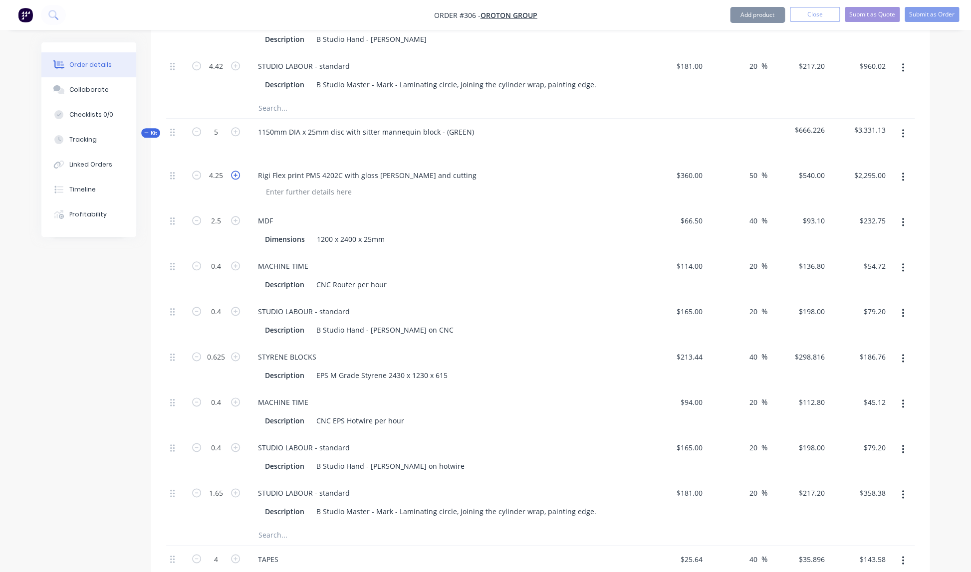
click at [235, 171] on icon "button" at bounding box center [235, 175] width 9 height 9
click at [195, 171] on icon "button" at bounding box center [196, 175] width 9 height 9
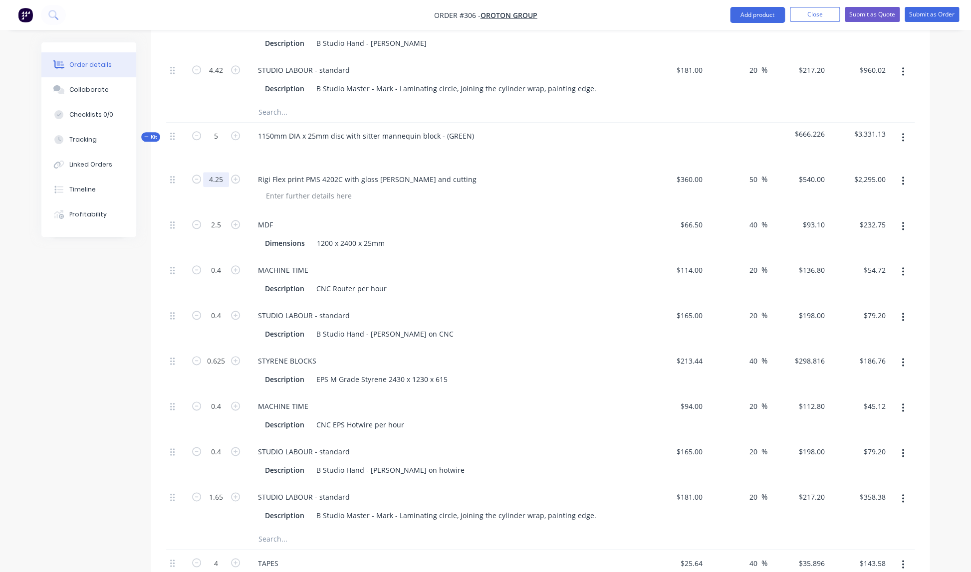
scroll to position [2347, 0]
click at [199, 134] on icon "button" at bounding box center [196, 138] width 9 height 9
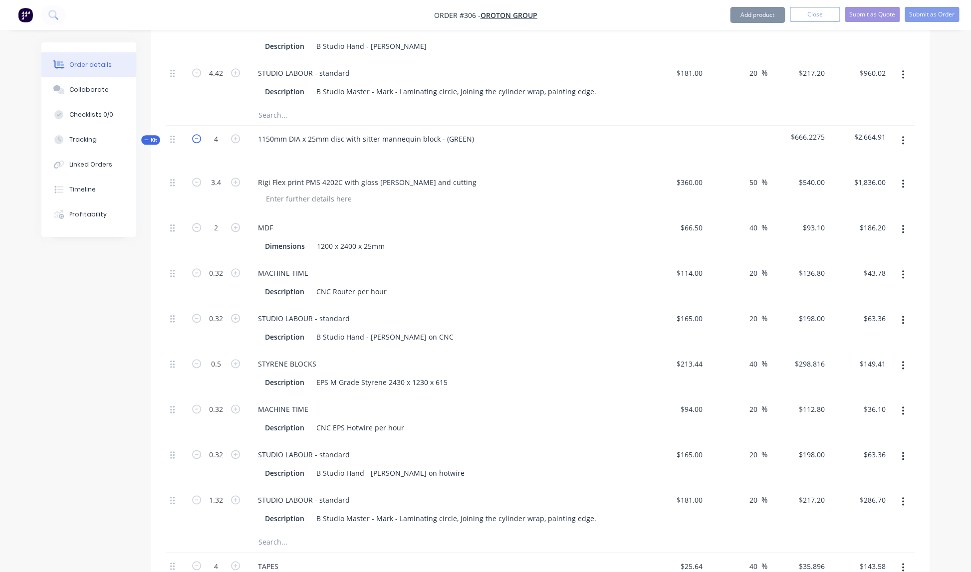
click at [199, 134] on icon "button" at bounding box center [196, 138] width 9 height 9
click at [199, 135] on icon "button" at bounding box center [196, 139] width 9 height 9
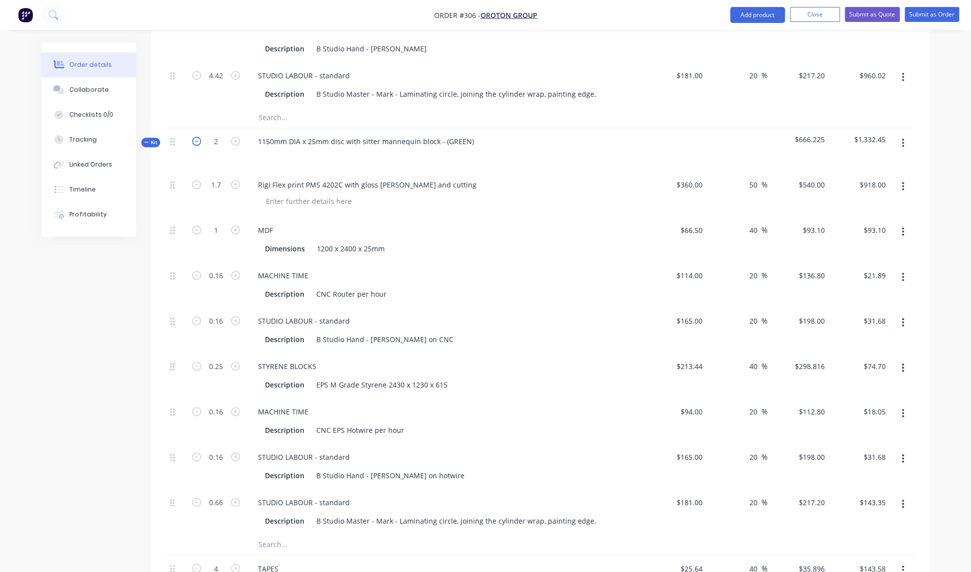
click at [199, 135] on button "button" at bounding box center [196, 140] width 13 height 10
click at [227, 180] on input "0.85" at bounding box center [216, 187] width 26 height 15
click at [720, 265] on div "20 20 %" at bounding box center [737, 287] width 61 height 45
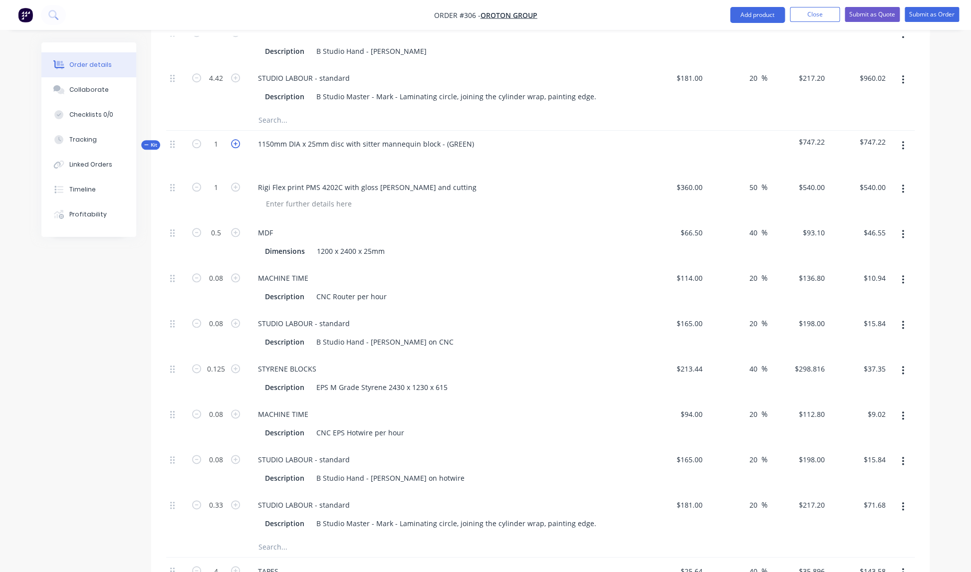
click at [238, 139] on icon "button" at bounding box center [235, 143] width 9 height 9
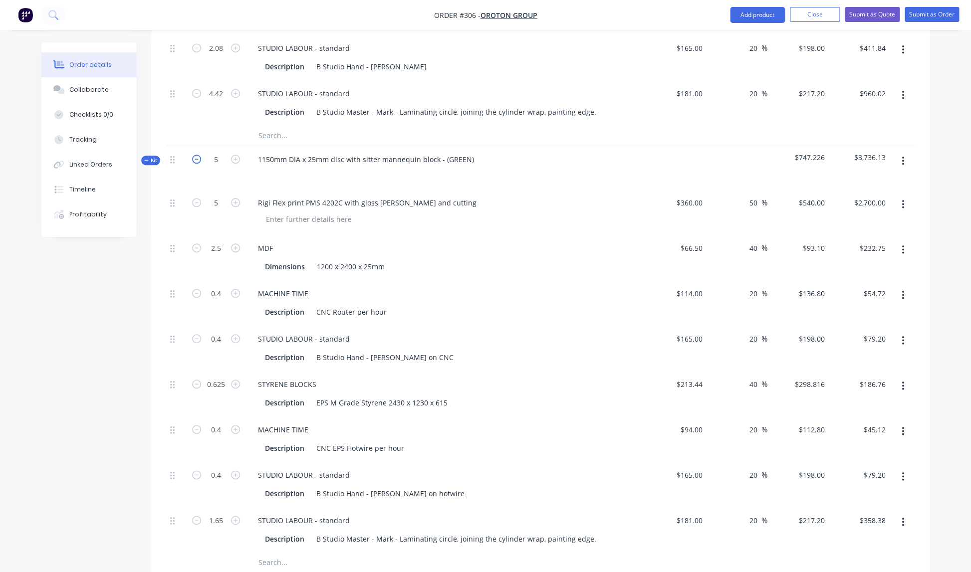
scroll to position [2323, 0]
click at [195, 157] on icon "button" at bounding box center [196, 161] width 9 height 9
click at [194, 157] on icon "button" at bounding box center [196, 161] width 9 height 9
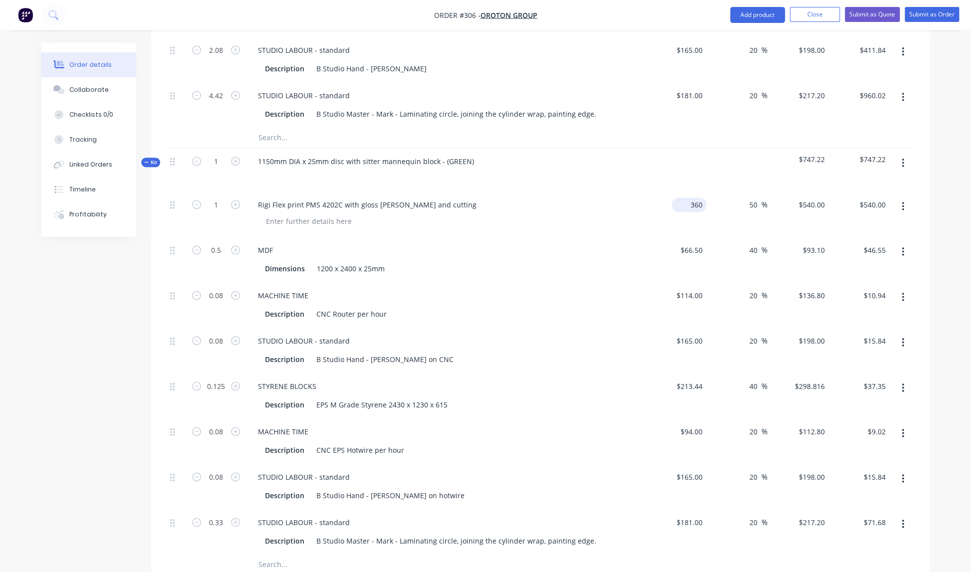
click at [689, 198] on input "360" at bounding box center [691, 205] width 31 height 14
click at [612, 246] on div "MDF Dimensions 1200 x 2400 x 25mm" at bounding box center [445, 259] width 399 height 45
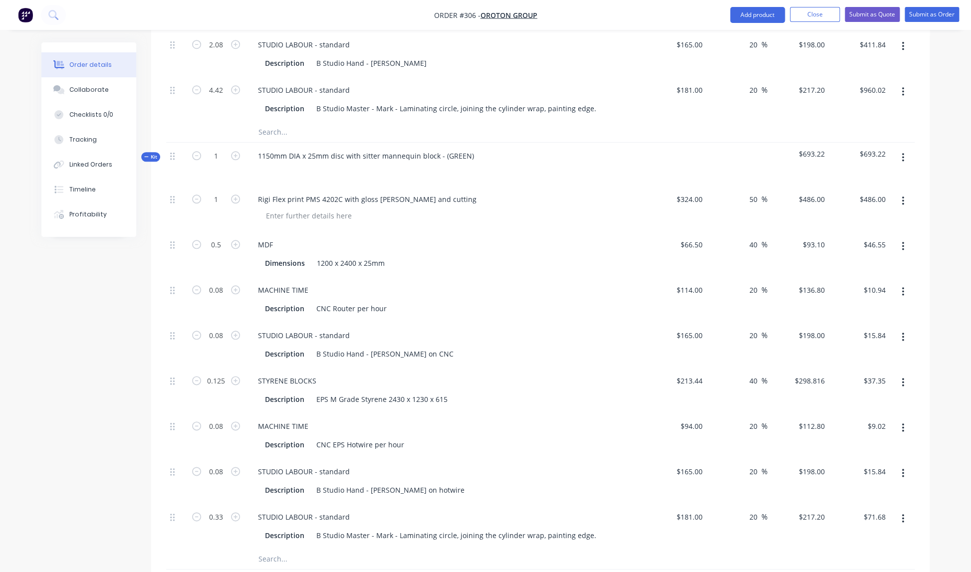
scroll to position [2327, 0]
click at [237, 152] on icon "button" at bounding box center [235, 156] width 9 height 9
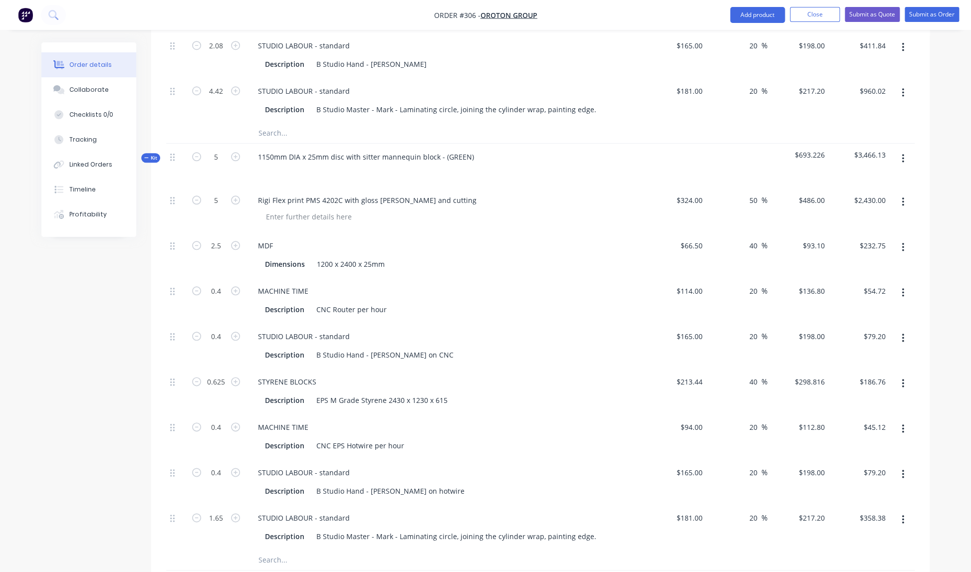
click at [520, 257] on div "Dimensions 1200 x 2400 x 25mm" at bounding box center [443, 264] width 365 height 14
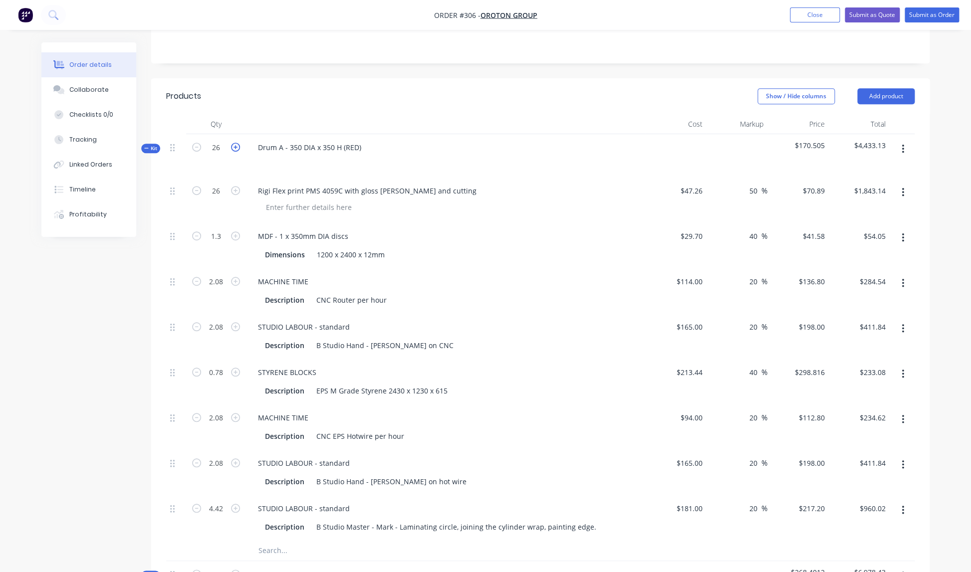
scroll to position [201, 0]
click at [221, 141] on input "26" at bounding box center [216, 148] width 26 height 15
click at [595, 230] on div "MDF - 1 x 350mm DIA discs" at bounding box center [445, 237] width 391 height 14
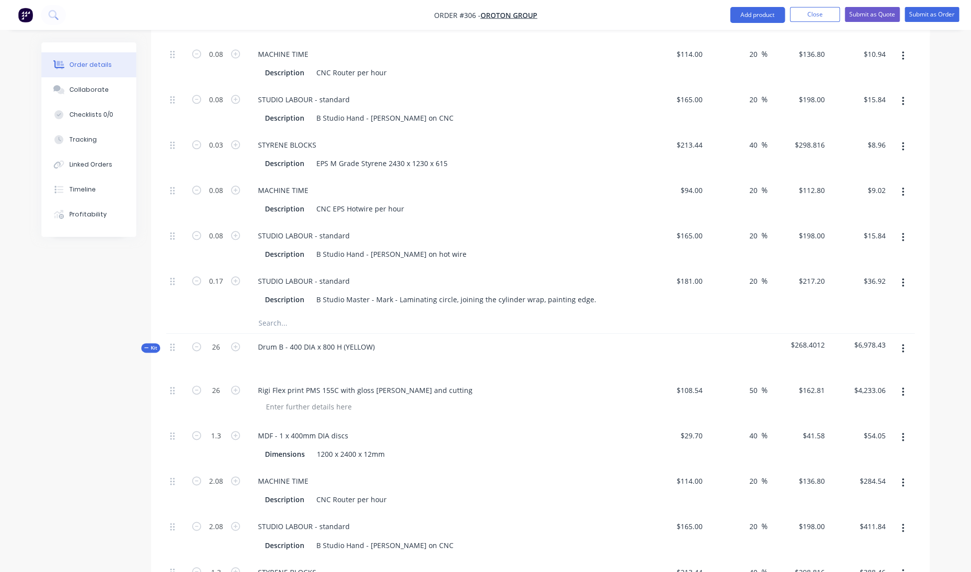
scroll to position [431, 0]
click at [223, 272] on input "0.17" at bounding box center [216, 279] width 26 height 15
click at [468, 183] on div "MACHINE TIME" at bounding box center [445, 188] width 391 height 14
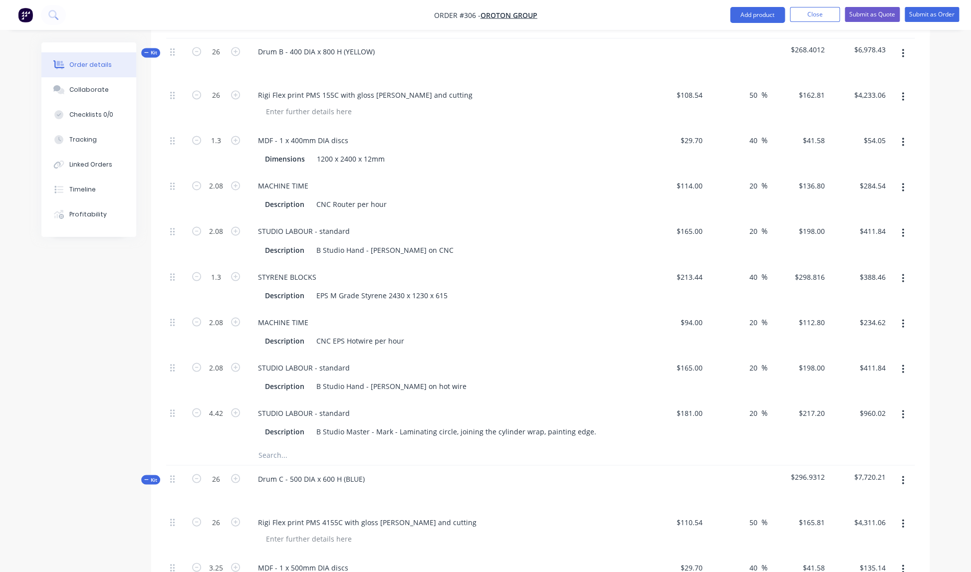
scroll to position [712, 0]
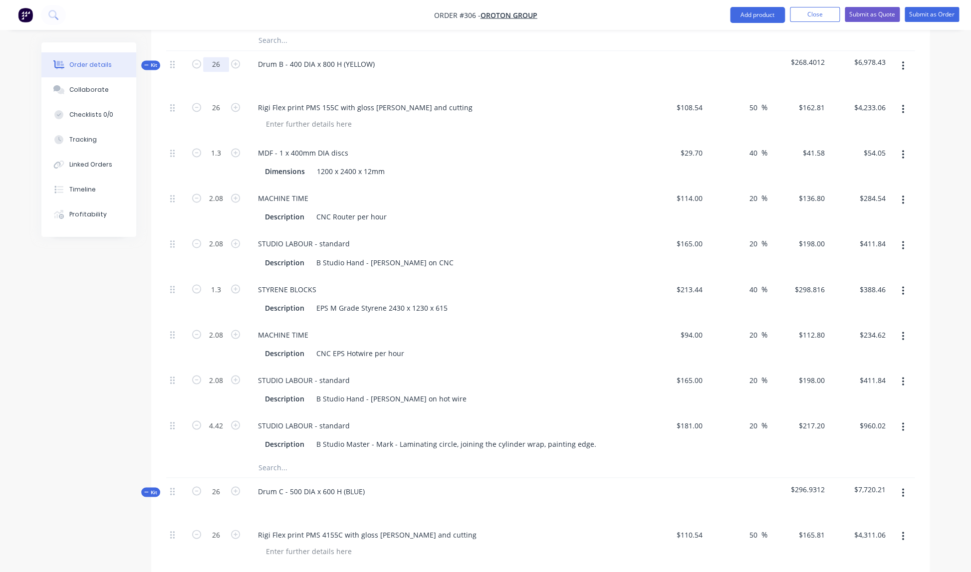
click at [222, 57] on input "26" at bounding box center [216, 64] width 26 height 15
click at [484, 165] on div "Dimensions 1200 x 2400 x 12mm" at bounding box center [443, 171] width 365 height 14
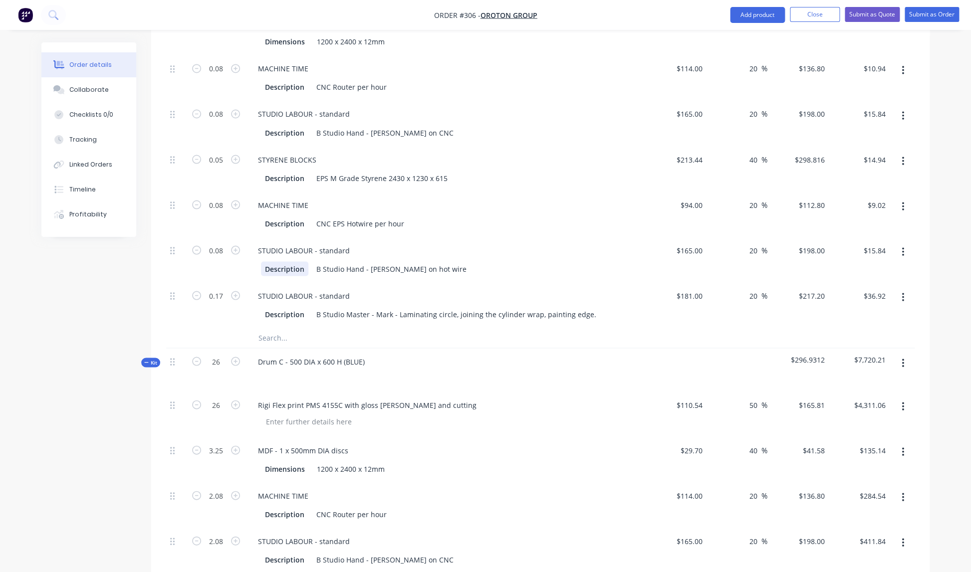
scroll to position [843, 0]
click at [223, 287] on input "0.17" at bounding box center [216, 294] width 26 height 15
click at [507, 244] on div "STUDIO LABOUR - standard" at bounding box center [445, 249] width 391 height 14
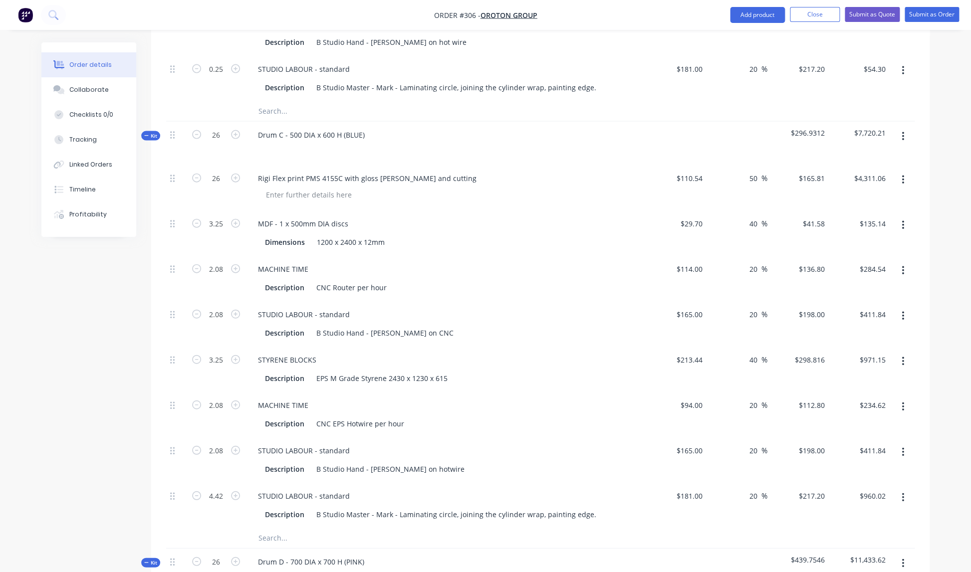
scroll to position [1066, 0]
click at [220, 130] on input "26" at bounding box center [216, 137] width 26 height 15
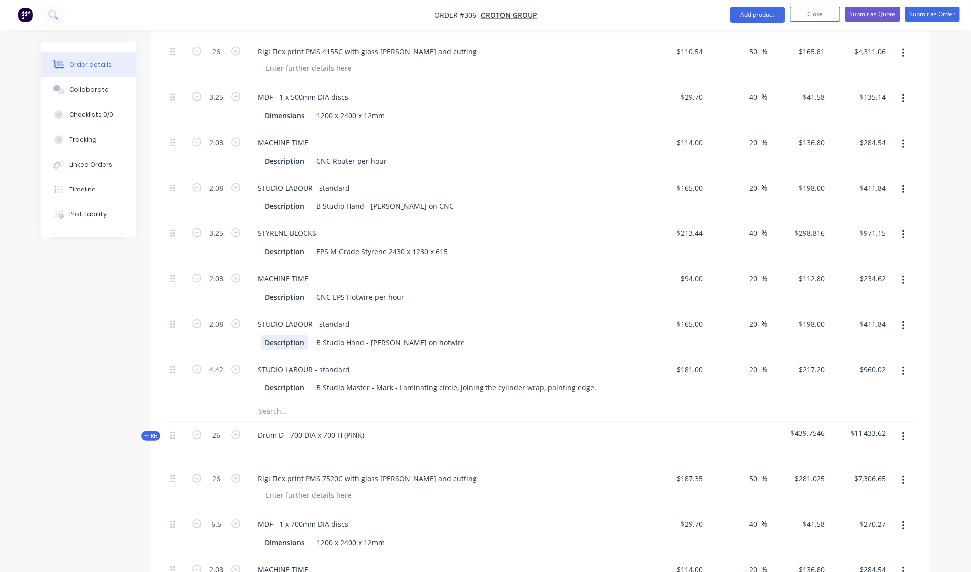
scroll to position [1199, 0]
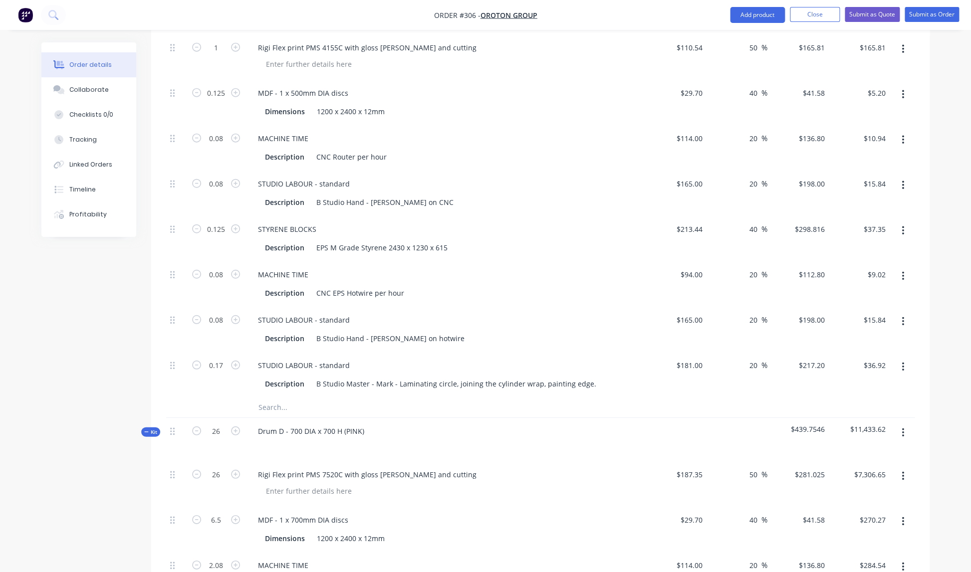
click at [487, 293] on div "MACHINE TIME Description CNC EPS Hotwire per hour" at bounding box center [445, 283] width 399 height 45
click at [223, 358] on input "0.17" at bounding box center [216, 365] width 26 height 15
click at [425, 331] on div "Description B Studio Hand - [PERSON_NAME] on hotwire" at bounding box center [443, 338] width 365 height 14
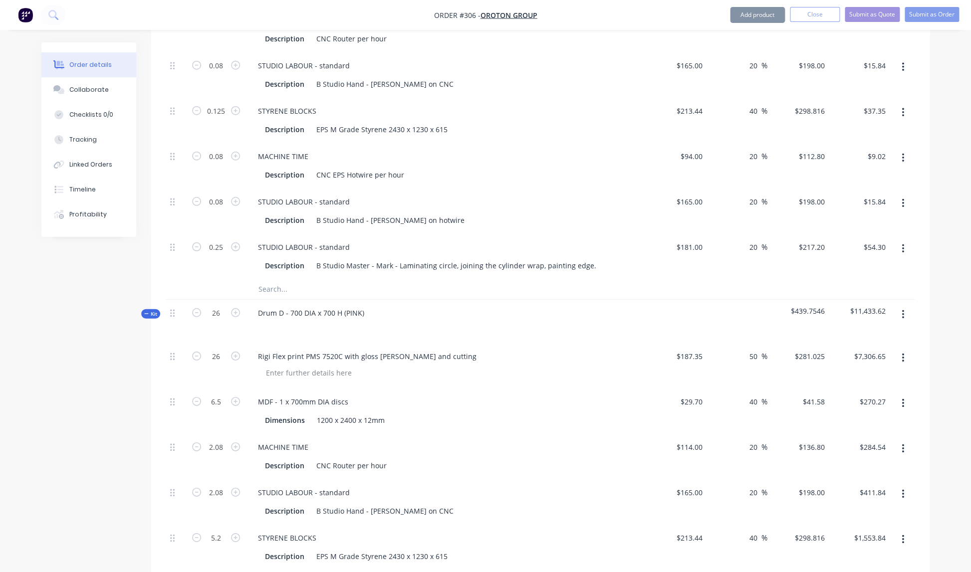
scroll to position [1337, 0]
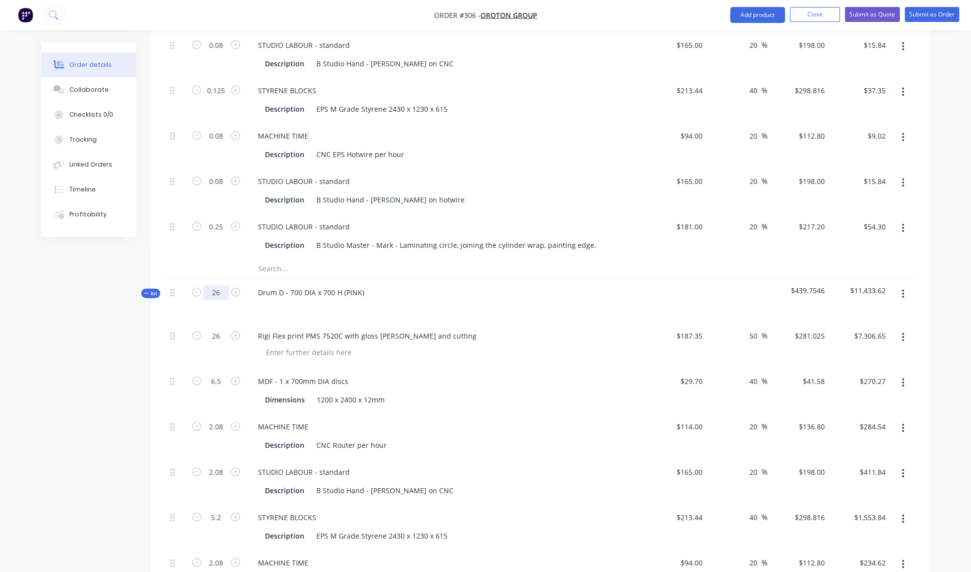
click at [220, 285] on input "26" at bounding box center [216, 292] width 26 height 15
click at [508, 308] on div "Drum D - 700 DIA x 700 H (PINK)" at bounding box center [445, 300] width 399 height 43
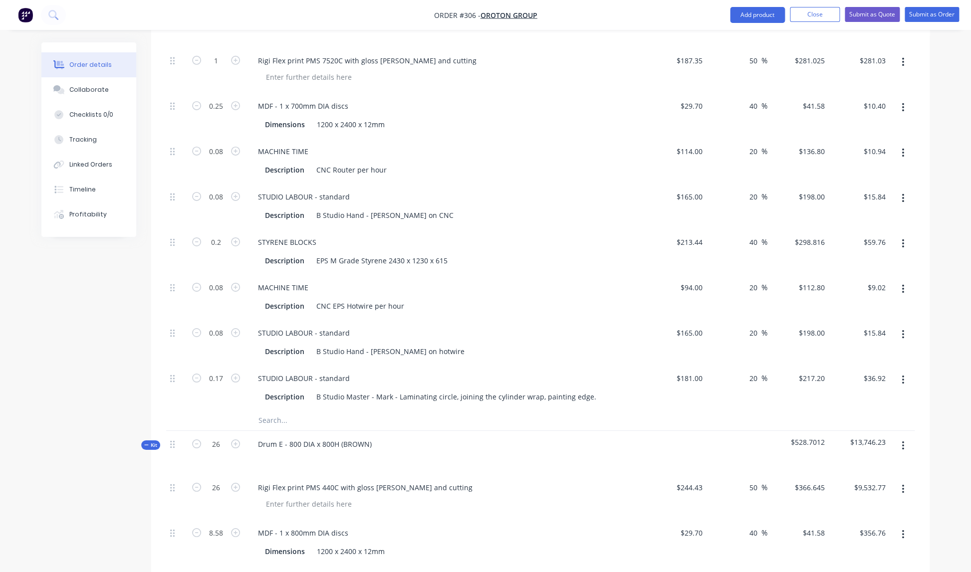
scroll to position [1614, 0]
click at [223, 370] on input "0.17" at bounding box center [216, 377] width 26 height 15
click at [506, 343] on div "Description B Studio Hand - [PERSON_NAME] on hotwire" at bounding box center [443, 350] width 365 height 14
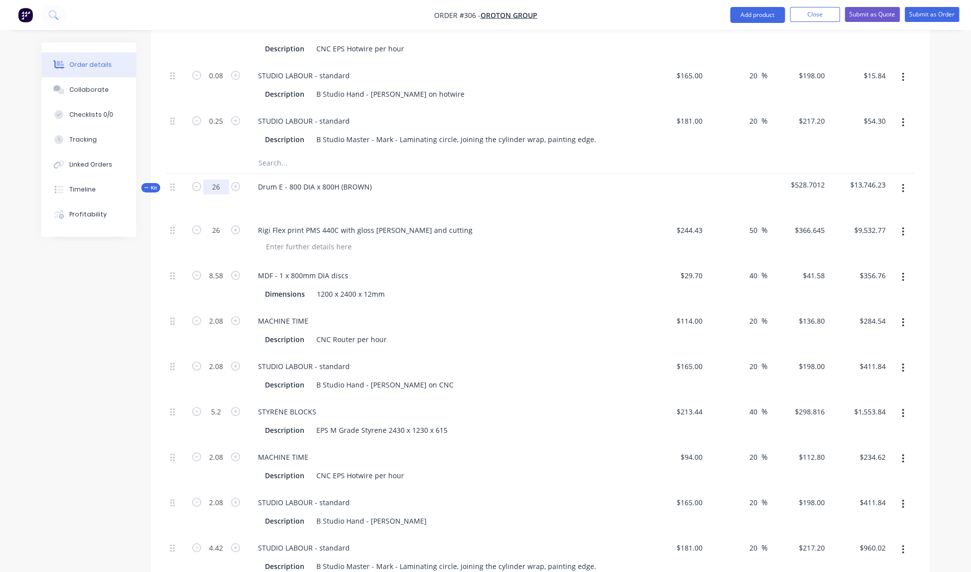
scroll to position [1866, 0]
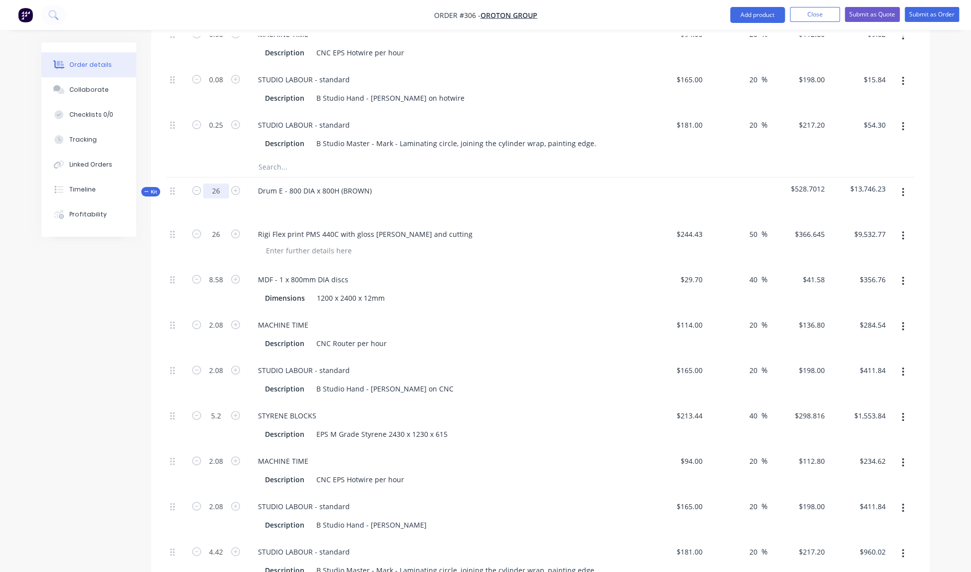
click at [221, 184] on input "26" at bounding box center [216, 191] width 26 height 15
click at [598, 403] on div "STYRENE BLOCKS Description EPS M Grade Styrene 2430 x 1230 x 615" at bounding box center [445, 425] width 399 height 45
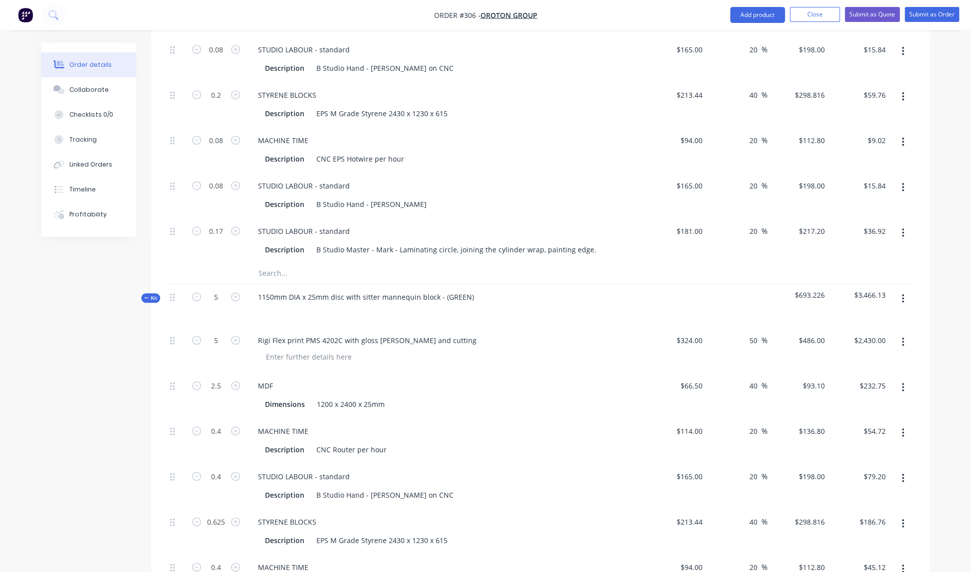
scroll to position [2189, 0]
click at [222, 223] on input "0.17" at bounding box center [216, 230] width 26 height 15
click at [496, 359] on div "Rigi Flex print PMS 4202C with gloss [PERSON_NAME] and cutting" at bounding box center [445, 348] width 399 height 45
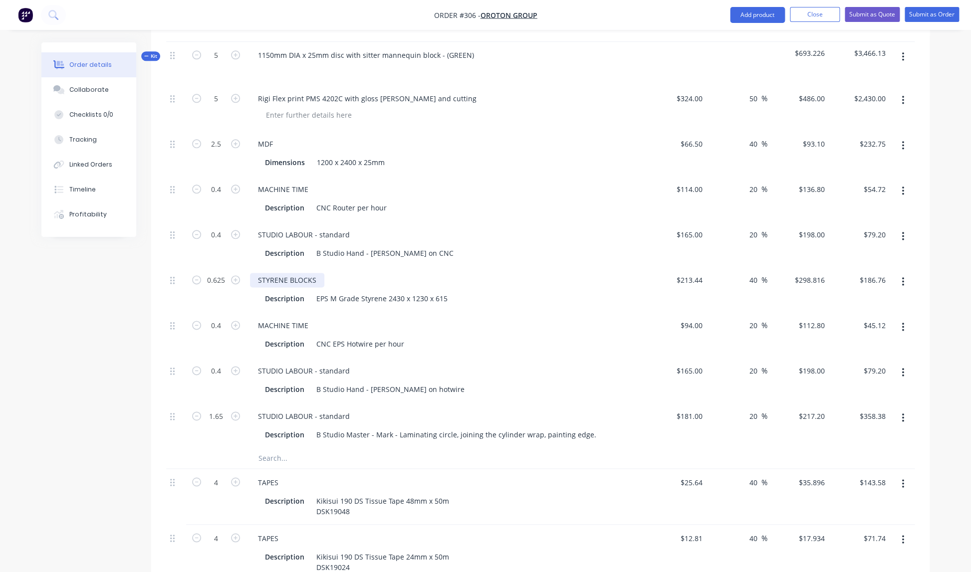
scroll to position [2431, 0]
click at [199, 49] on icon "button" at bounding box center [196, 53] width 9 height 9
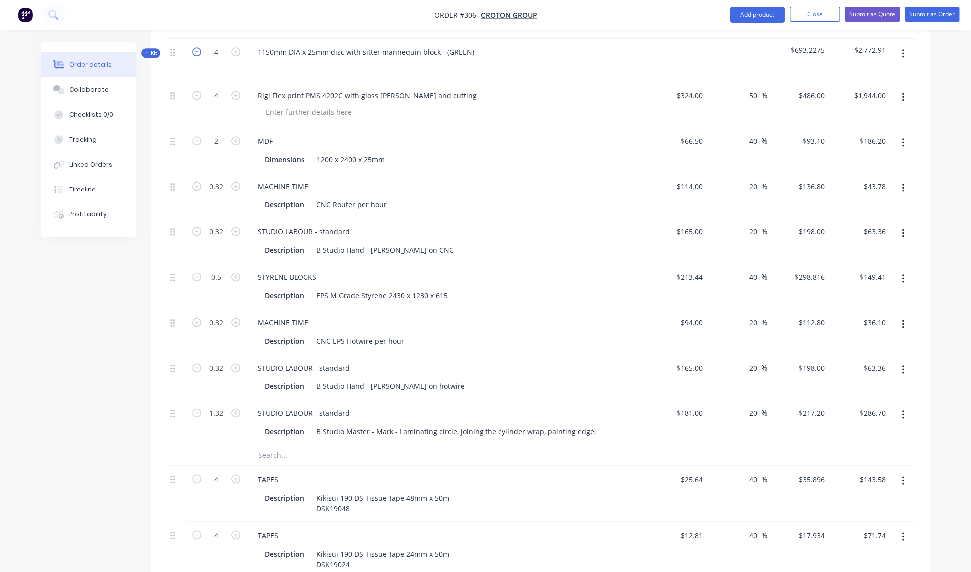
click at [199, 47] on icon "button" at bounding box center [196, 51] width 9 height 9
click at [199, 48] on icon "button" at bounding box center [196, 52] width 9 height 9
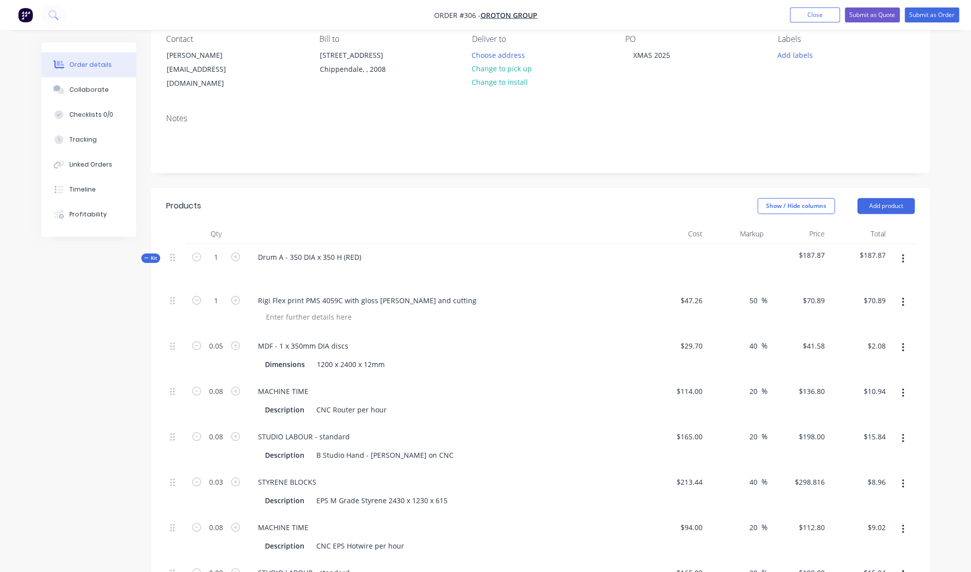
scroll to position [92, 0]
click at [235, 251] on icon "button" at bounding box center [235, 255] width 9 height 9
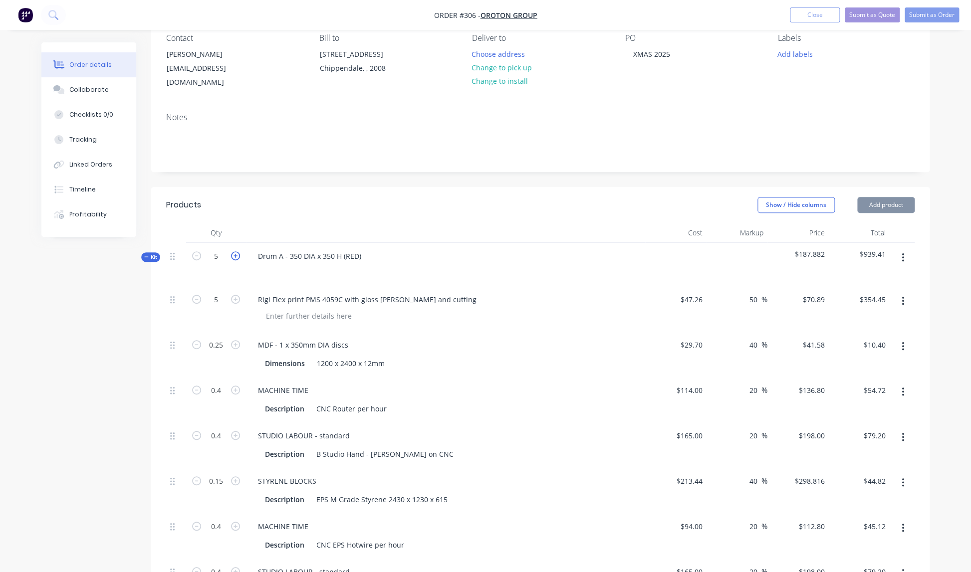
click at [235, 251] on icon "button" at bounding box center [235, 255] width 9 height 9
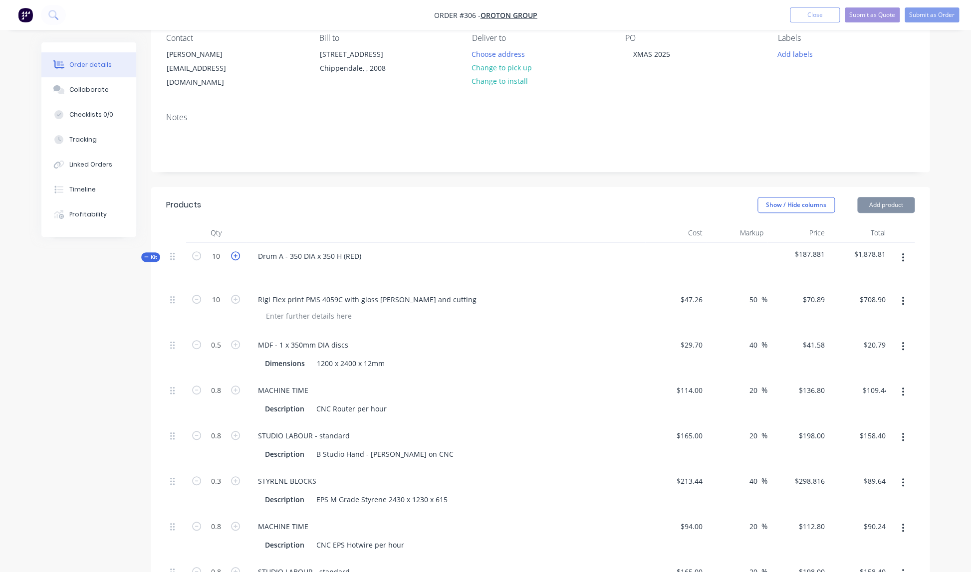
click at [235, 251] on icon "button" at bounding box center [235, 255] width 9 height 9
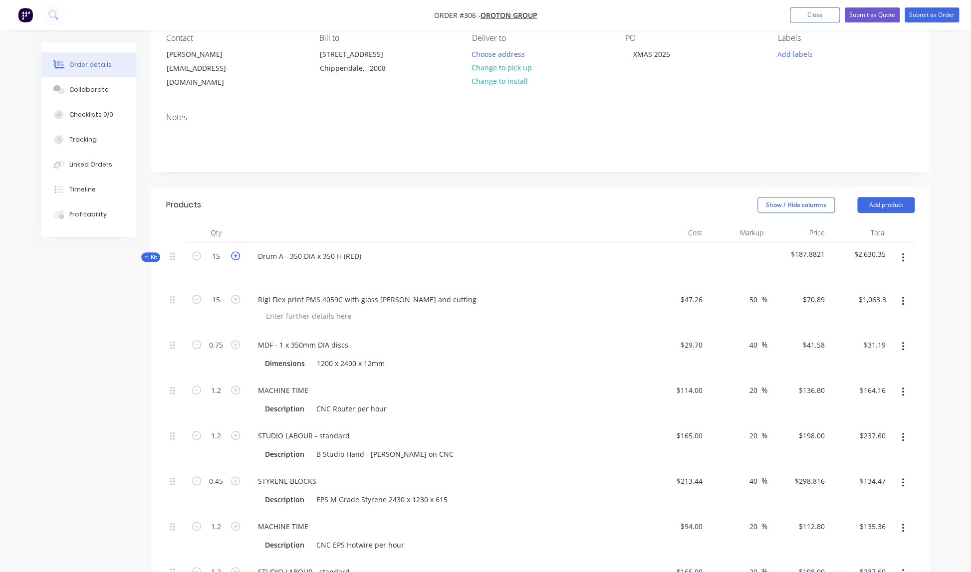
click at [235, 251] on icon "button" at bounding box center [235, 255] width 9 height 9
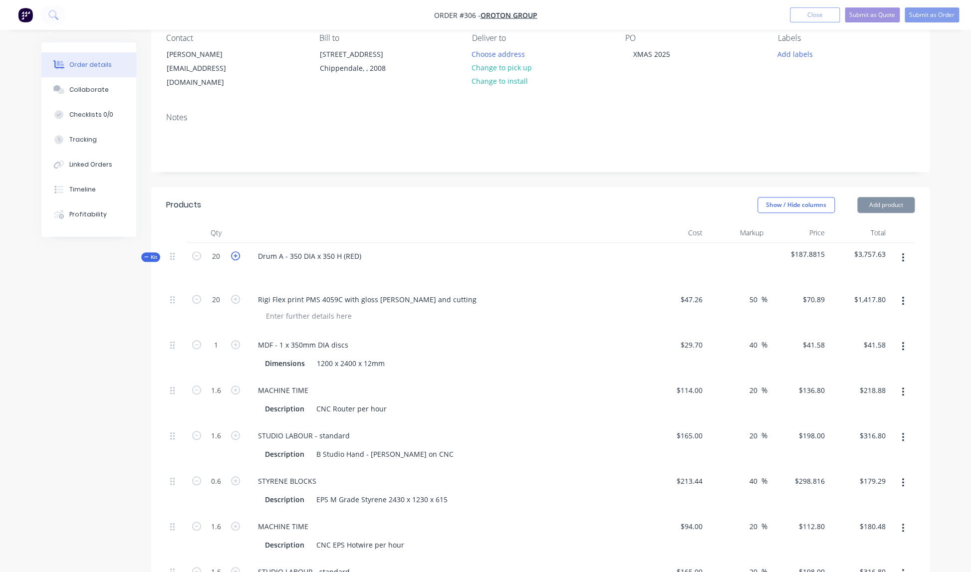
click at [235, 251] on icon "button" at bounding box center [235, 255] width 9 height 9
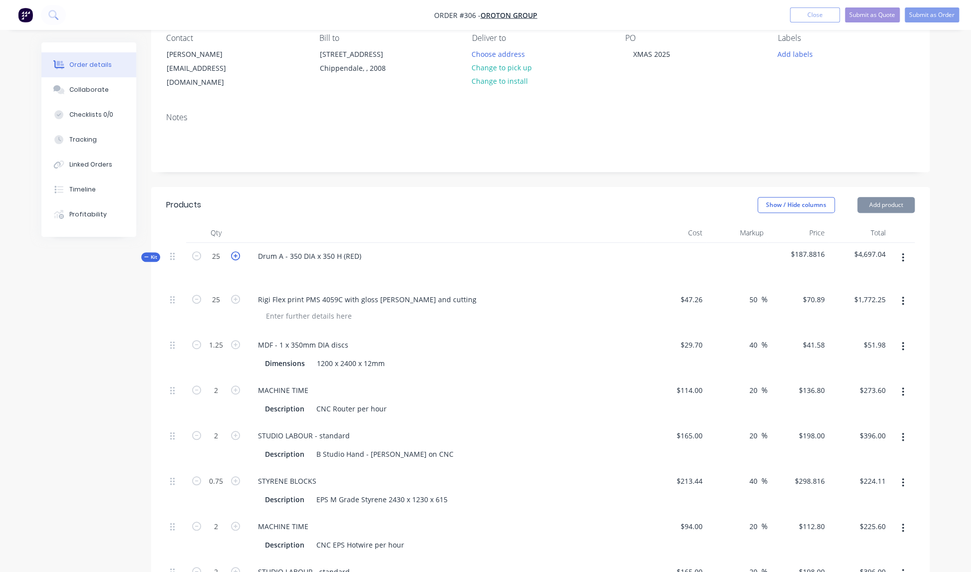
click at [235, 251] on icon "button" at bounding box center [235, 255] width 9 height 9
click at [432, 267] on div "Drum A - 350 DIA x 350 H (RED)" at bounding box center [445, 264] width 399 height 43
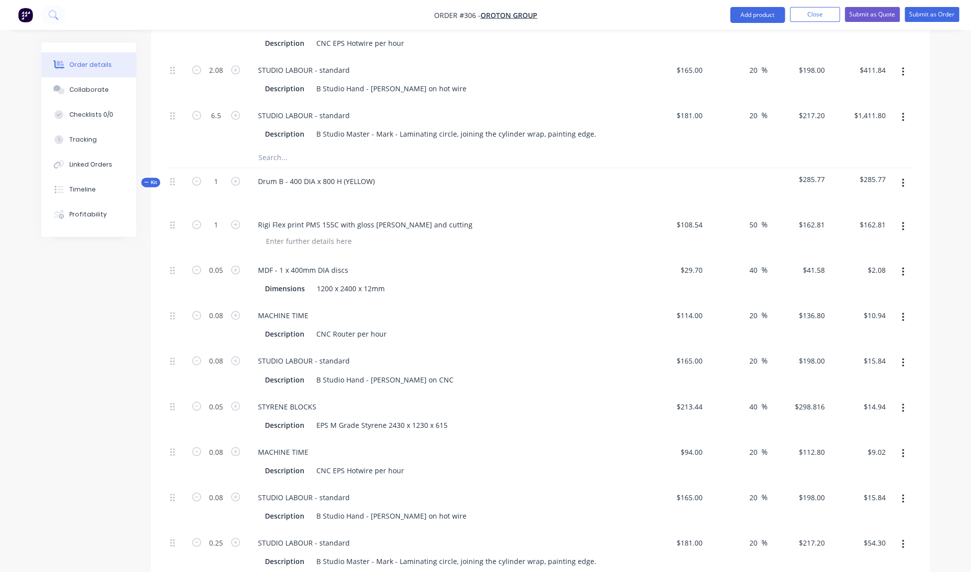
scroll to position [582, 0]
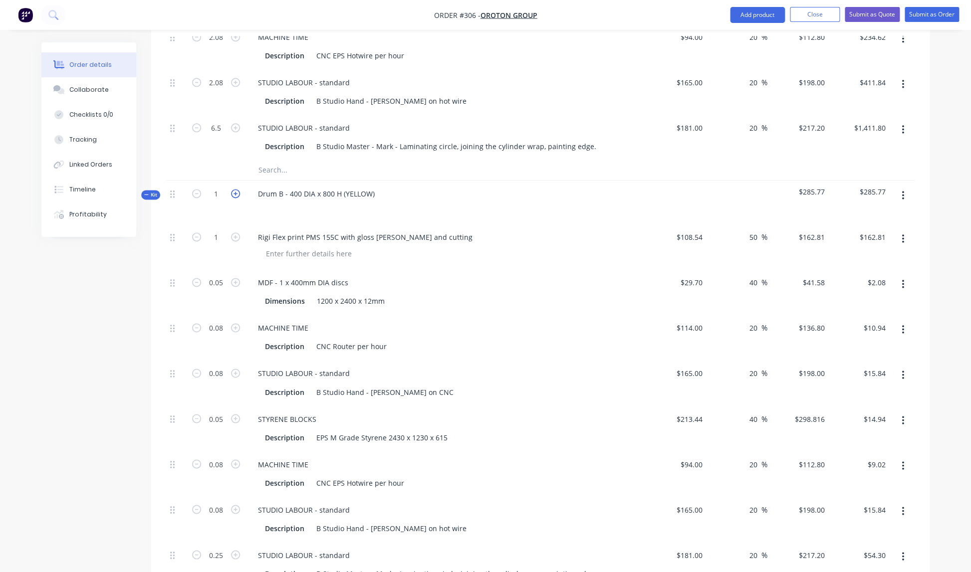
click at [237, 189] on icon "button" at bounding box center [235, 193] width 9 height 9
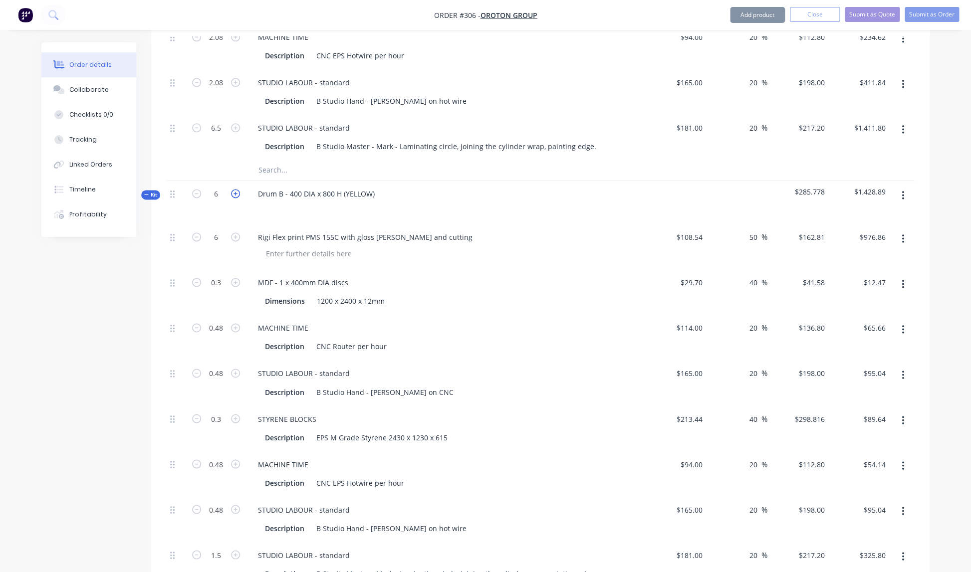
click at [237, 189] on icon "button" at bounding box center [235, 193] width 9 height 9
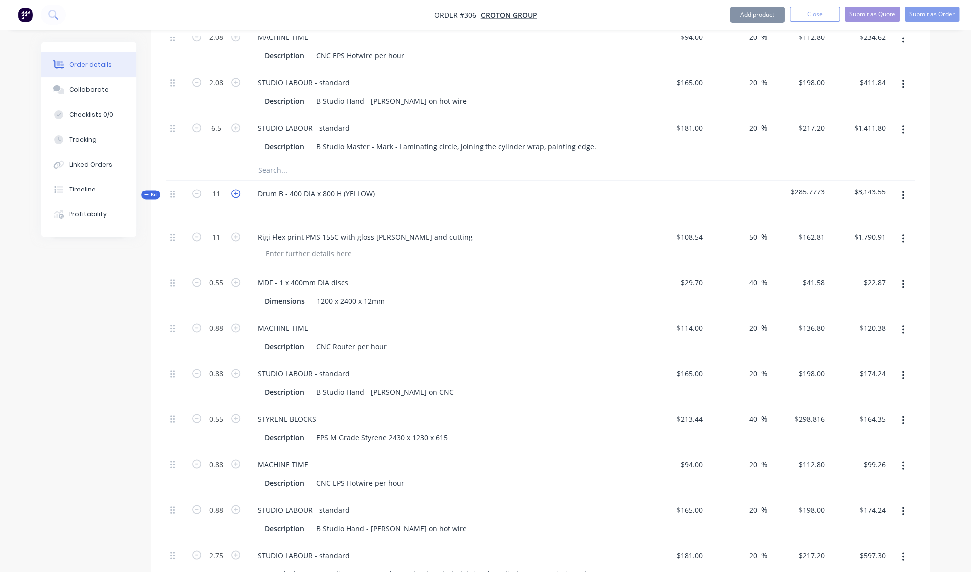
click at [237, 189] on icon "button" at bounding box center [235, 193] width 9 height 9
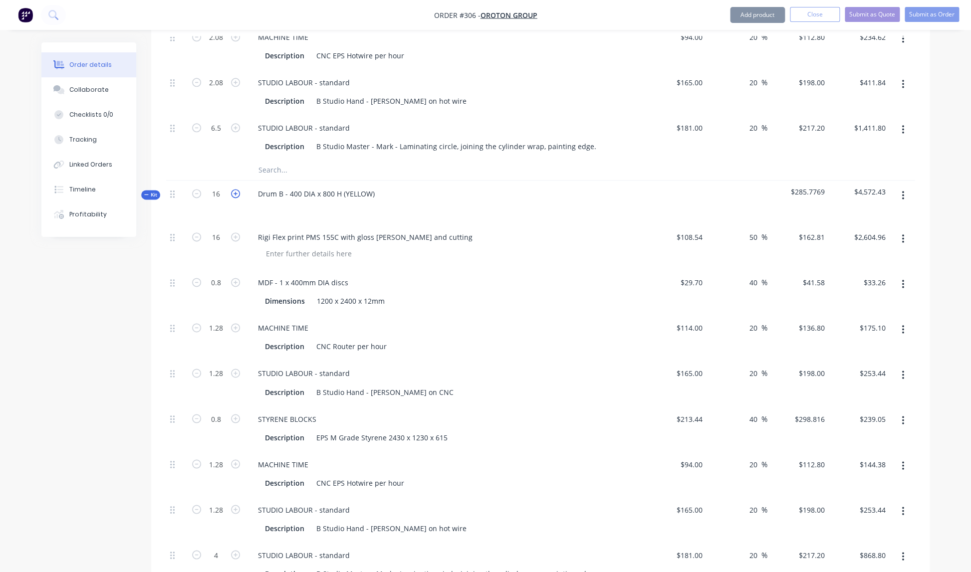
click at [237, 189] on icon "button" at bounding box center [235, 193] width 9 height 9
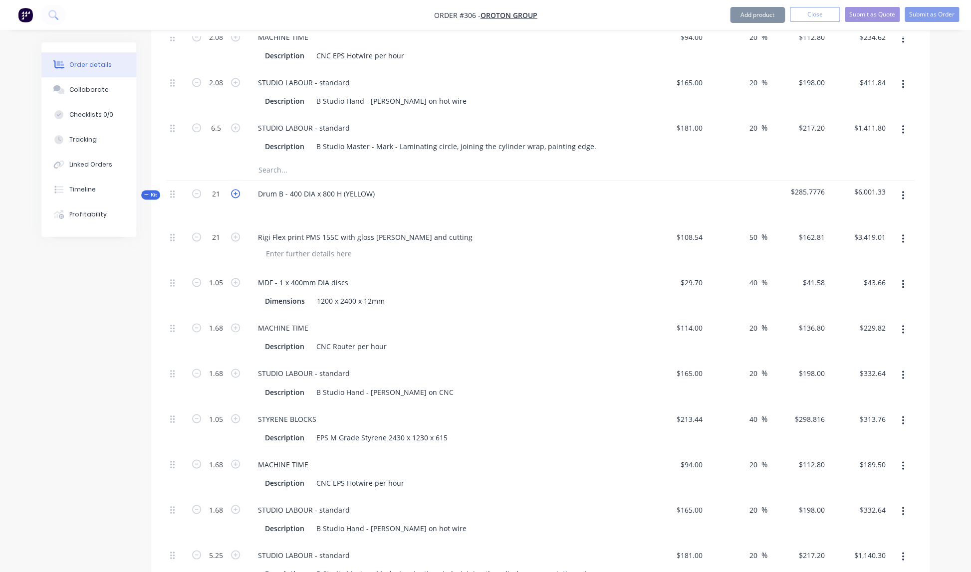
click at [237, 189] on icon "button" at bounding box center [235, 193] width 9 height 9
click at [234, 189] on icon "button" at bounding box center [235, 193] width 9 height 9
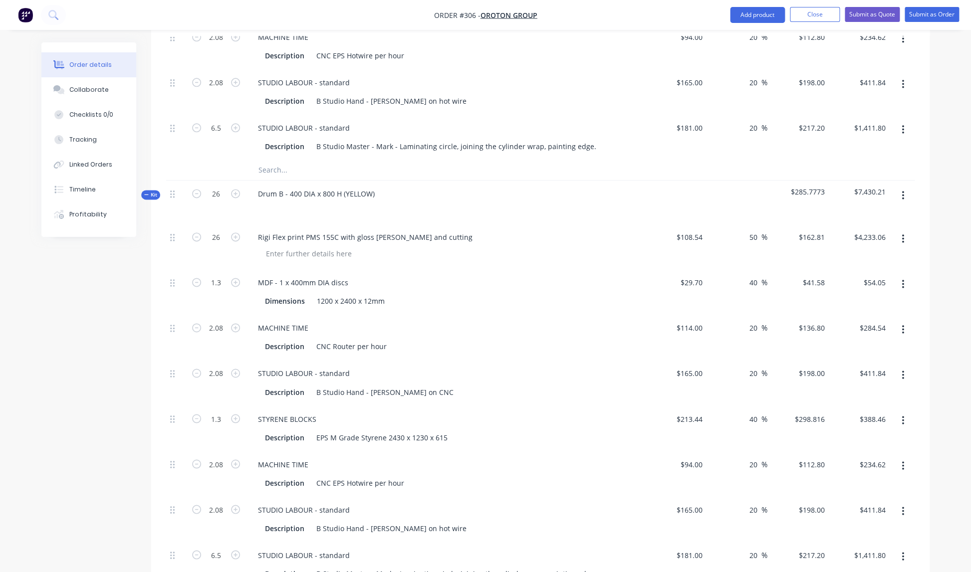
click at [469, 246] on div at bounding box center [449, 253] width 383 height 14
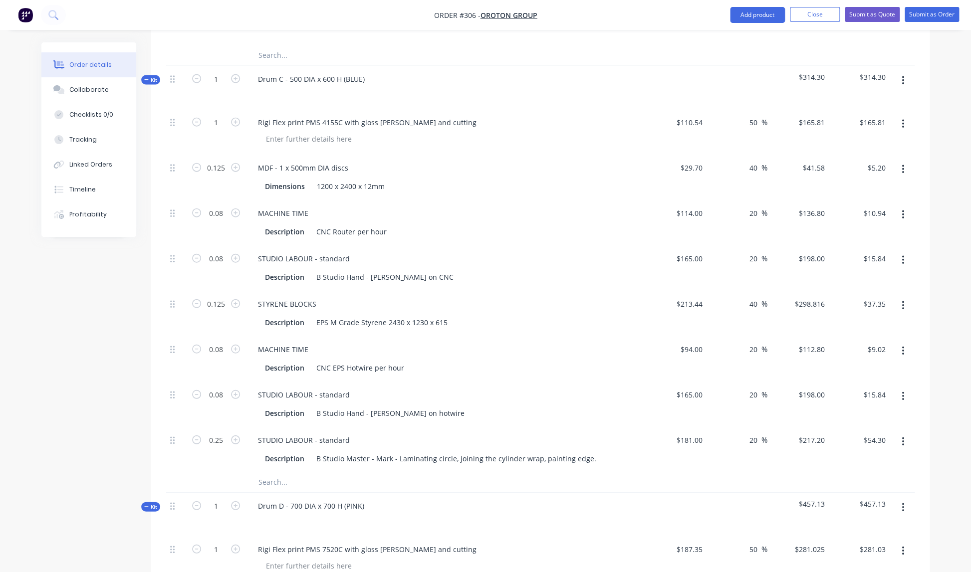
scroll to position [1125, 0]
click at [238, 73] on icon "button" at bounding box center [235, 77] width 9 height 9
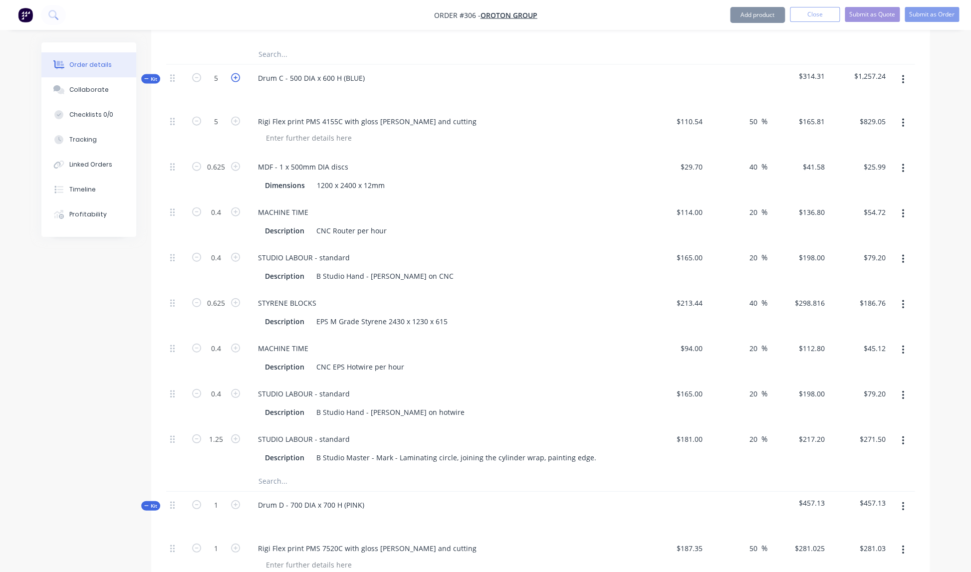
click at [238, 73] on icon "button" at bounding box center [235, 77] width 9 height 9
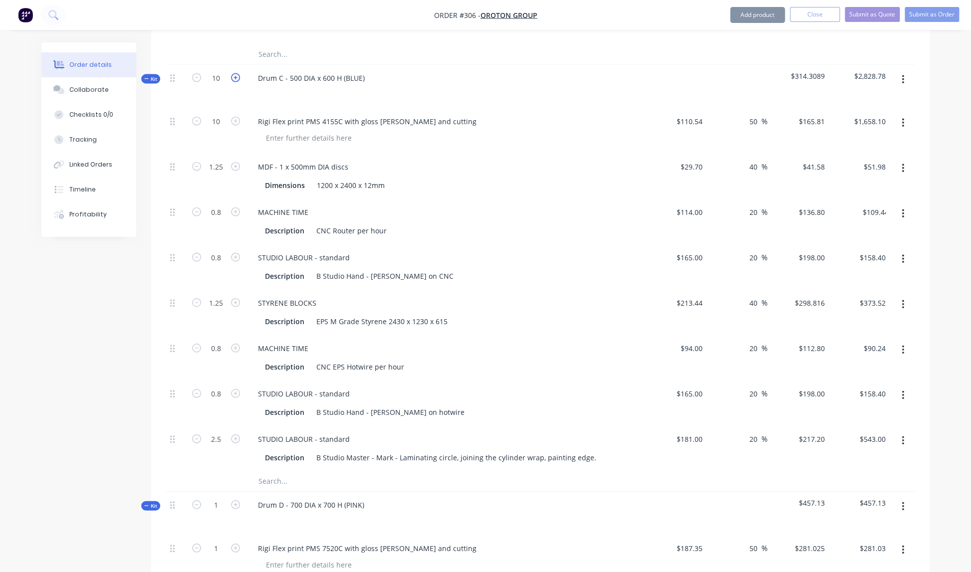
click at [238, 73] on icon "button" at bounding box center [235, 77] width 9 height 9
click at [237, 73] on icon "button" at bounding box center [235, 77] width 9 height 9
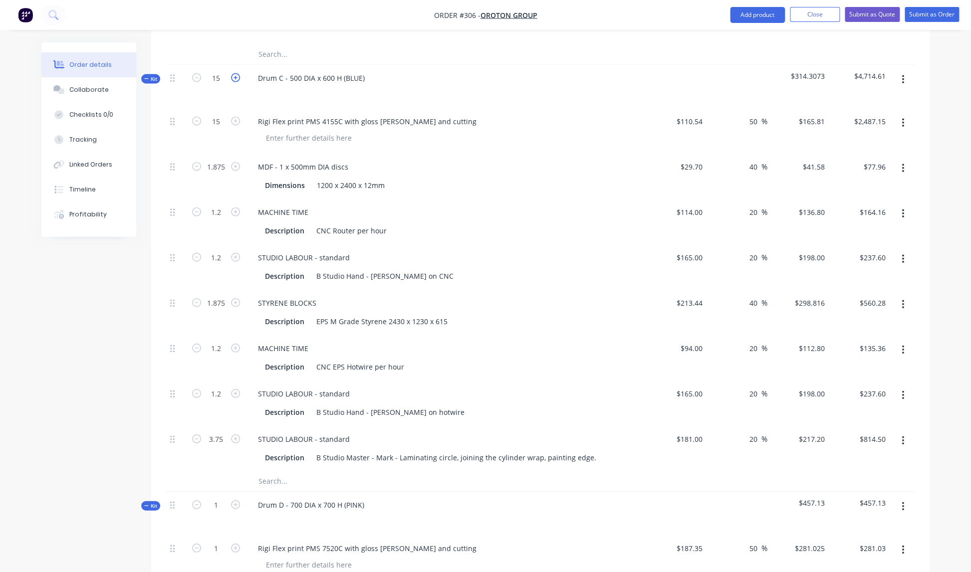
click at [237, 73] on icon "button" at bounding box center [235, 77] width 9 height 9
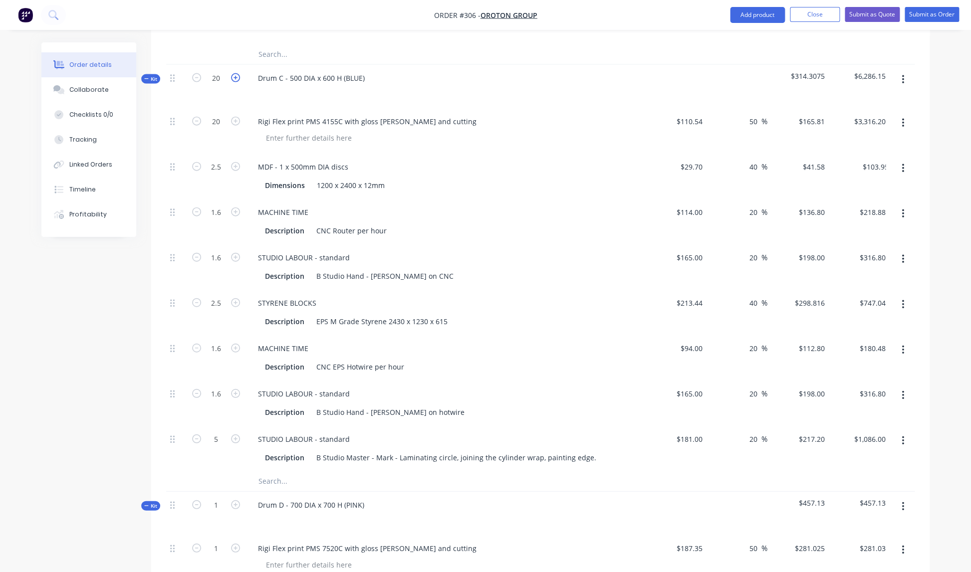
click at [237, 73] on icon "button" at bounding box center [235, 77] width 9 height 9
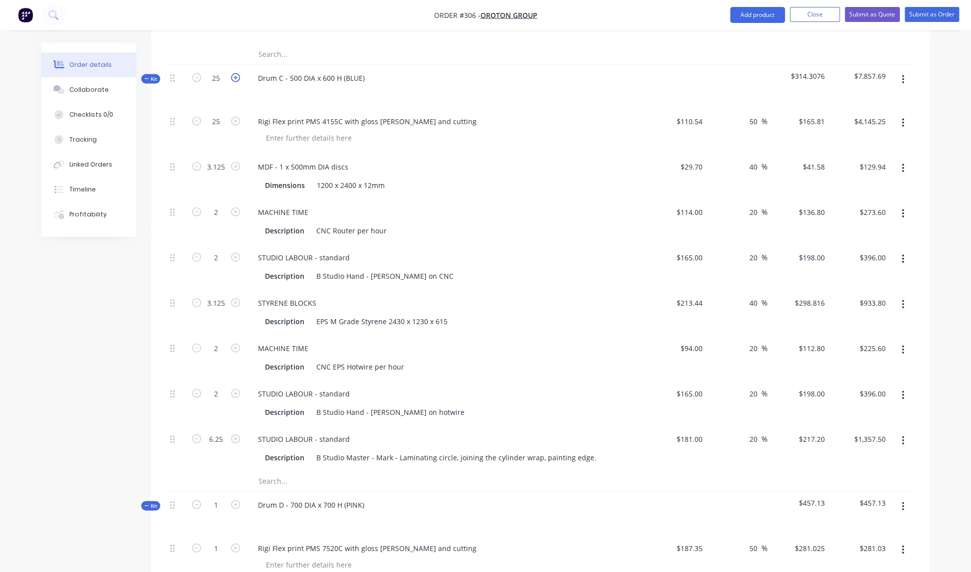
click at [237, 73] on icon "button" at bounding box center [235, 77] width 9 height 9
click at [566, 335] on div "MACHINE TIME Description CNC EPS Hotwire per hour" at bounding box center [445, 357] width 399 height 45
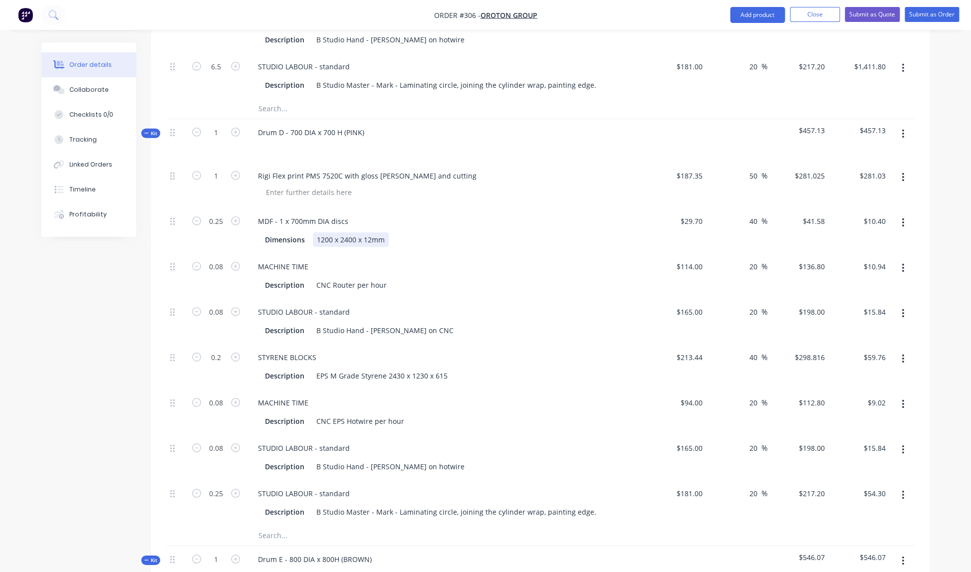
scroll to position [1505, 0]
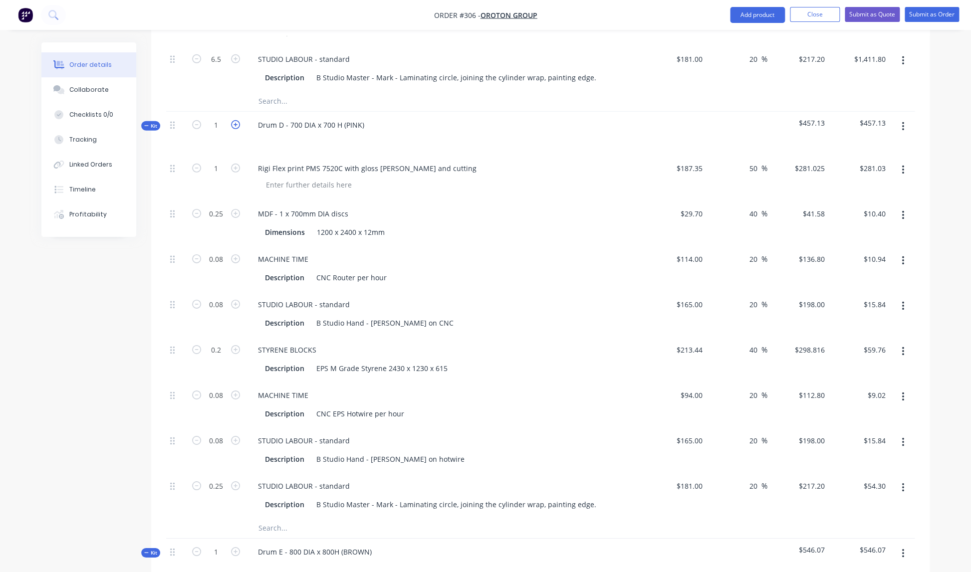
click at [235, 120] on icon "button" at bounding box center [235, 124] width 9 height 9
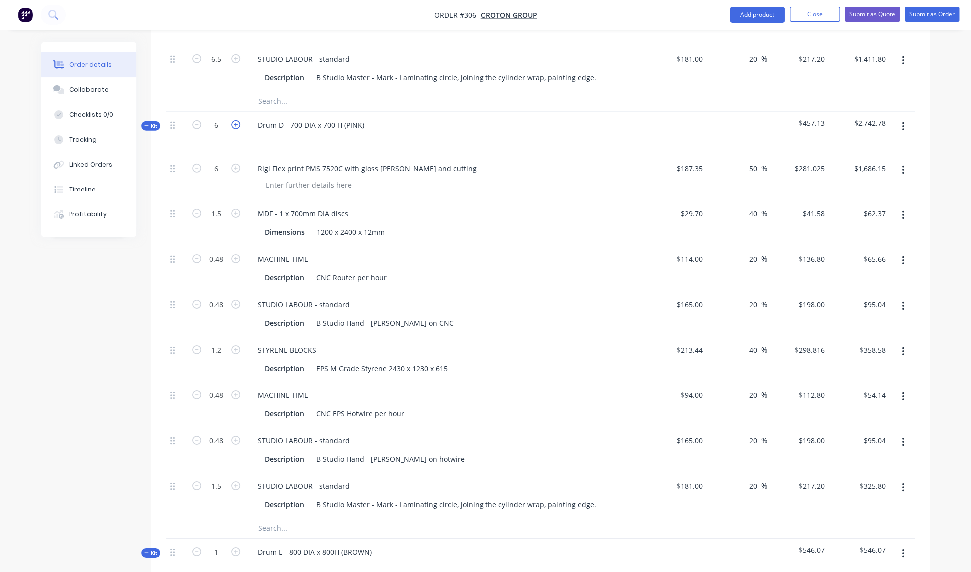
click at [235, 120] on icon "button" at bounding box center [235, 124] width 9 height 9
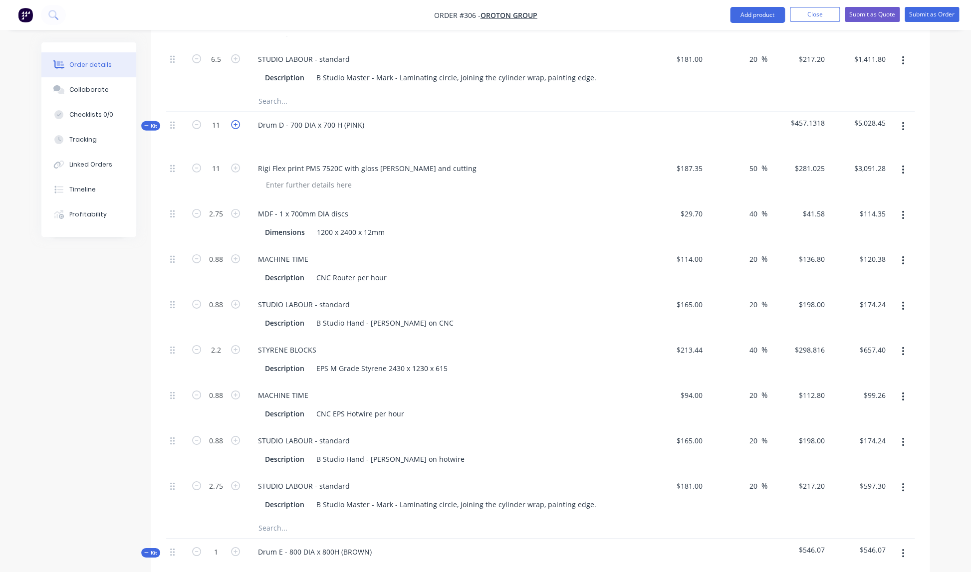
click at [235, 120] on icon "button" at bounding box center [235, 124] width 9 height 9
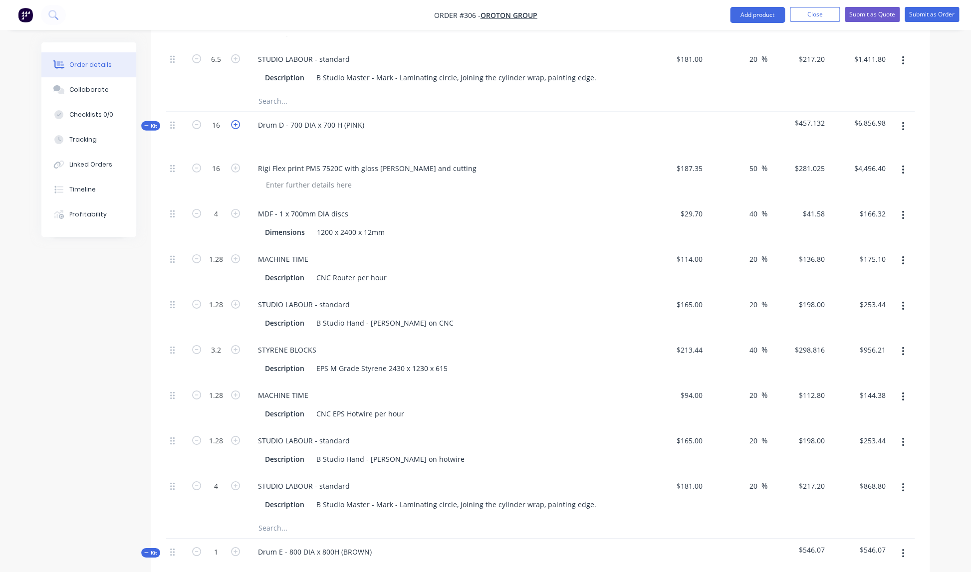
click at [235, 120] on icon "button" at bounding box center [235, 124] width 9 height 9
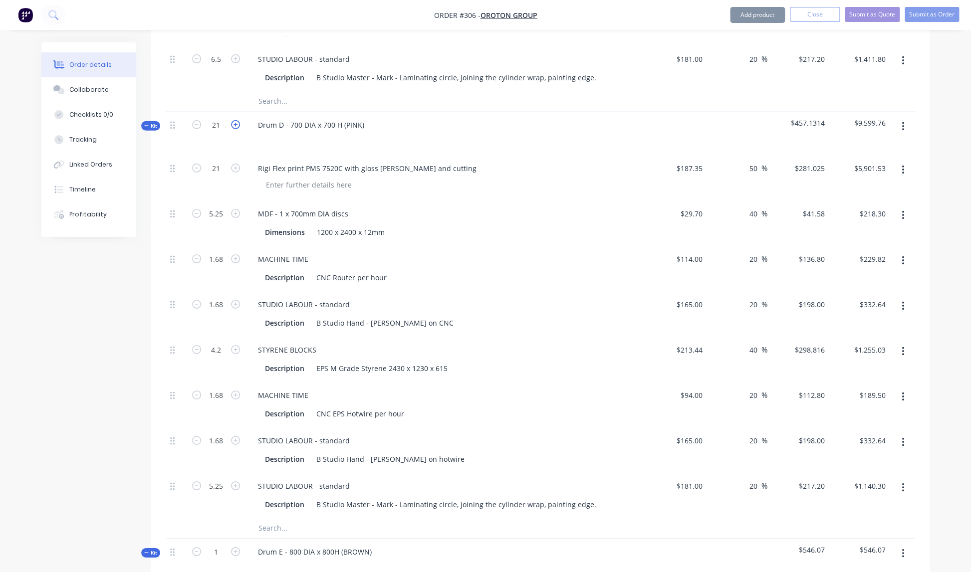
click at [235, 120] on icon "button" at bounding box center [235, 124] width 9 height 9
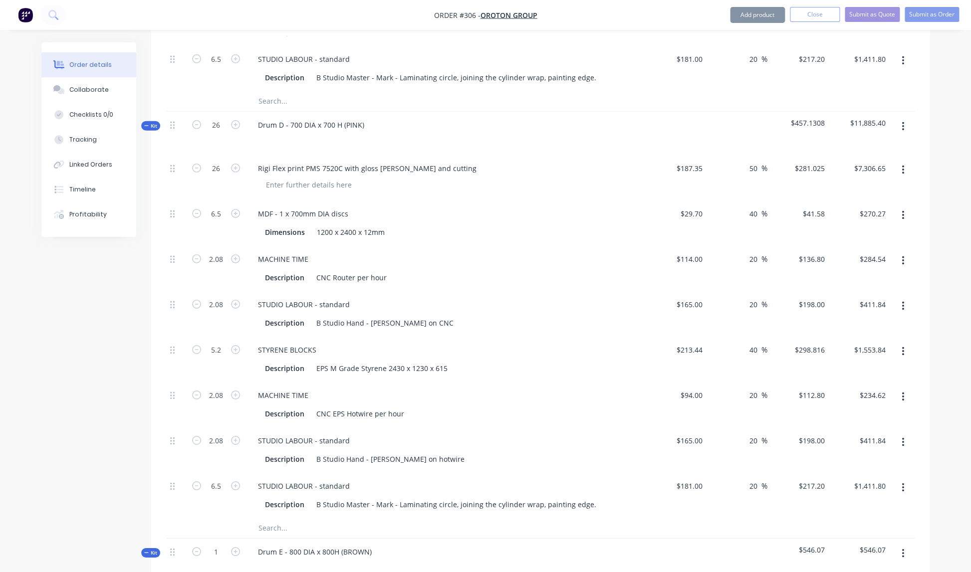
click at [518, 207] on div "MDF - 1 x 700mm DIA discs" at bounding box center [445, 214] width 391 height 14
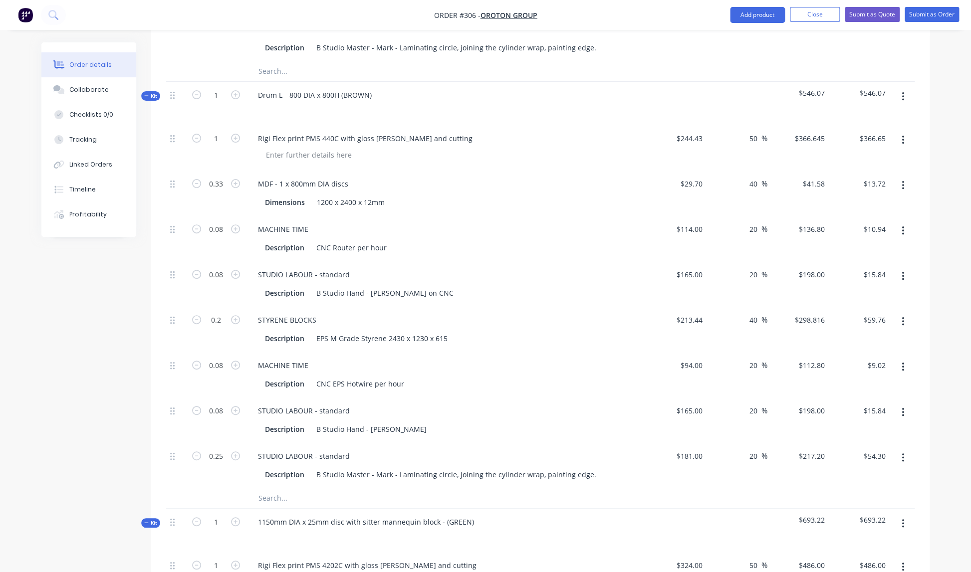
scroll to position [1963, 0]
click at [237, 89] on icon "button" at bounding box center [235, 93] width 9 height 9
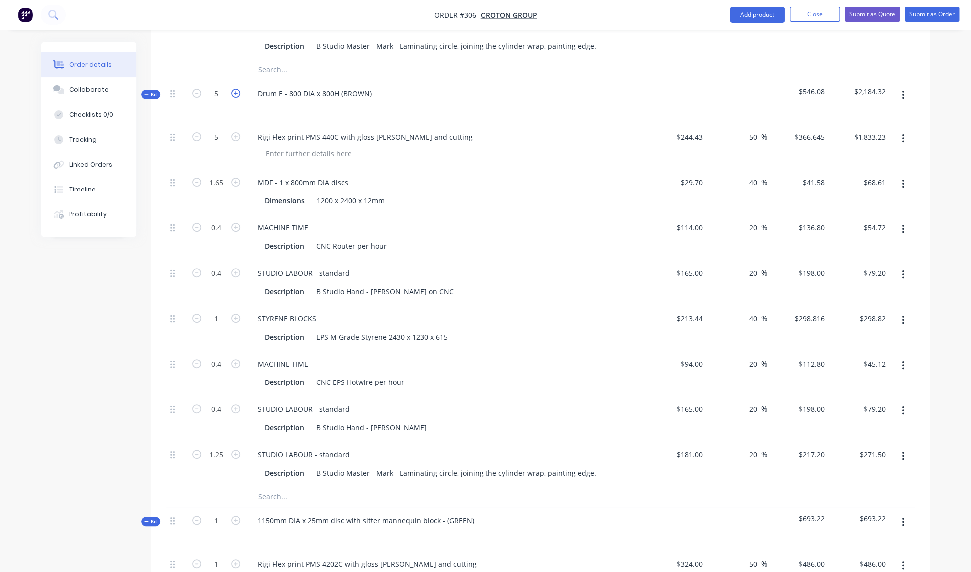
click at [237, 89] on icon "button" at bounding box center [235, 93] width 9 height 9
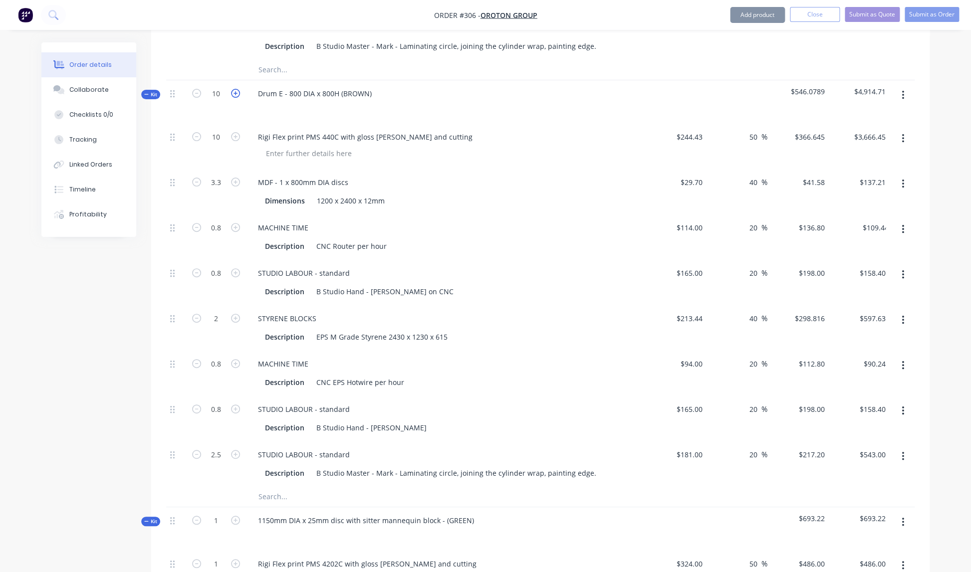
click at [237, 89] on icon "button" at bounding box center [235, 93] width 9 height 9
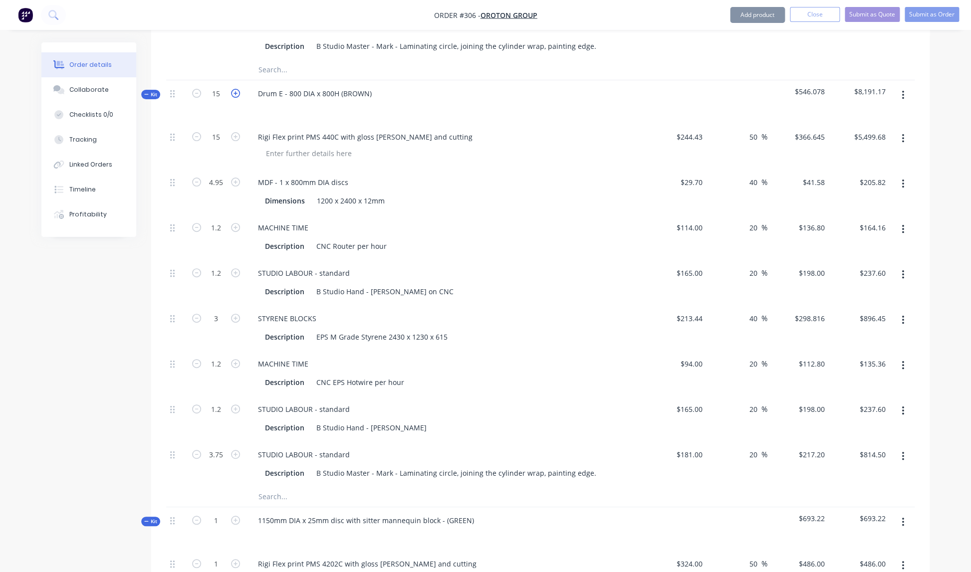
click at [237, 89] on icon "button" at bounding box center [235, 93] width 9 height 9
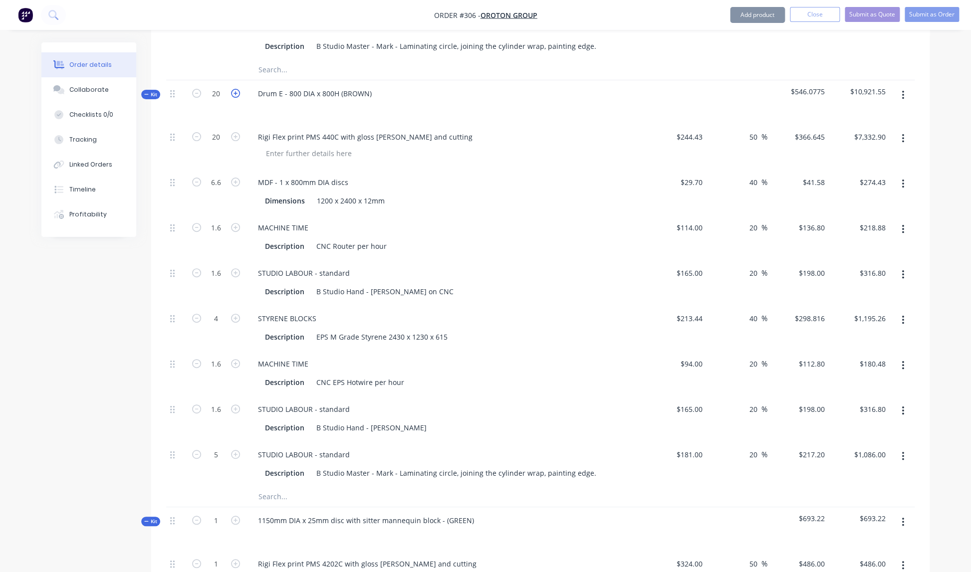
click at [237, 89] on icon "button" at bounding box center [235, 93] width 9 height 9
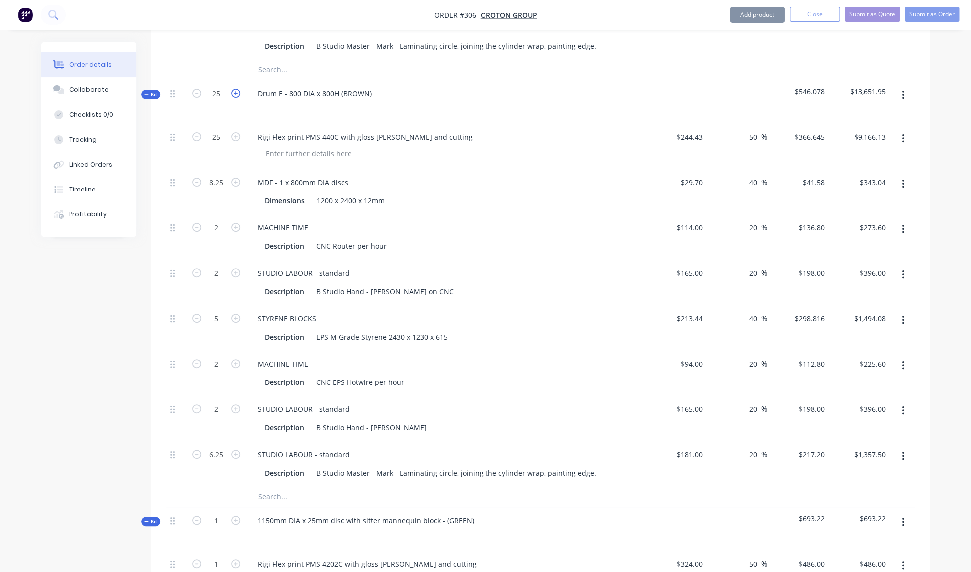
click at [237, 89] on icon "button" at bounding box center [235, 93] width 9 height 9
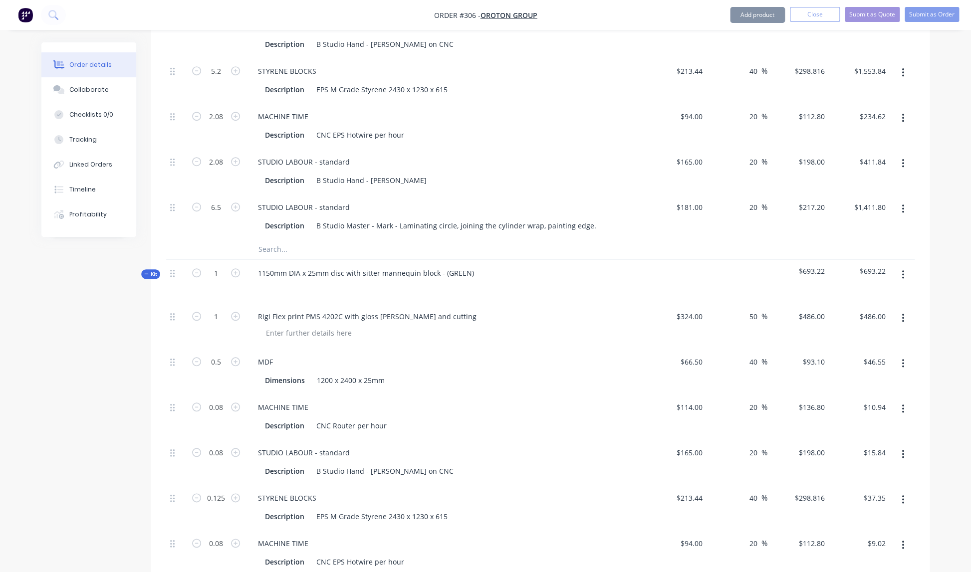
scroll to position [2222, 0]
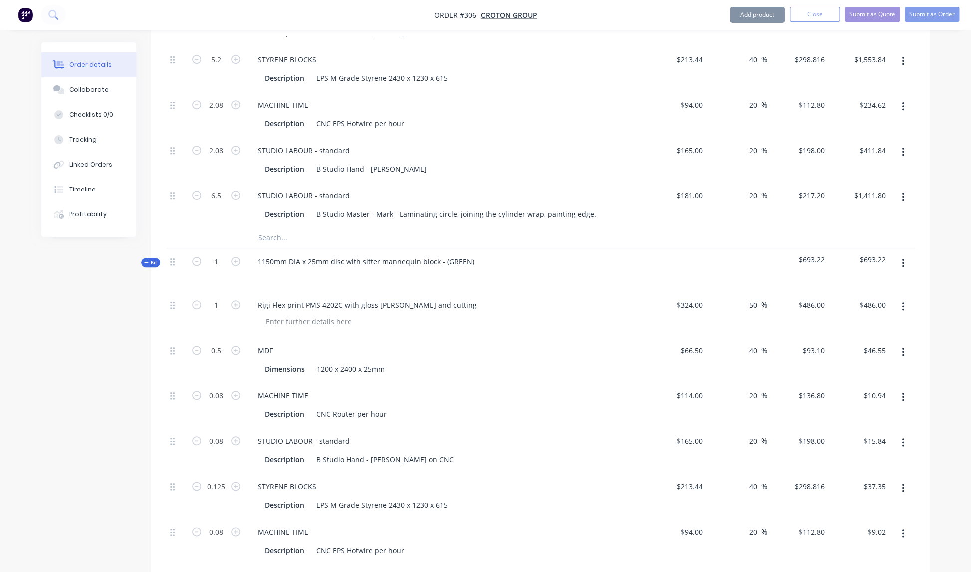
click at [523, 314] on div at bounding box center [449, 321] width 383 height 14
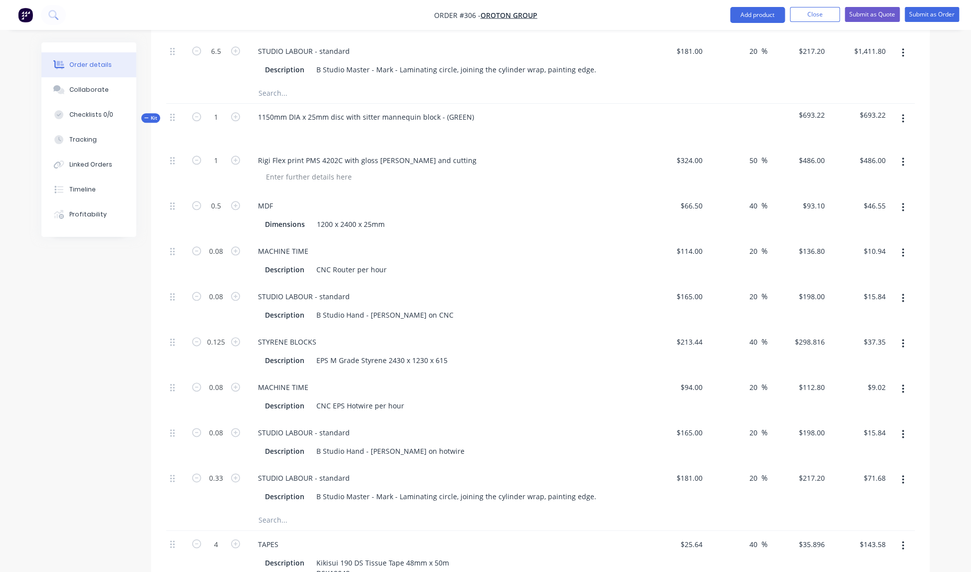
scroll to position [2367, 0]
click at [238, 113] on icon "button" at bounding box center [235, 117] width 9 height 9
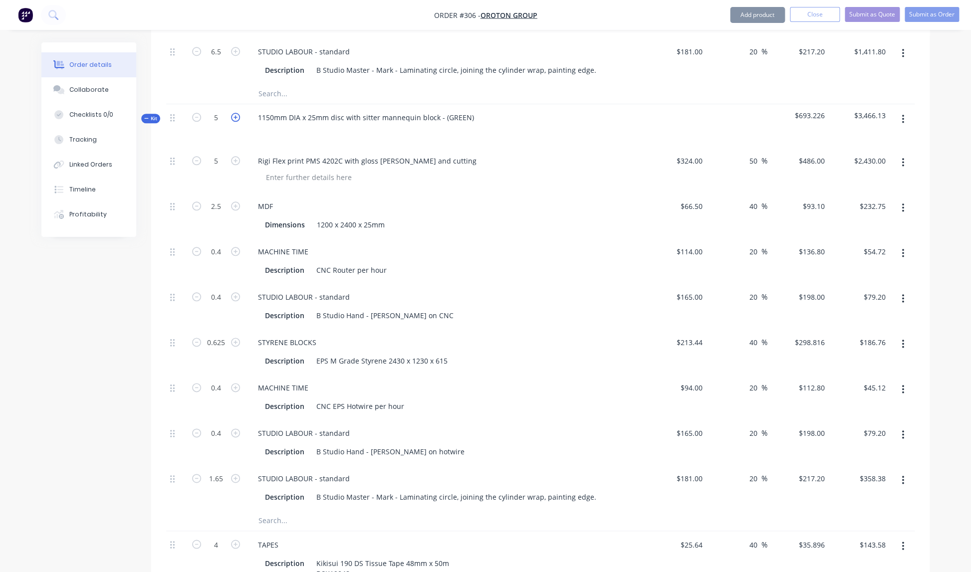
click at [238, 113] on icon "button" at bounding box center [235, 117] width 9 height 9
click at [197, 113] on icon "button" at bounding box center [196, 117] width 9 height 9
click at [488, 239] on div "MACHINE TIME Description CNC Router per hour" at bounding box center [445, 261] width 399 height 45
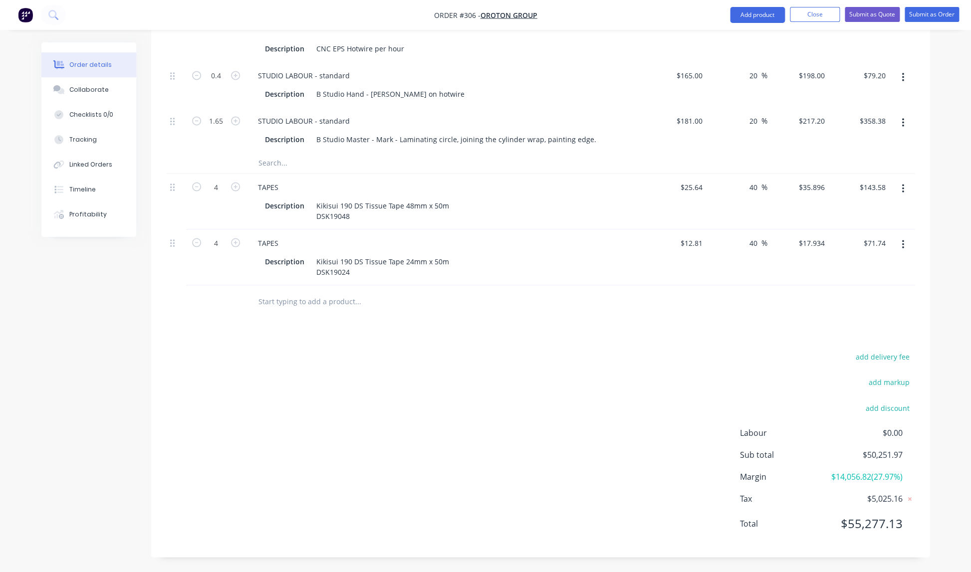
scroll to position [2724, 0]
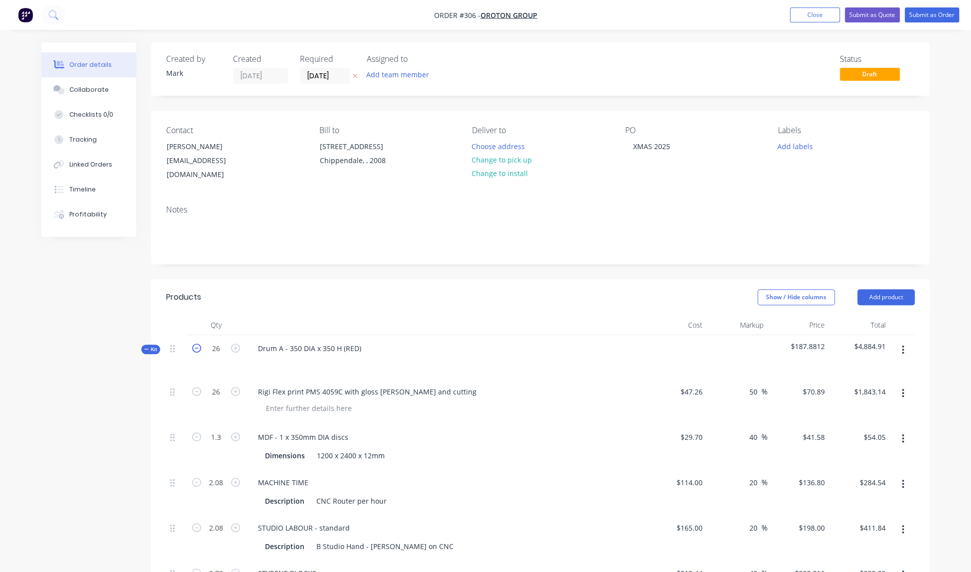
scroll to position [0, 0]
click at [198, 343] on icon "button" at bounding box center [196, 347] width 9 height 9
click at [468, 359] on div "Drum A - 350 DIA x 350 H (RED)" at bounding box center [445, 356] width 399 height 43
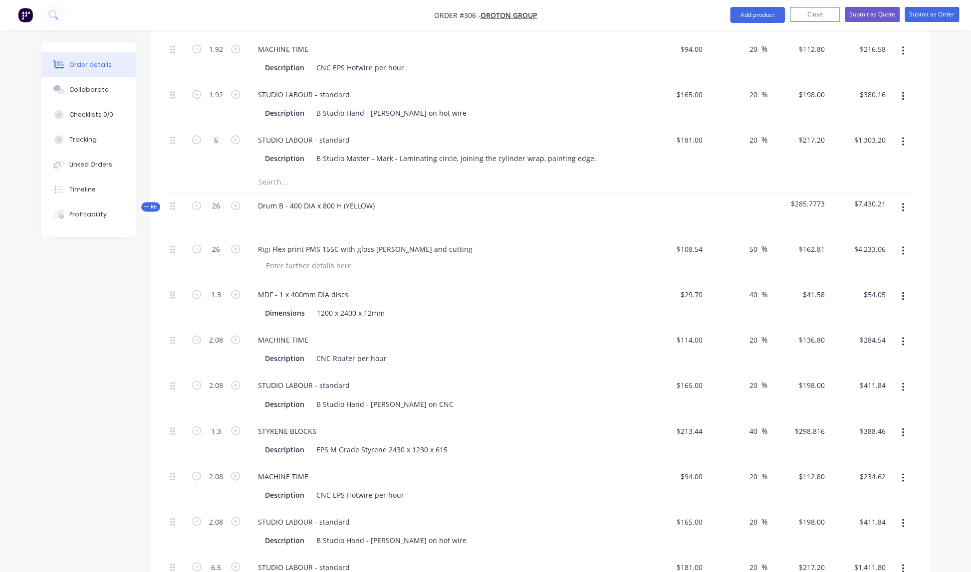
scroll to position [583, 0]
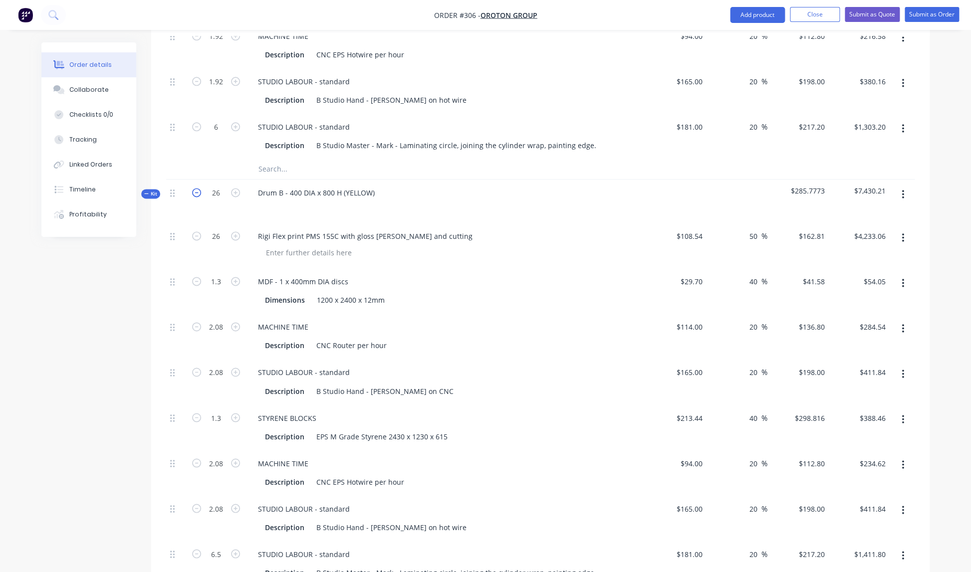
click at [198, 188] on icon "button" at bounding box center [196, 192] width 9 height 9
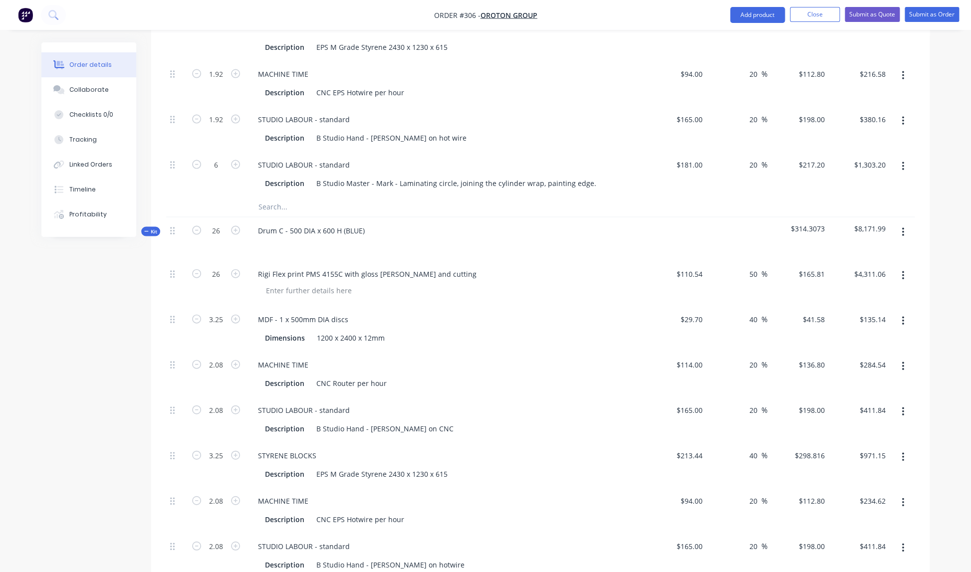
scroll to position [992, 0]
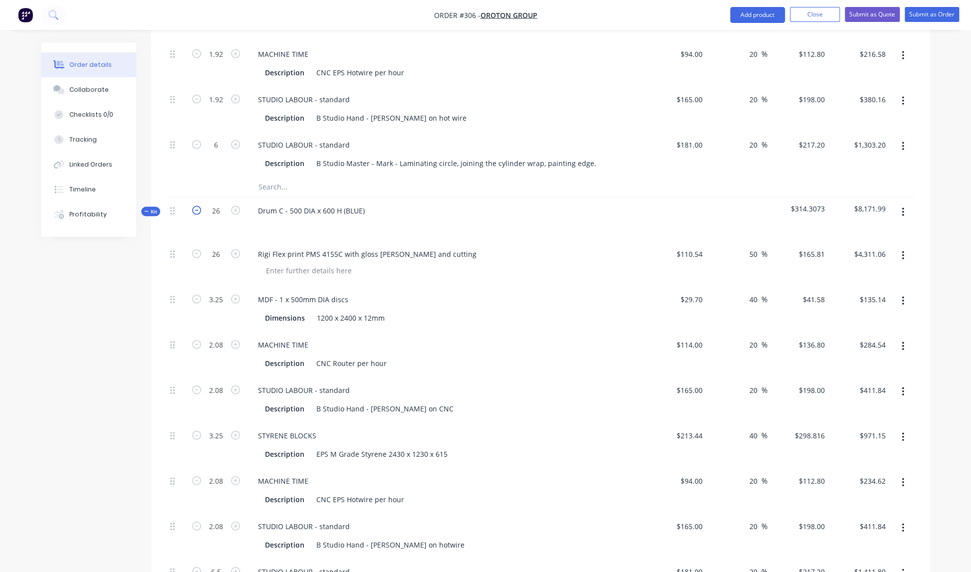
click at [198, 206] on icon "button" at bounding box center [196, 210] width 9 height 9
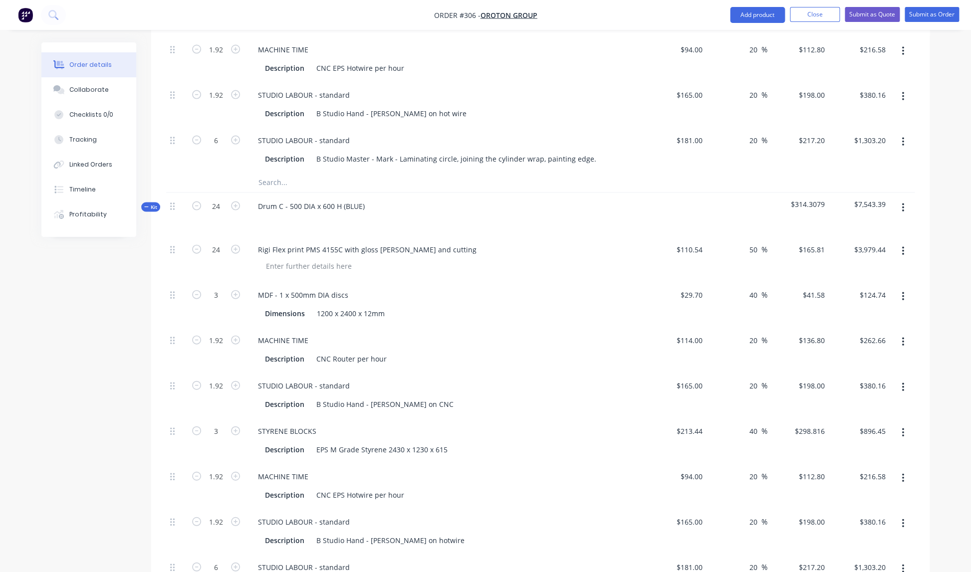
click at [544, 288] on div "MDF - 1 x 500mm DIA discs" at bounding box center [445, 295] width 391 height 14
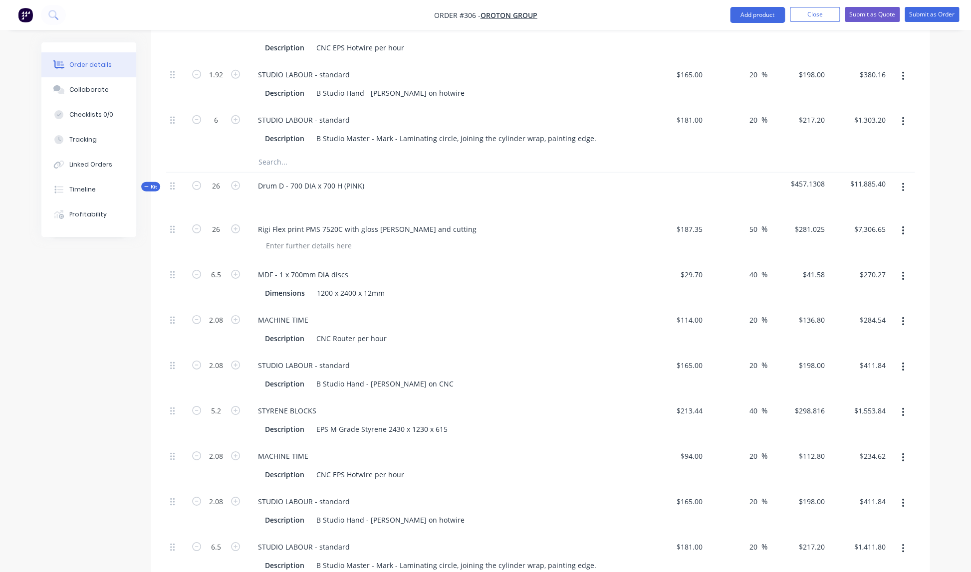
scroll to position [1465, 0]
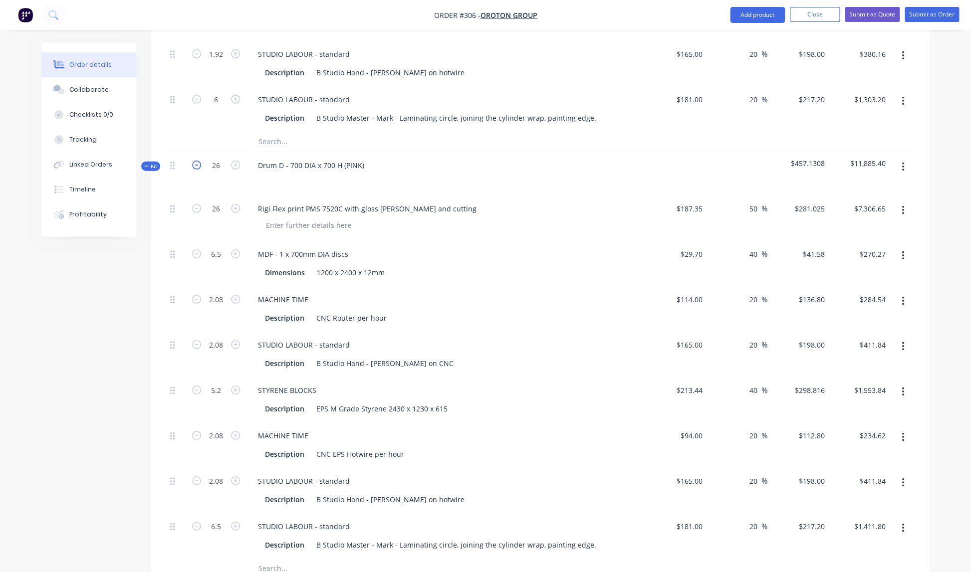
click at [198, 161] on icon "button" at bounding box center [196, 165] width 9 height 9
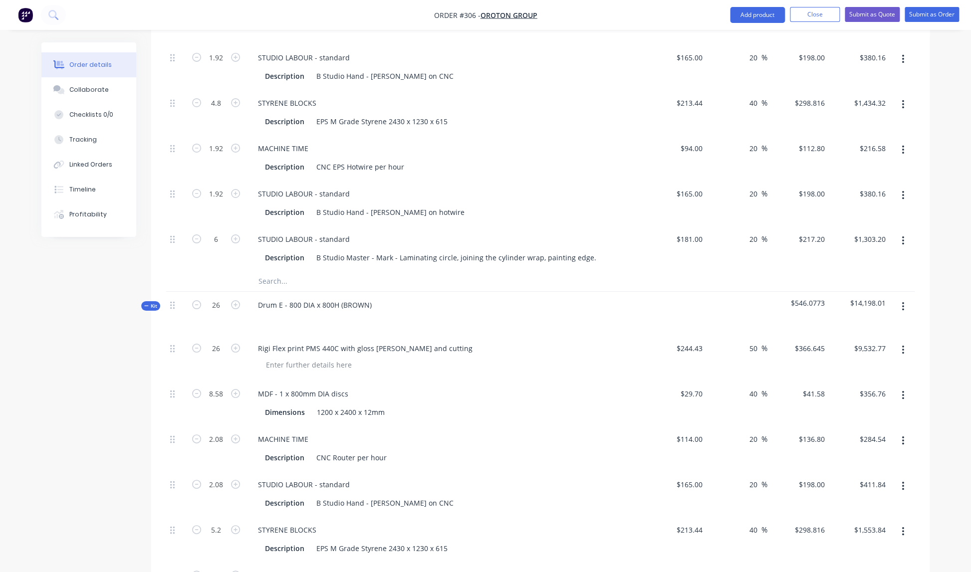
click at [517, 335] on div "Rigi Flex print PMS 440C with gloss [PERSON_NAME] and cutting" at bounding box center [445, 357] width 399 height 45
click at [198, 301] on icon "button" at bounding box center [196, 305] width 9 height 9
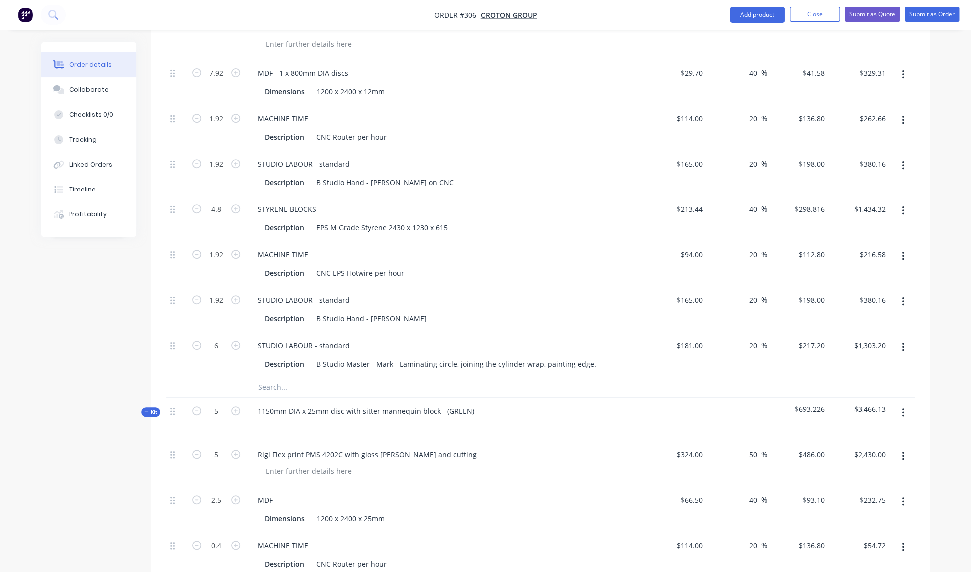
scroll to position [2074, 0]
click at [533, 291] on div "STUDIO LABOUR - standard" at bounding box center [445, 298] width 391 height 14
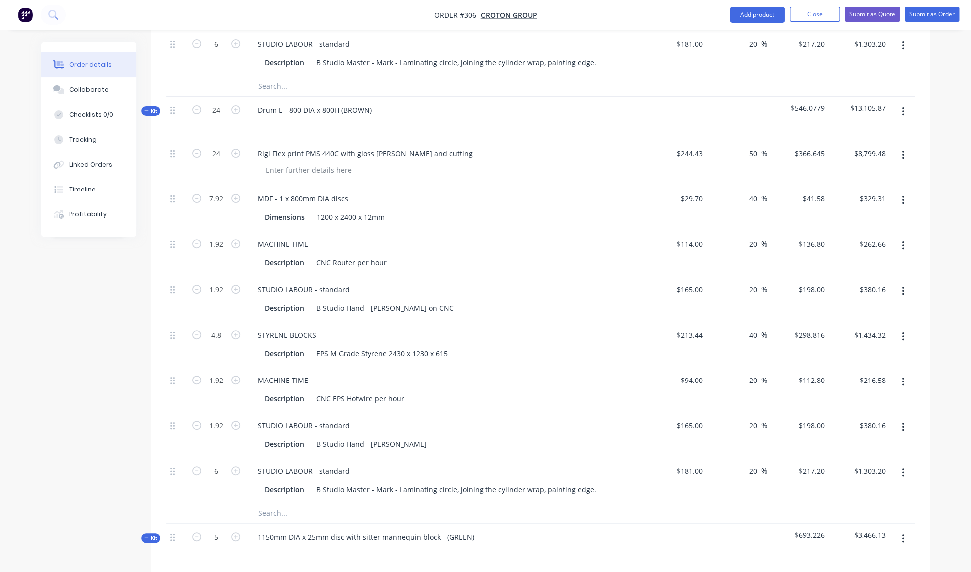
scroll to position [1947, 0]
click at [235, 106] on icon "button" at bounding box center [235, 110] width 9 height 9
click at [197, 107] on icon "button" at bounding box center [196, 111] width 9 height 9
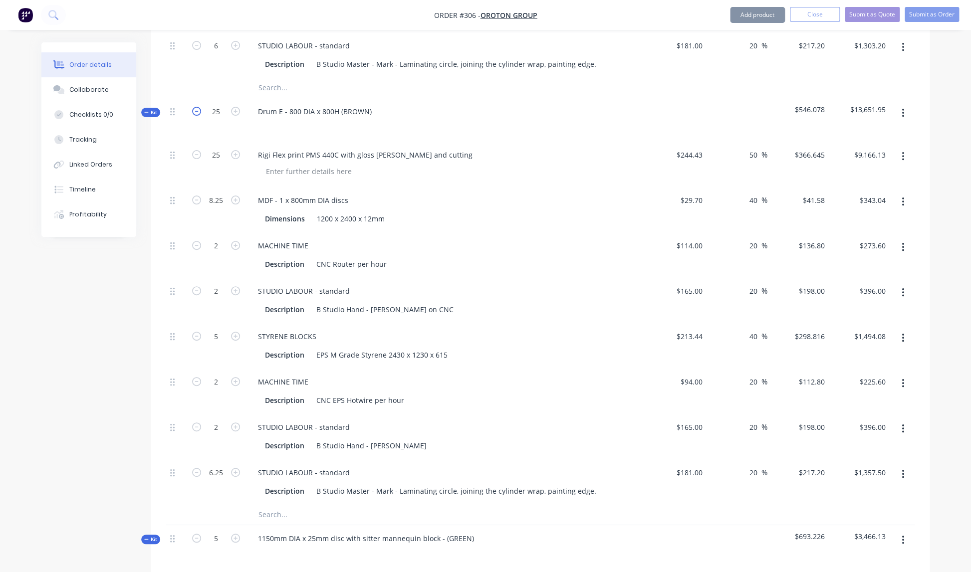
click at [197, 107] on icon "button" at bounding box center [196, 111] width 9 height 9
click at [499, 238] on div "MACHINE TIME" at bounding box center [445, 245] width 391 height 14
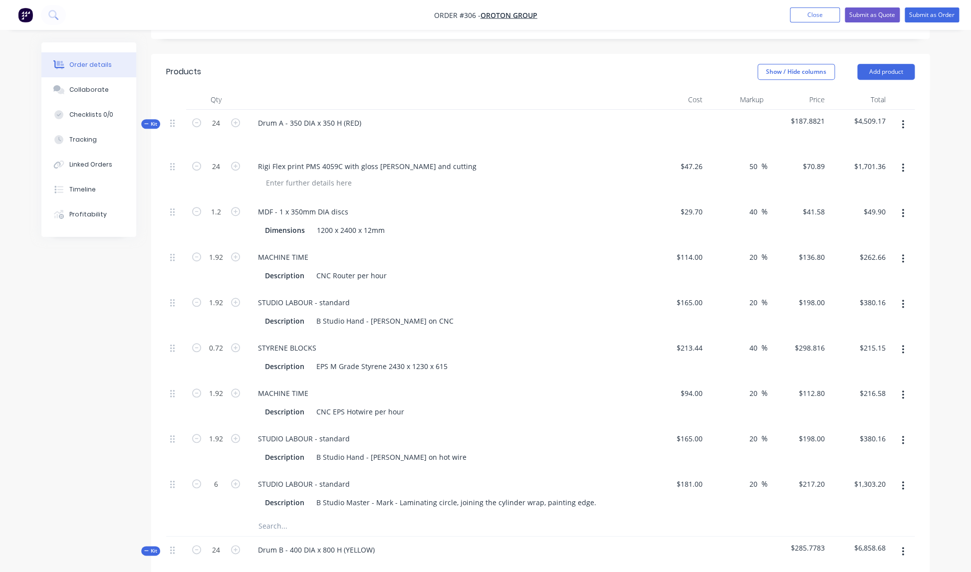
scroll to position [244, 0]
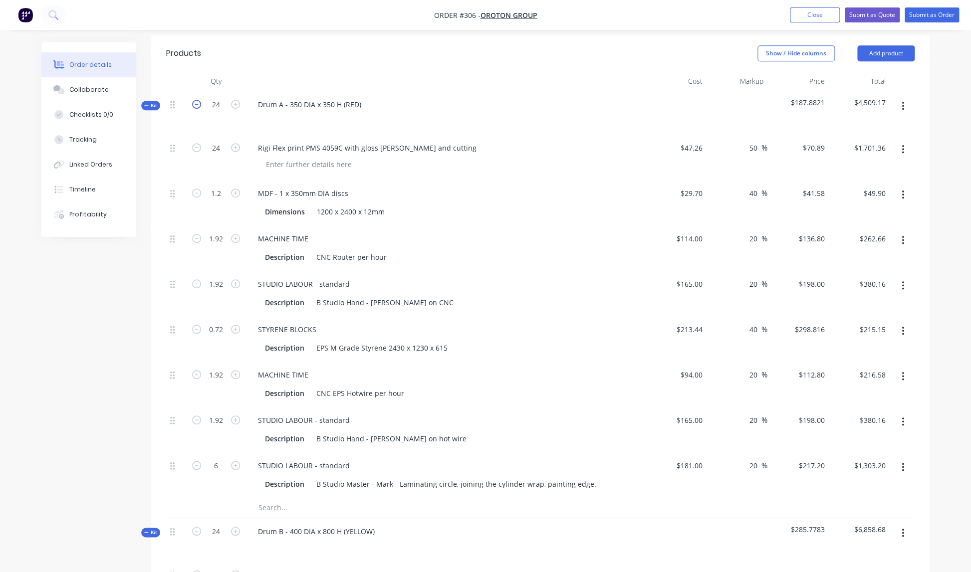
click at [196, 100] on icon "button" at bounding box center [196, 104] width 9 height 9
click at [196, 98] on icon "button" at bounding box center [196, 102] width 9 height 9
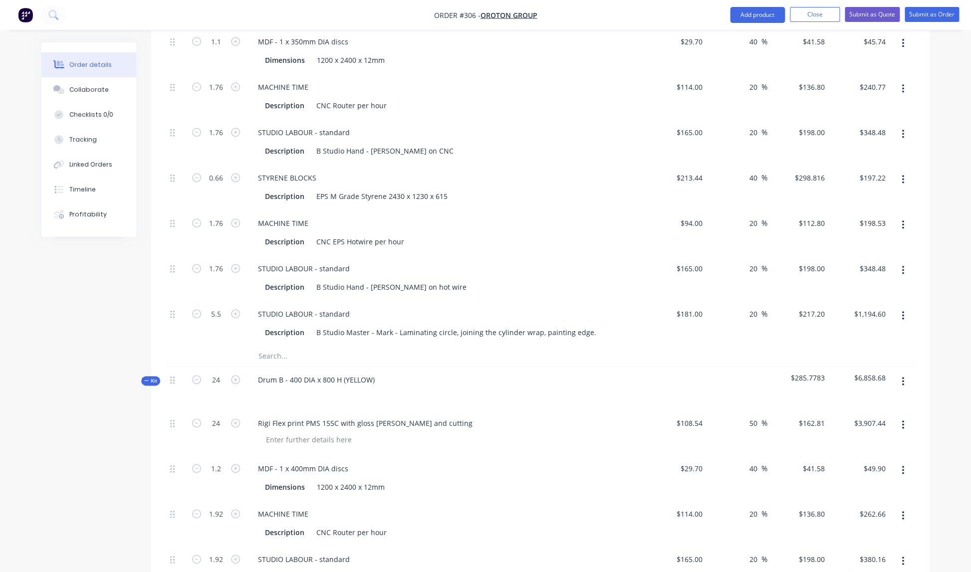
scroll to position [397, 0]
click at [197, 374] on icon "button" at bounding box center [196, 378] width 9 height 9
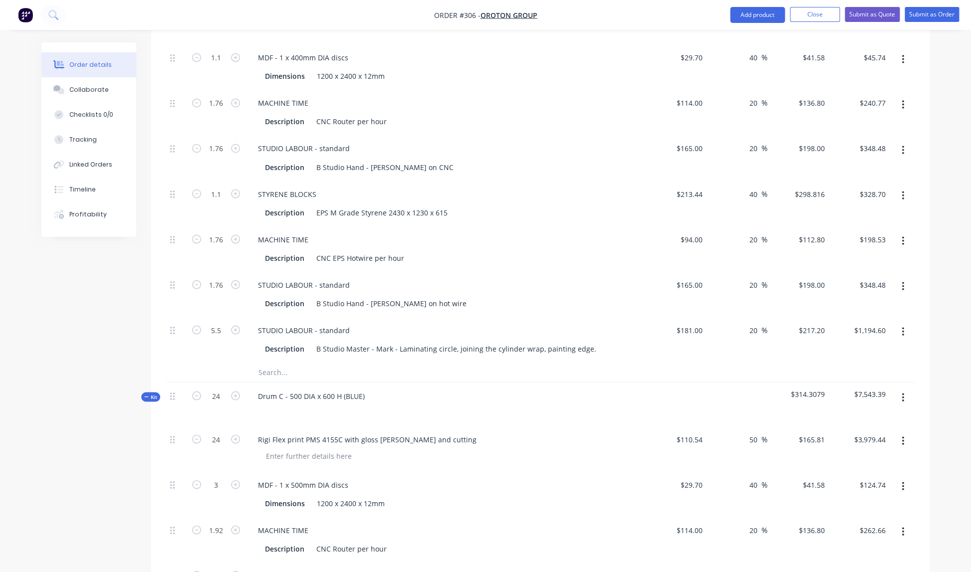
scroll to position [815, 0]
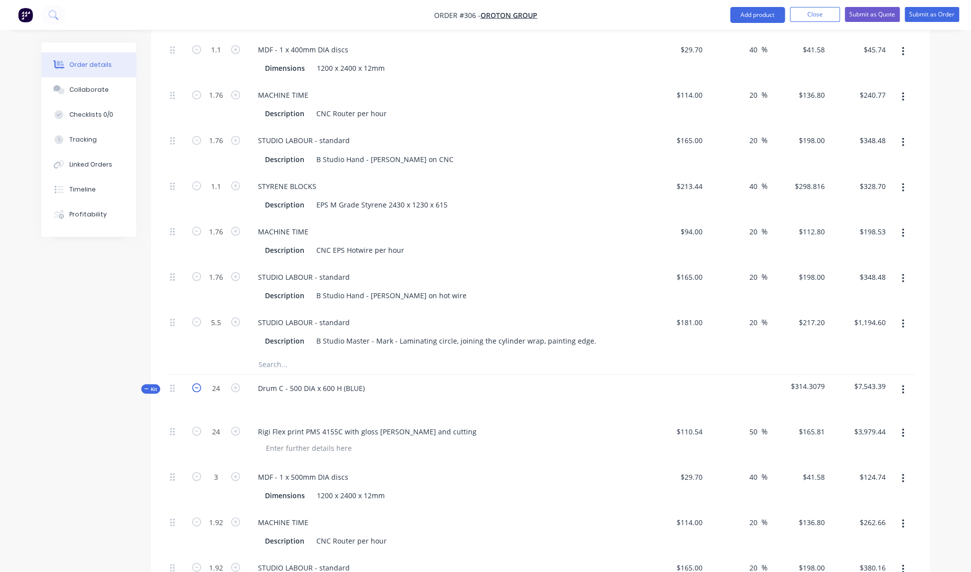
click at [199, 383] on icon "button" at bounding box center [196, 387] width 9 height 9
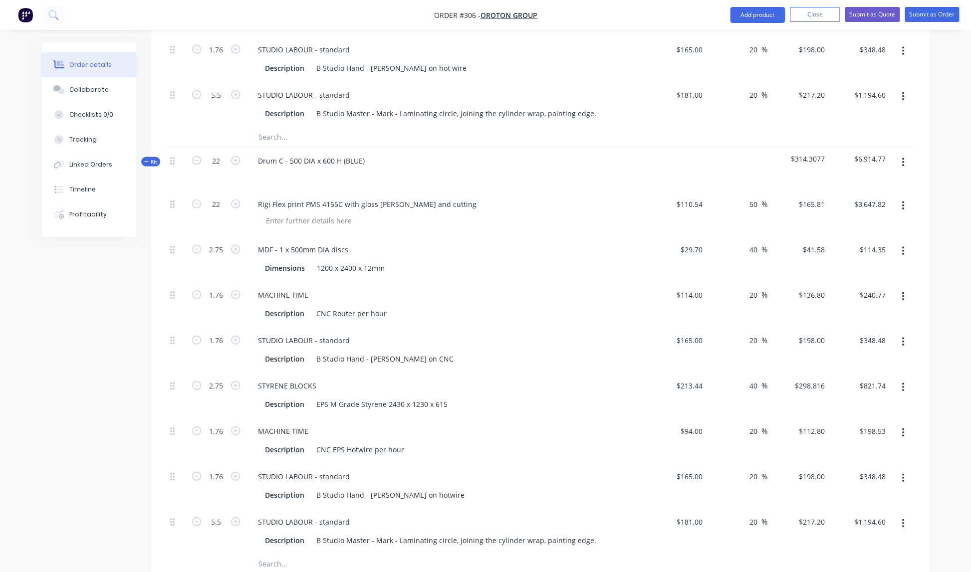
click at [494, 429] on div "MACHINE TIME Description CNC EPS Hotwire per hour" at bounding box center [445, 440] width 399 height 45
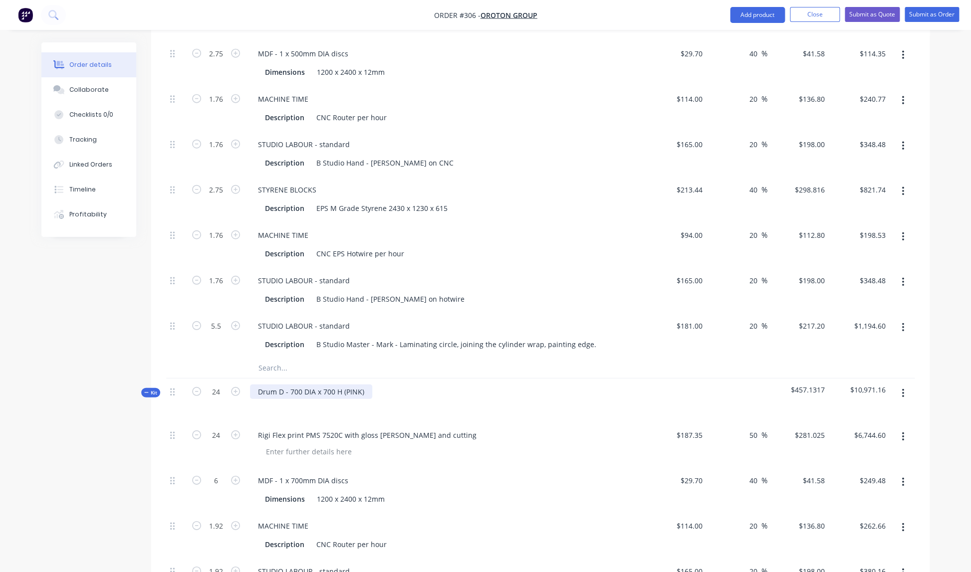
scroll to position [1244, 0]
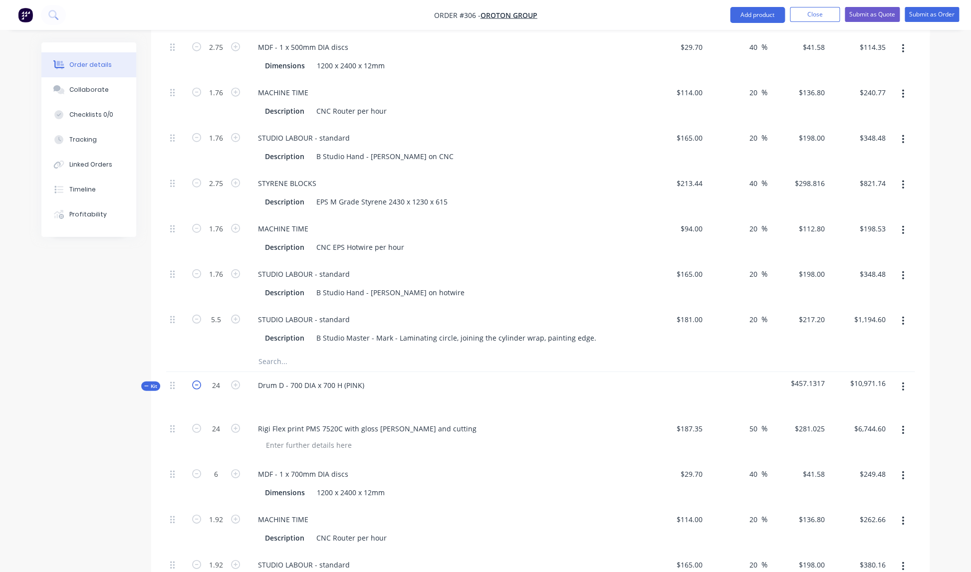
click at [198, 381] on icon "button" at bounding box center [196, 385] width 9 height 9
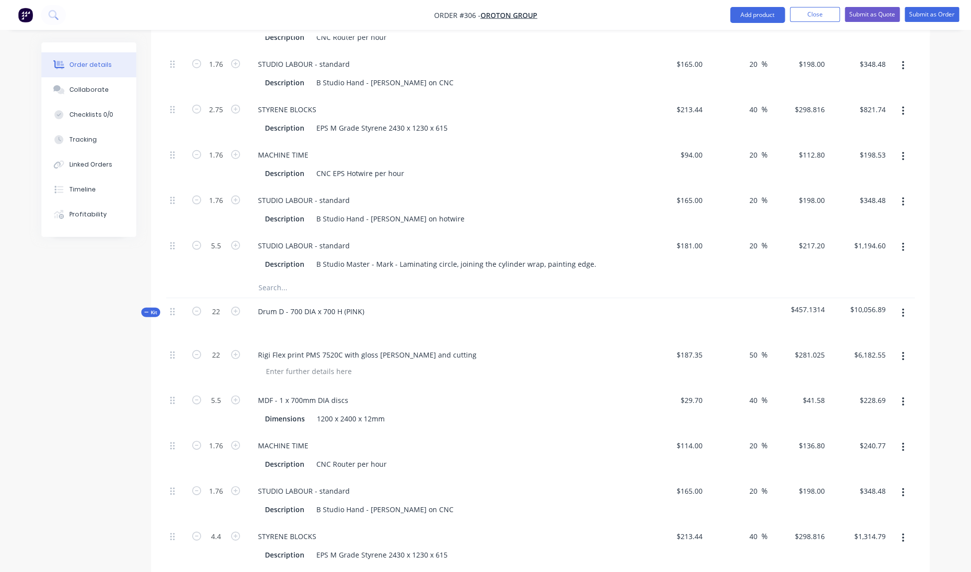
click at [561, 393] on div "MDF - 1 x 700mm DIA discs" at bounding box center [445, 400] width 391 height 14
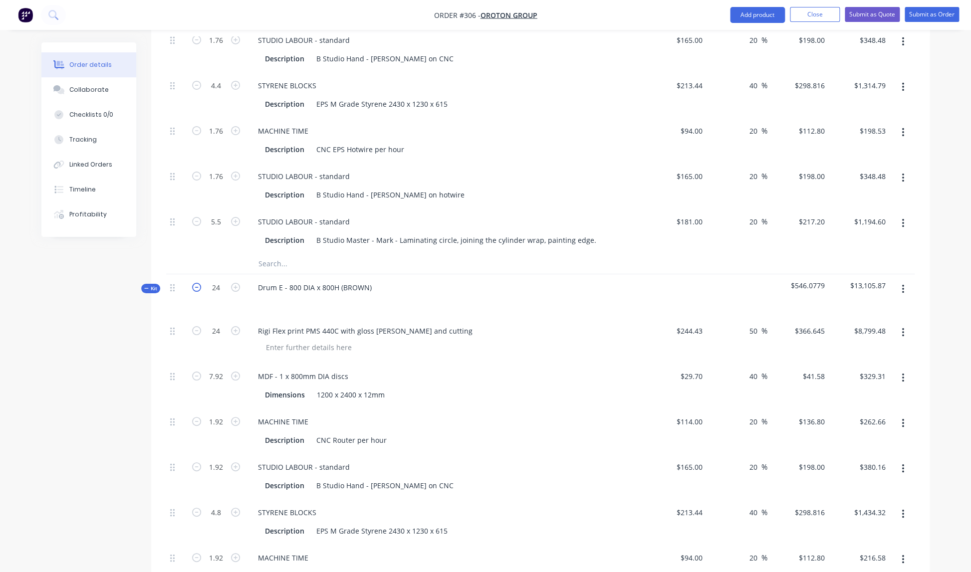
click at [197, 283] on icon "button" at bounding box center [196, 287] width 9 height 9
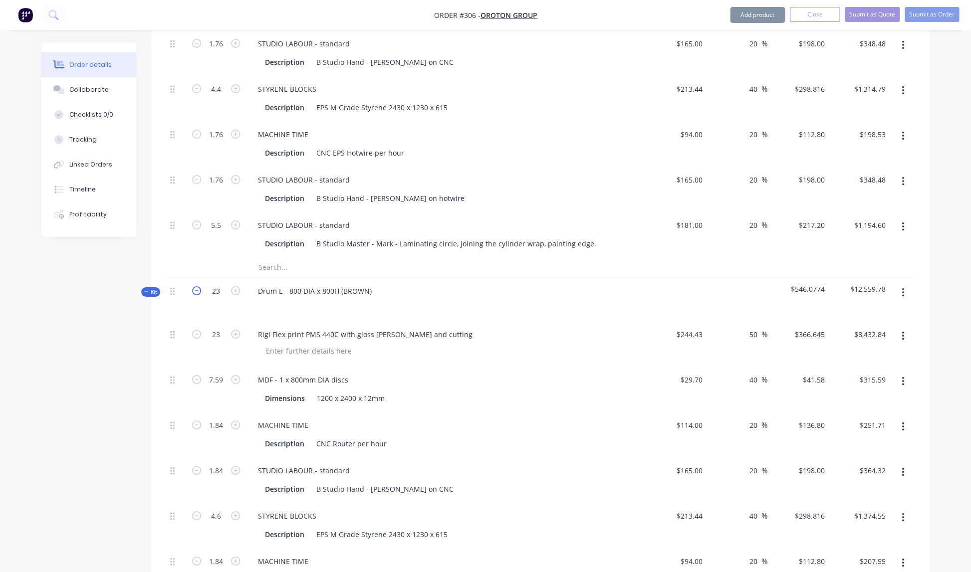
click at [197, 286] on icon "button" at bounding box center [196, 290] width 9 height 9
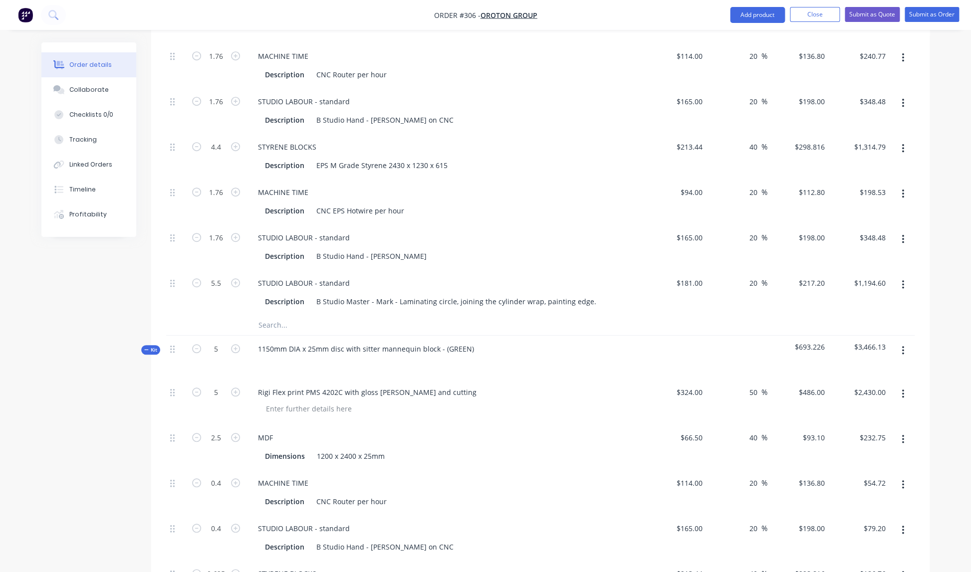
click at [495, 253] on div "STUDIO LABOUR - standard Description B Studio Hand - [PERSON_NAME]" at bounding box center [445, 247] width 399 height 45
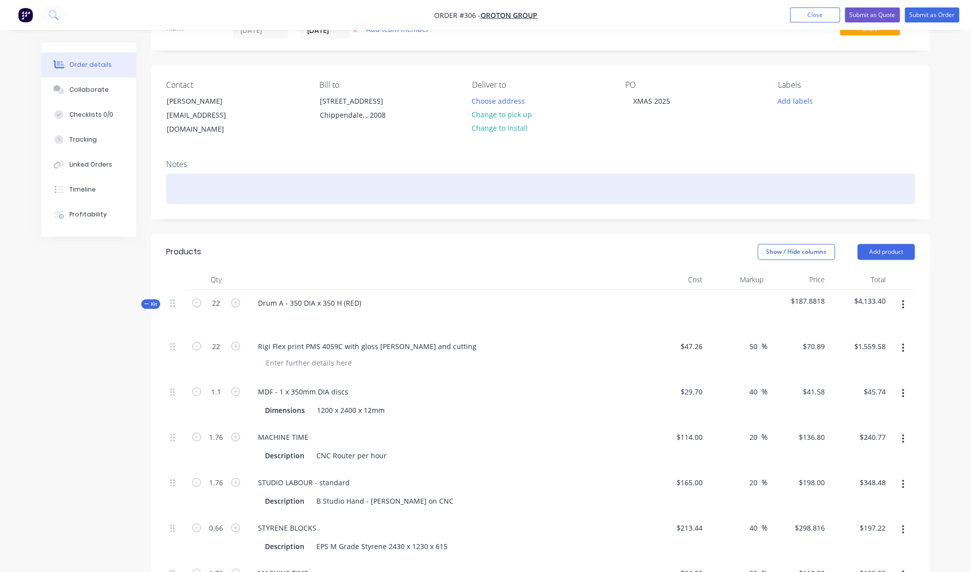
scroll to position [0, 0]
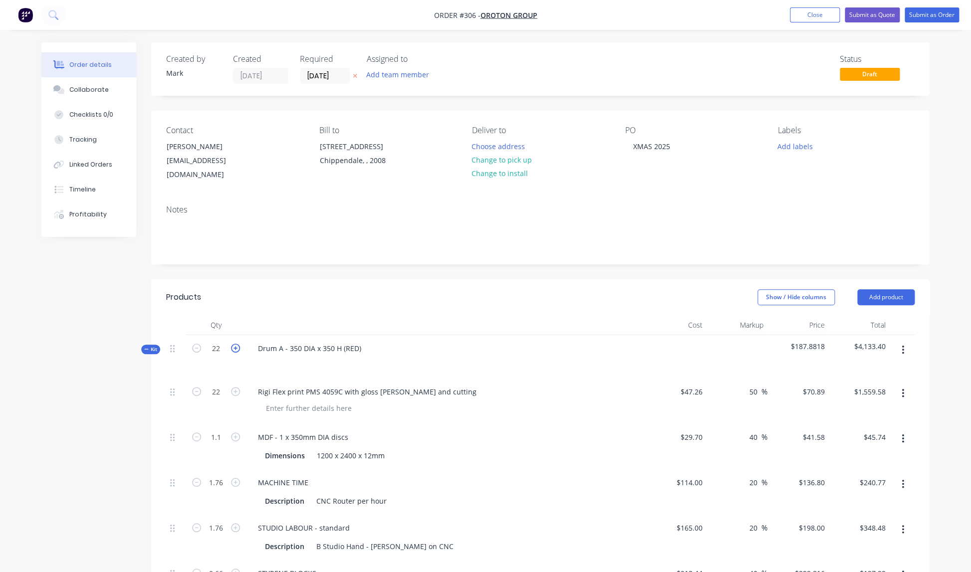
click at [236, 344] on icon "button" at bounding box center [235, 348] width 9 height 9
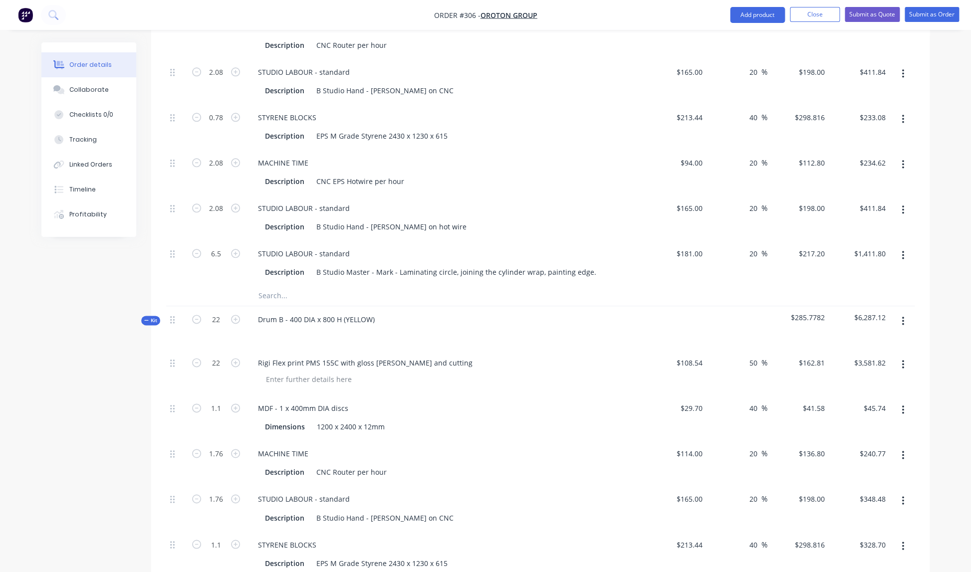
scroll to position [461, 0]
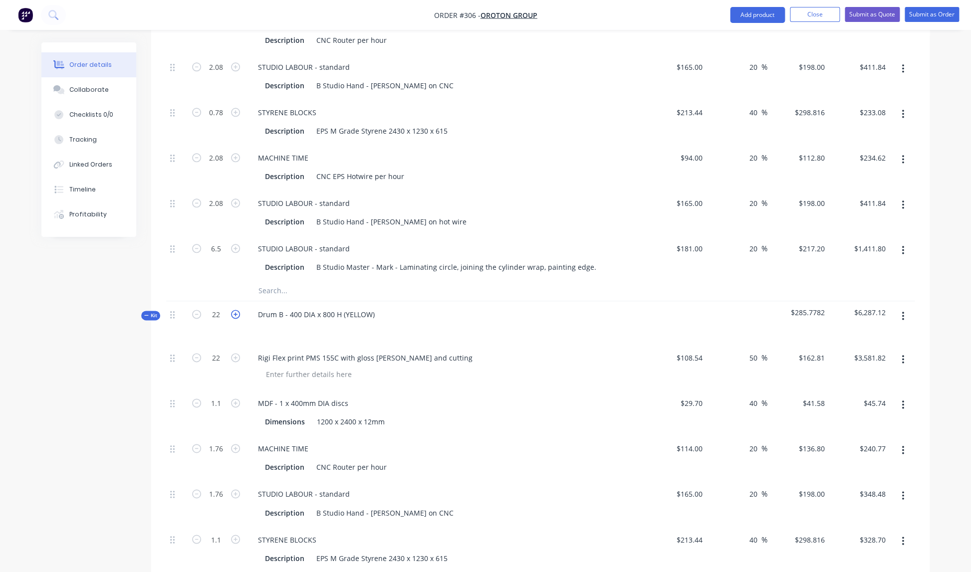
click at [238, 310] on icon "button" at bounding box center [235, 314] width 9 height 9
click at [237, 310] on icon "button" at bounding box center [235, 314] width 9 height 9
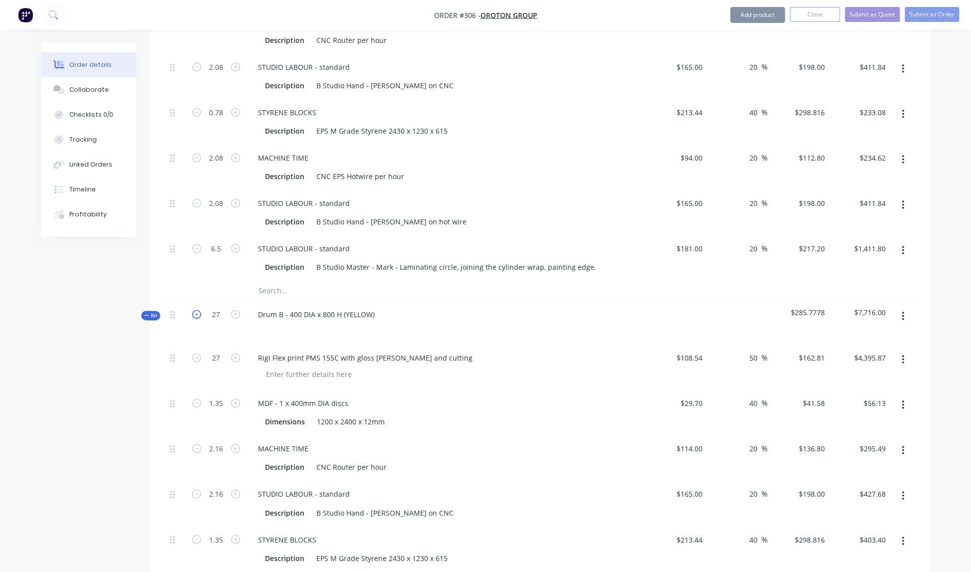
click at [200, 310] on icon "button" at bounding box center [196, 314] width 9 height 9
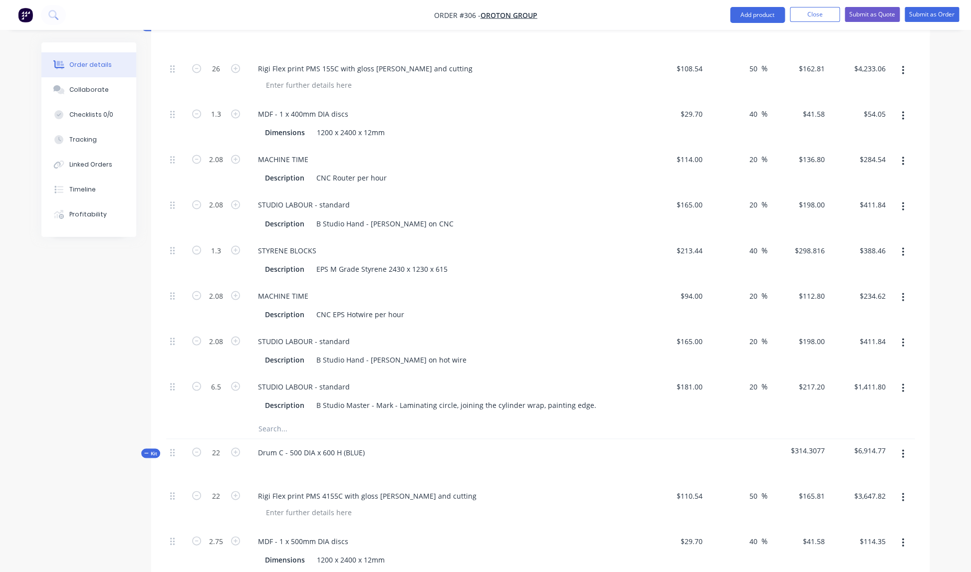
scroll to position [752, 0]
click at [234, 446] on icon "button" at bounding box center [235, 450] width 9 height 9
click at [234, 448] on icon "button" at bounding box center [235, 452] width 9 height 9
click at [234, 445] on button "button" at bounding box center [235, 450] width 13 height 10
click at [234, 447] on button "button" at bounding box center [235, 452] width 13 height 10
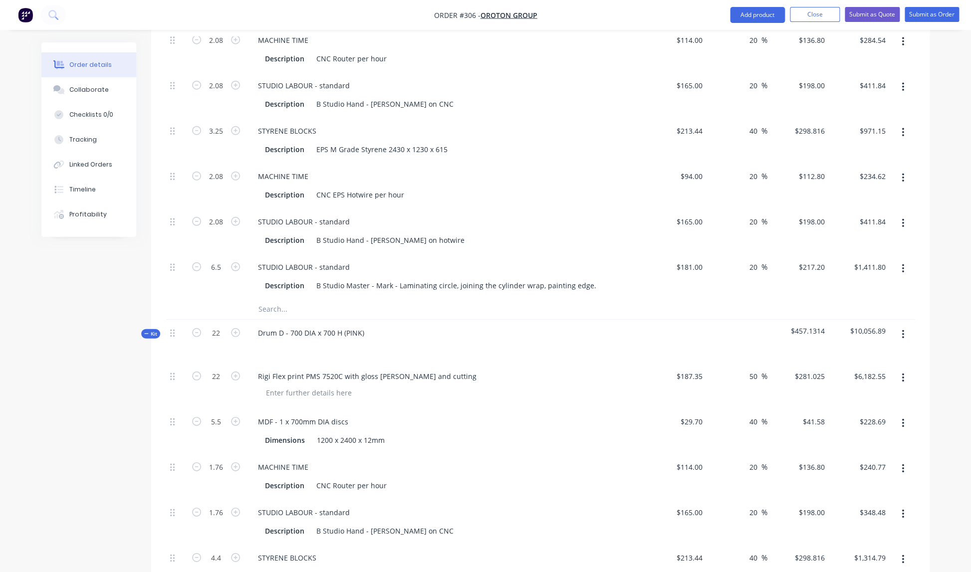
scroll to position [1299, 0]
click at [237, 326] on icon "button" at bounding box center [235, 330] width 9 height 9
click at [237, 328] on icon "button" at bounding box center [235, 332] width 9 height 9
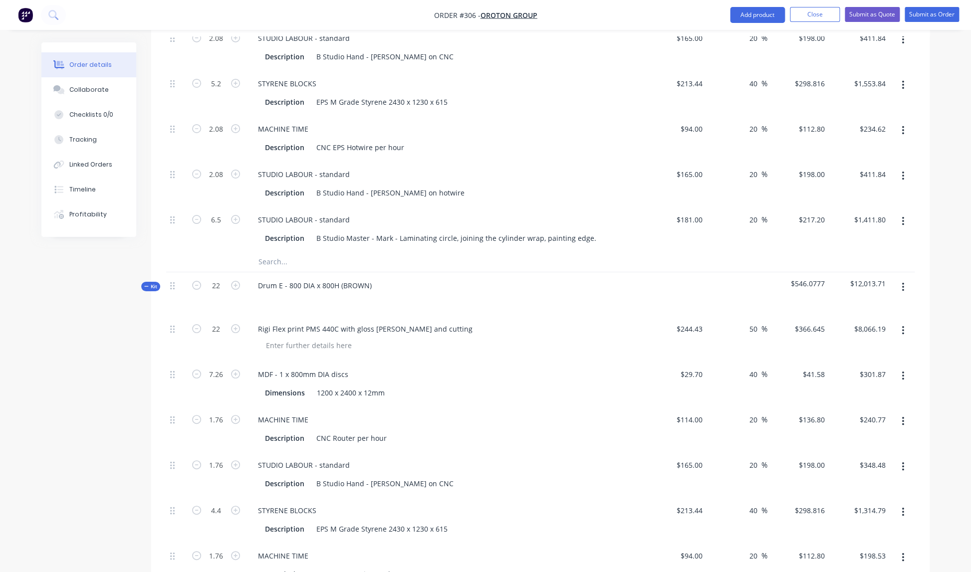
scroll to position [1799, 0]
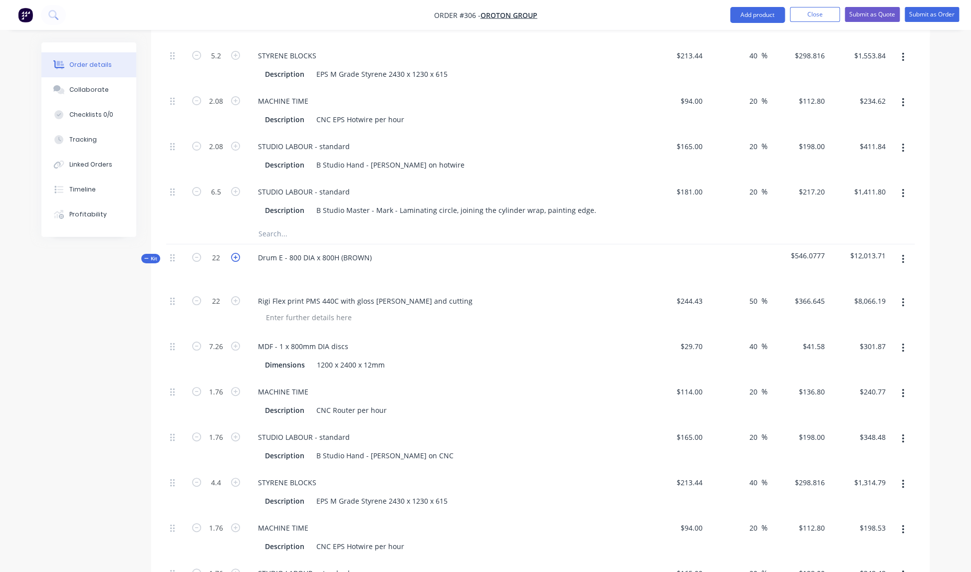
click at [236, 253] on icon "button" at bounding box center [235, 257] width 9 height 9
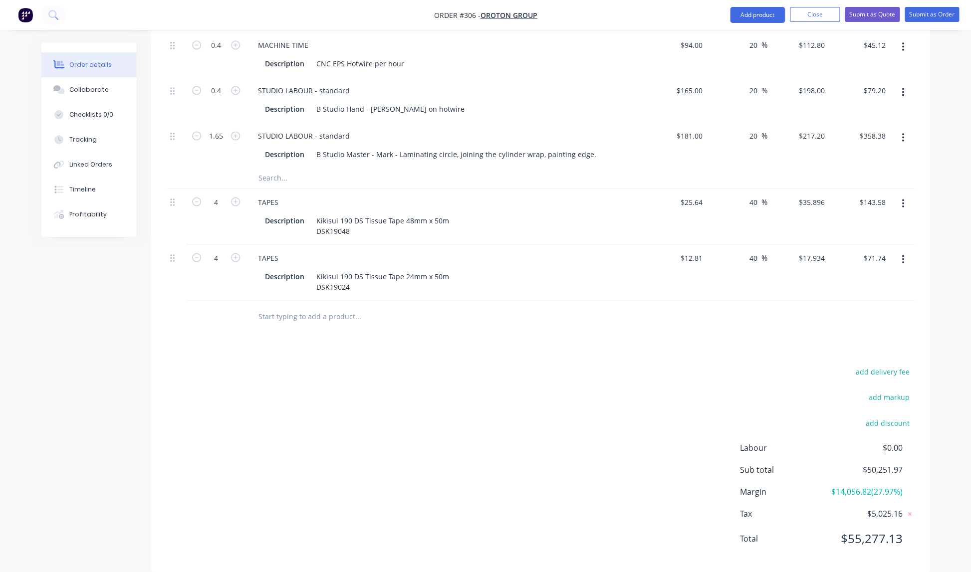
scroll to position [2712, 0]
click at [824, 15] on button "Close" at bounding box center [815, 14] width 50 height 15
